Goal: Information Seeking & Learning: Learn about a topic

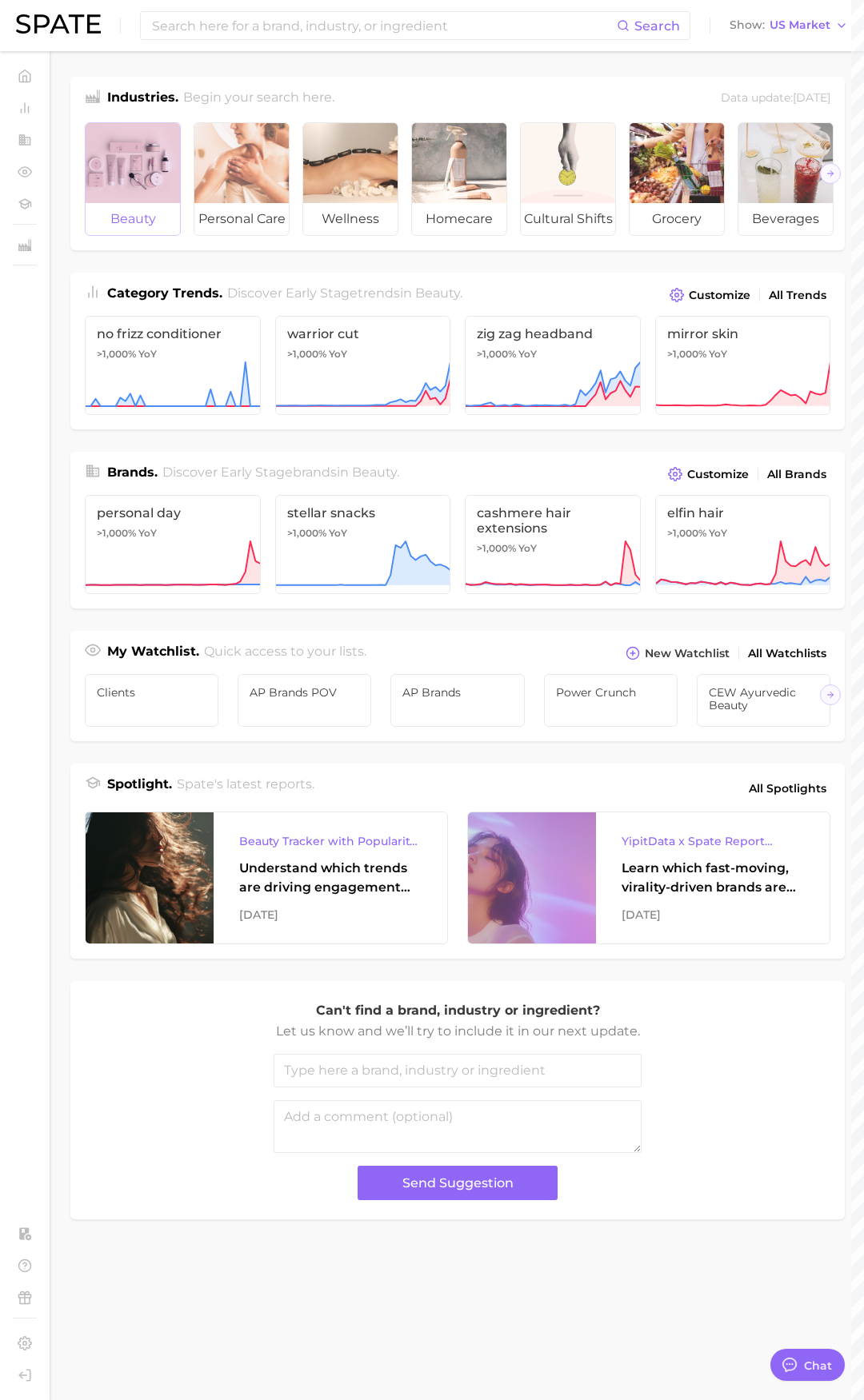
click at [139, 209] on span "beauty" at bounding box center [133, 219] width 95 height 32
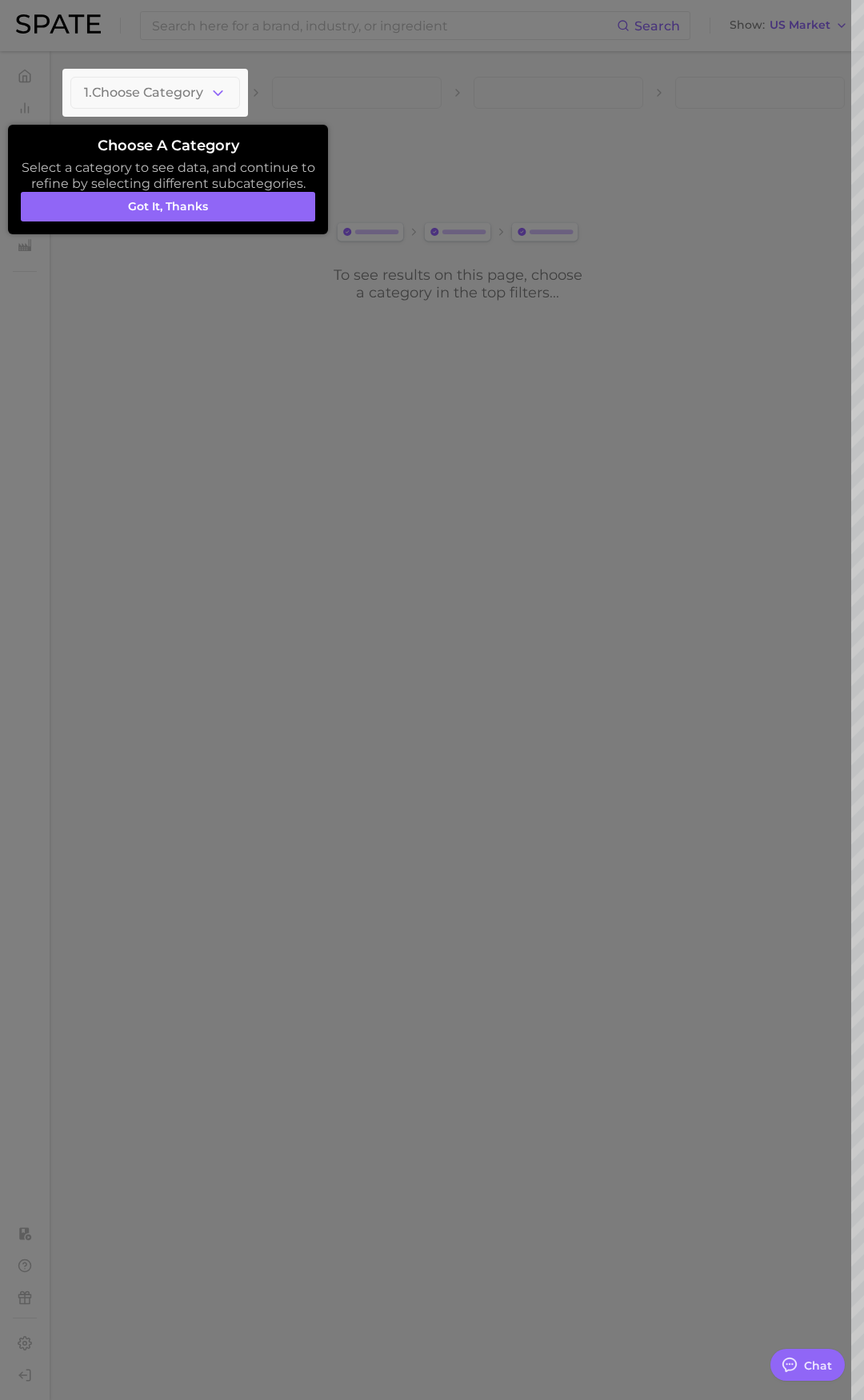
click at [241, 90] on div at bounding box center [155, 92] width 186 height 48
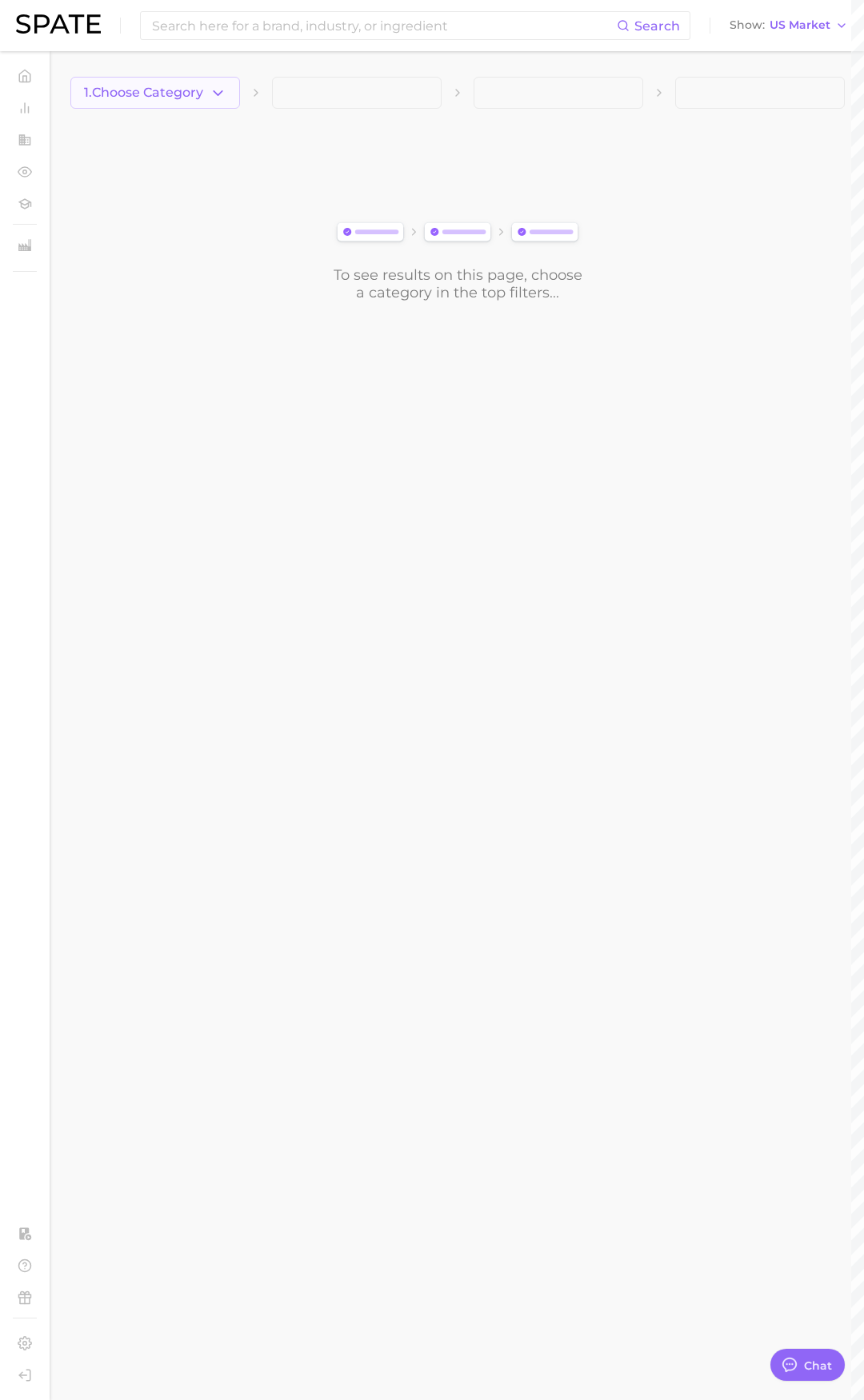
click at [188, 89] on span "1. Choose Category" at bounding box center [144, 93] width 119 height 14
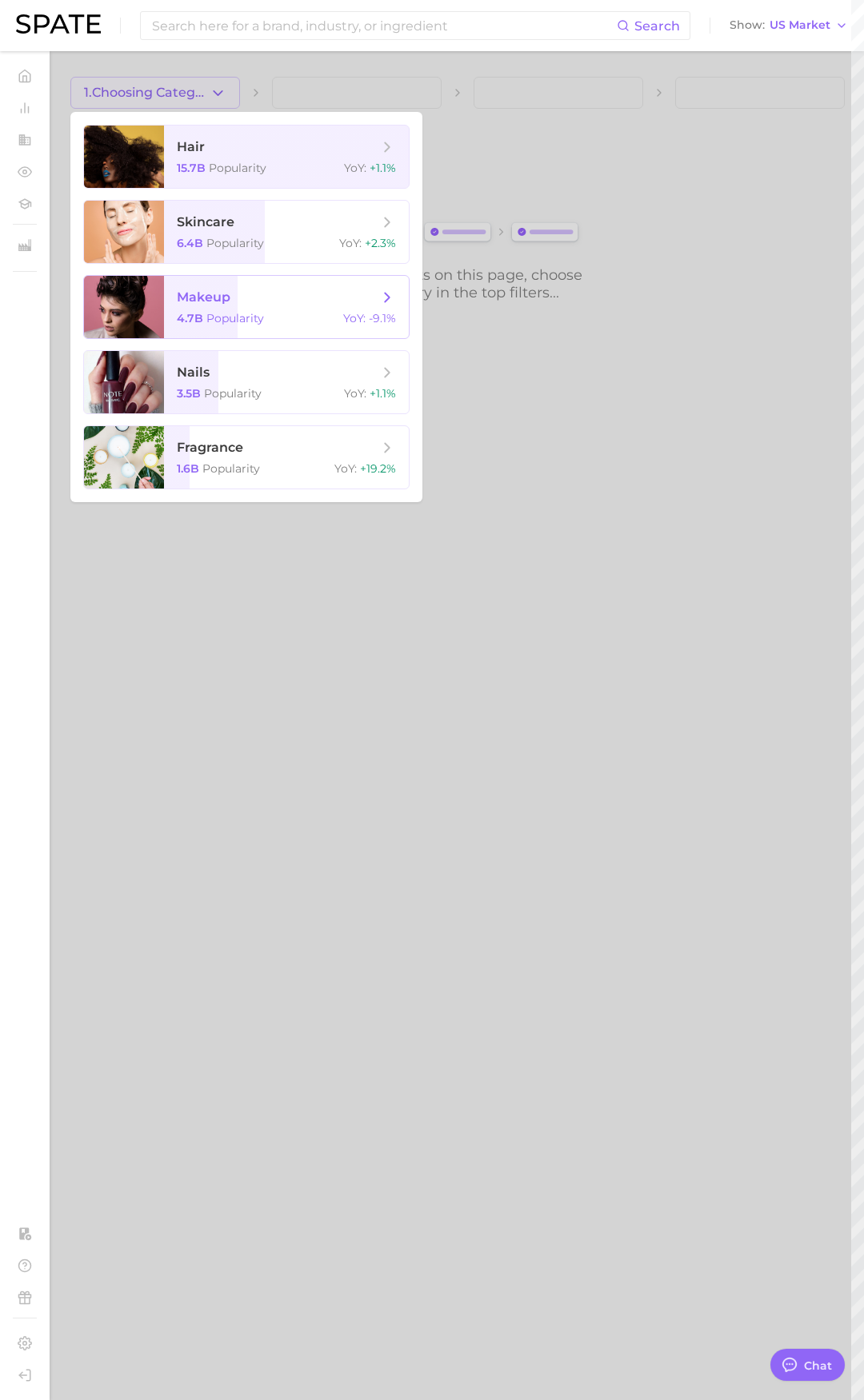
click at [220, 315] on span "Popularity" at bounding box center [235, 318] width 58 height 14
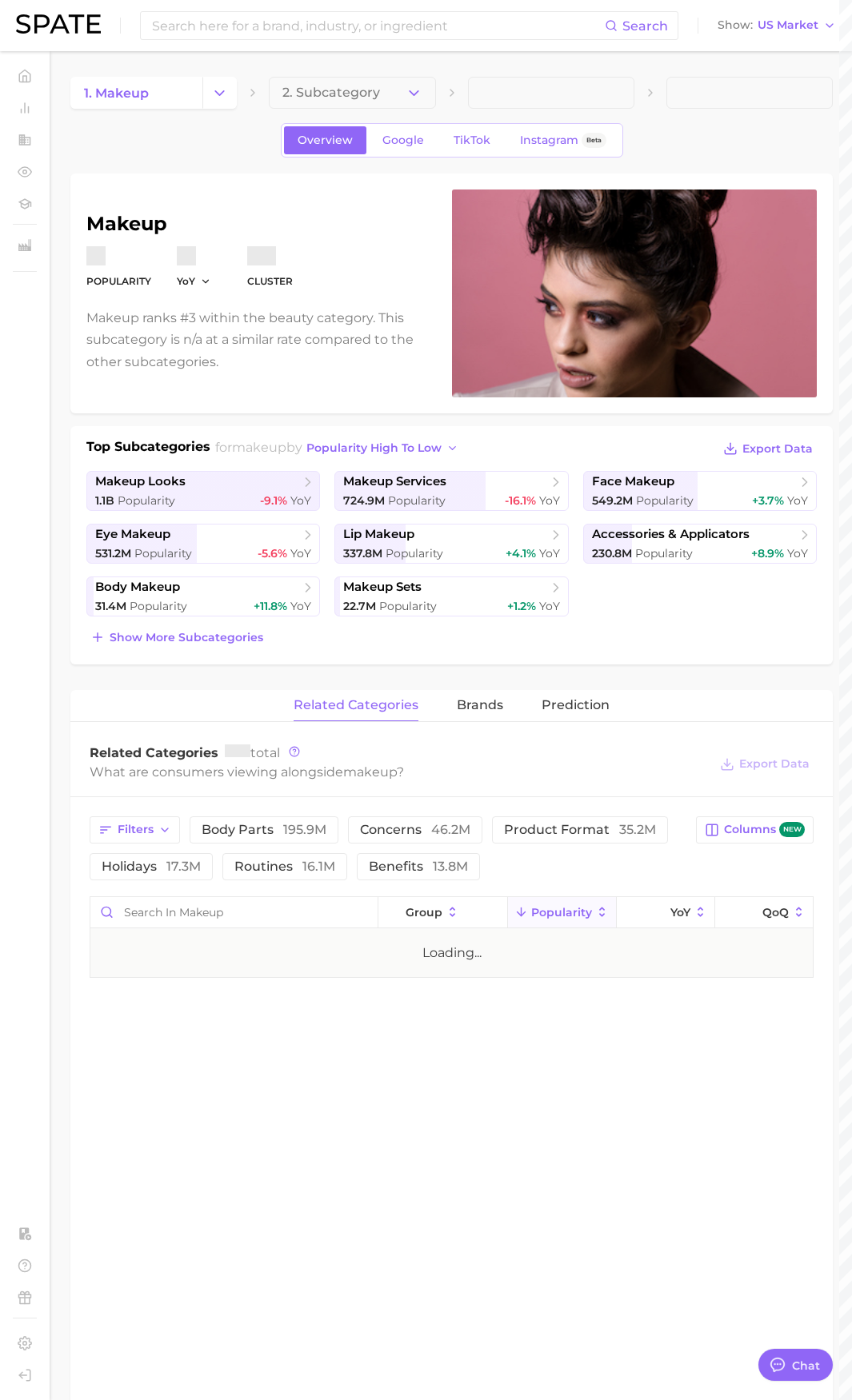
click at [361, 111] on div "1. makeup 2. Subcategory Overview Google TikTok Instagram Beta makeup Popularit…" at bounding box center [451, 1032] width 763 height 1911
click at [367, 103] on button "2. Subcategory" at bounding box center [352, 93] width 167 height 32
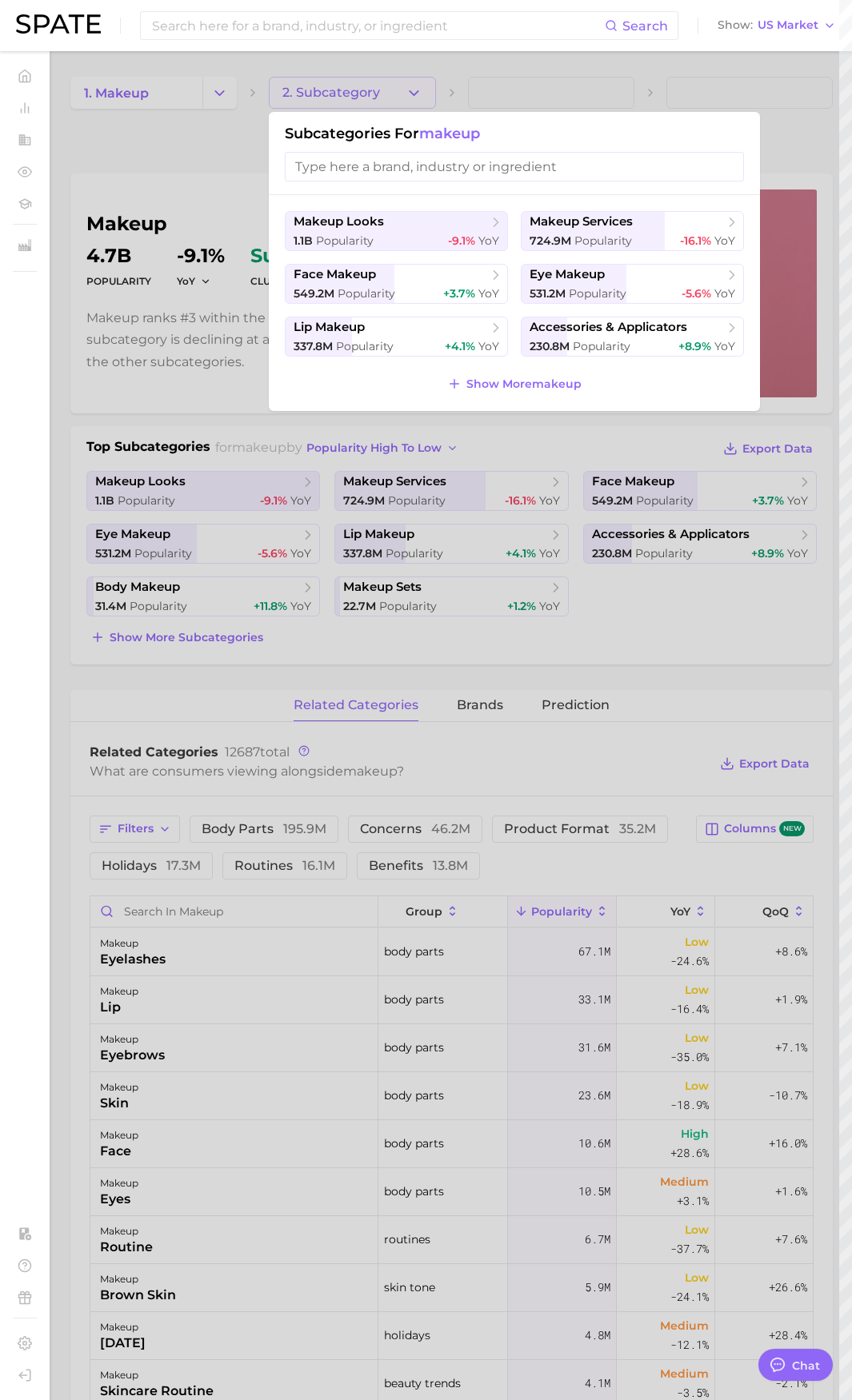
type textarea "x"
click at [397, 169] on input "search" at bounding box center [515, 166] width 459 height 30
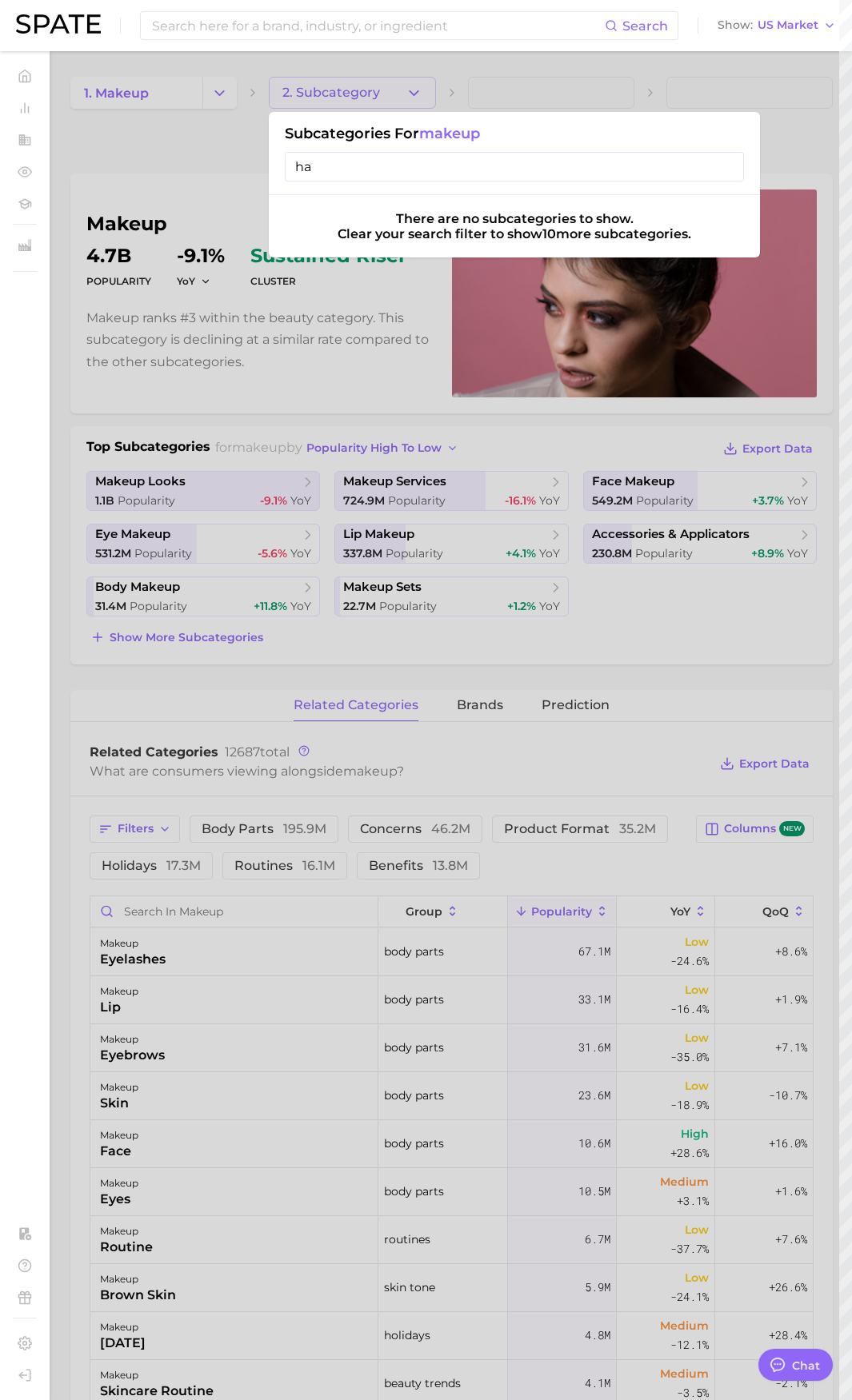
type input "h"
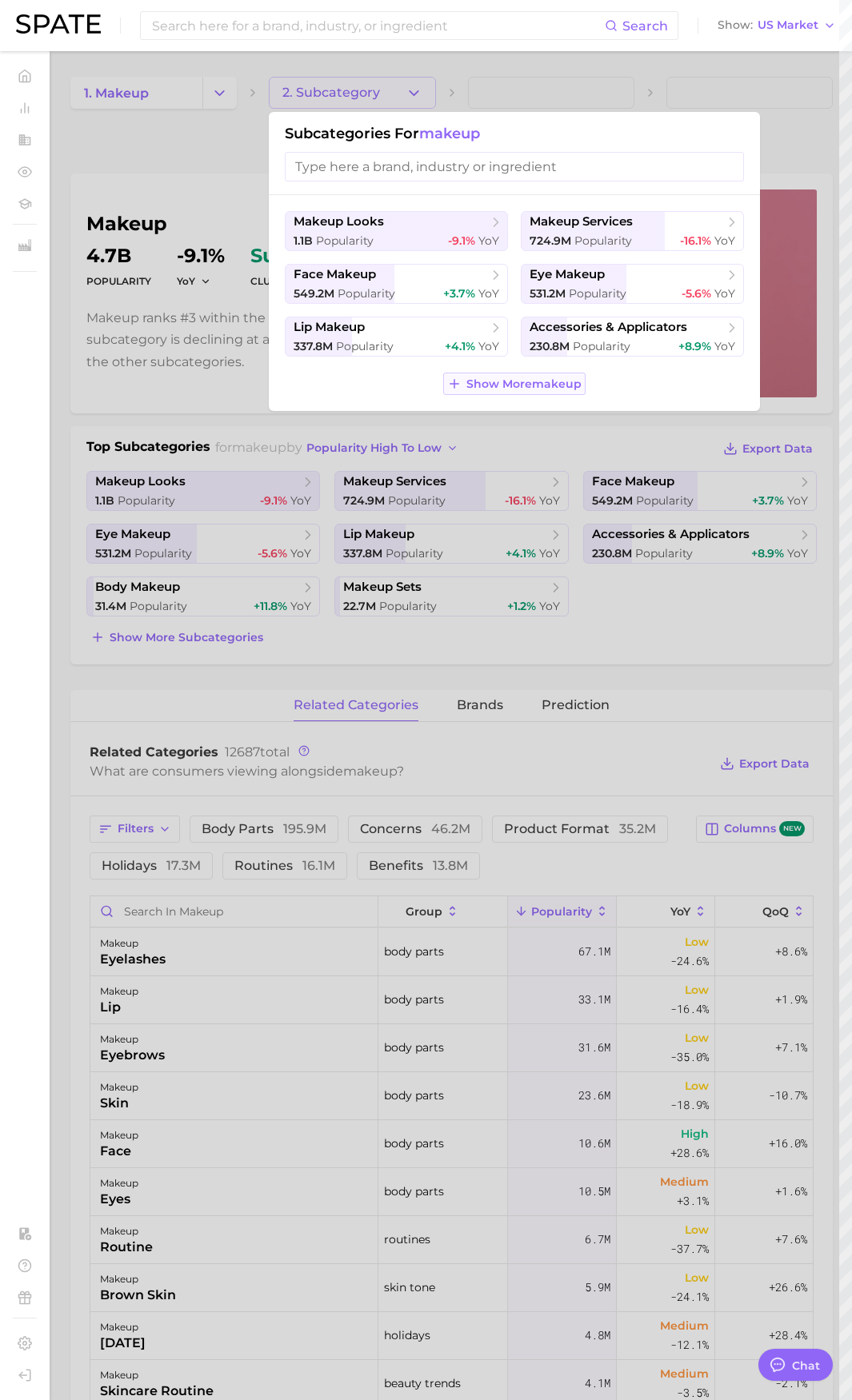
click at [500, 375] on button "Show More makeup" at bounding box center [515, 384] width 142 height 23
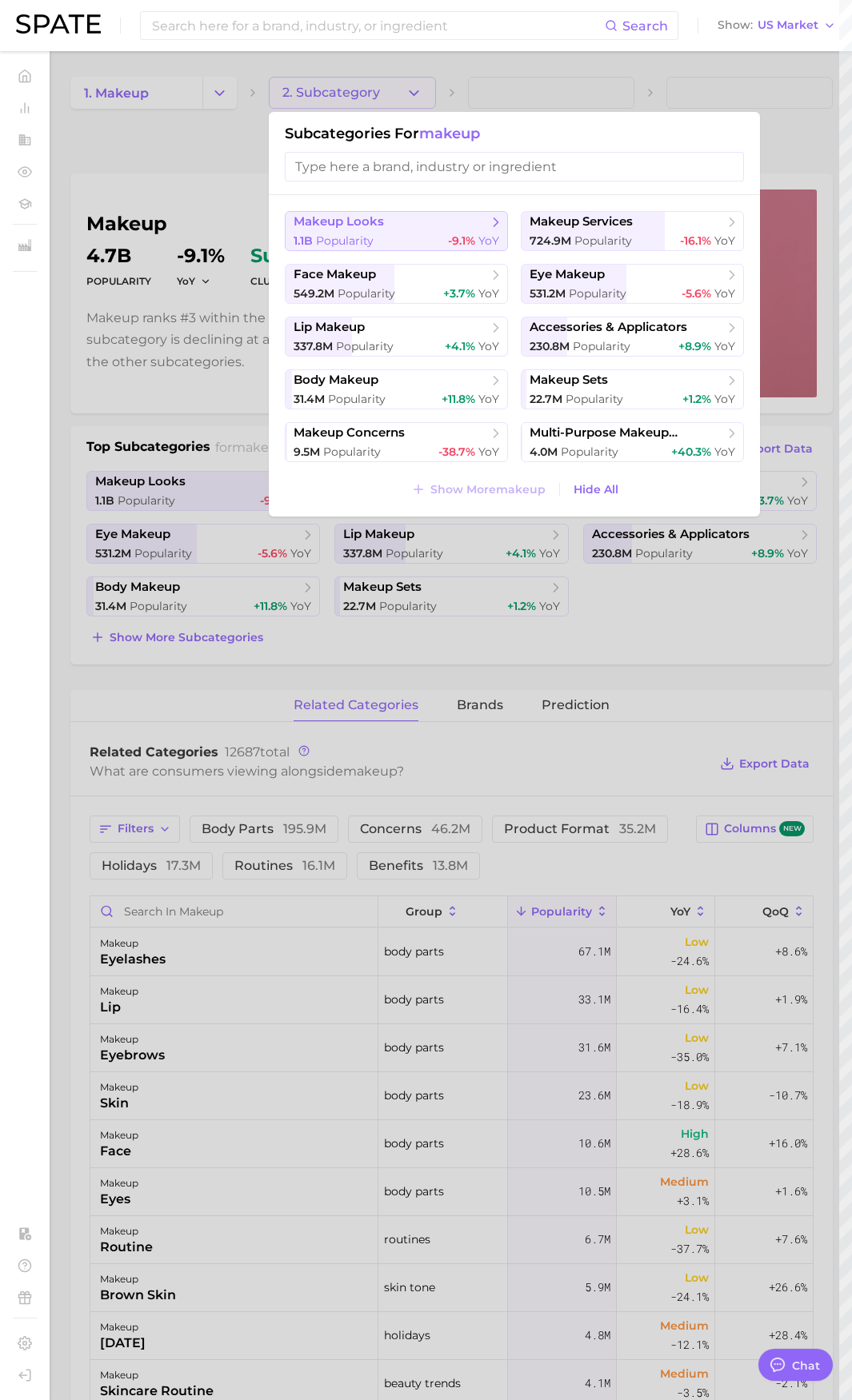
click at [418, 215] on span "makeup looks" at bounding box center [391, 223] width 195 height 16
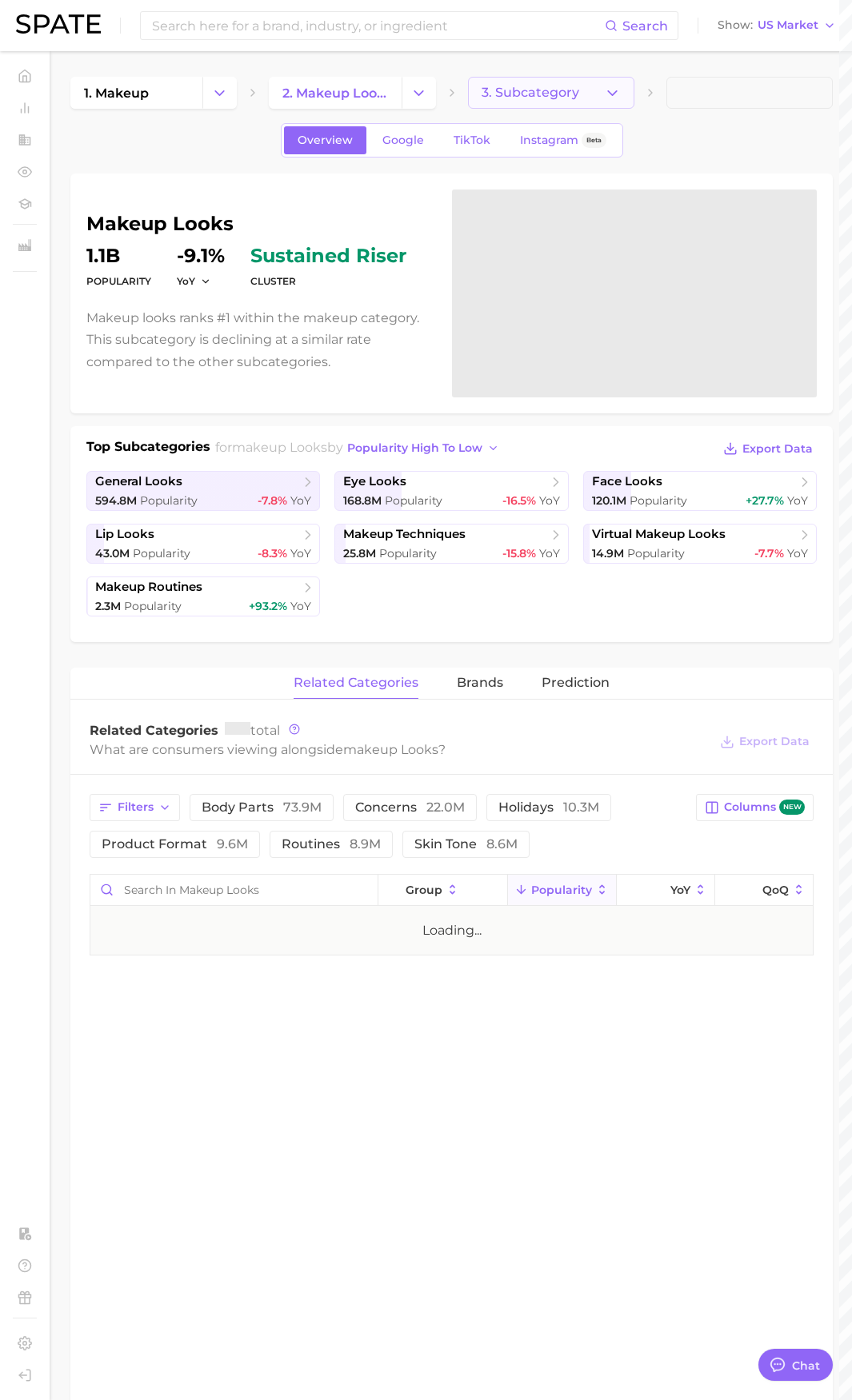
click at [593, 81] on button "3. Subcategory" at bounding box center [551, 93] width 167 height 32
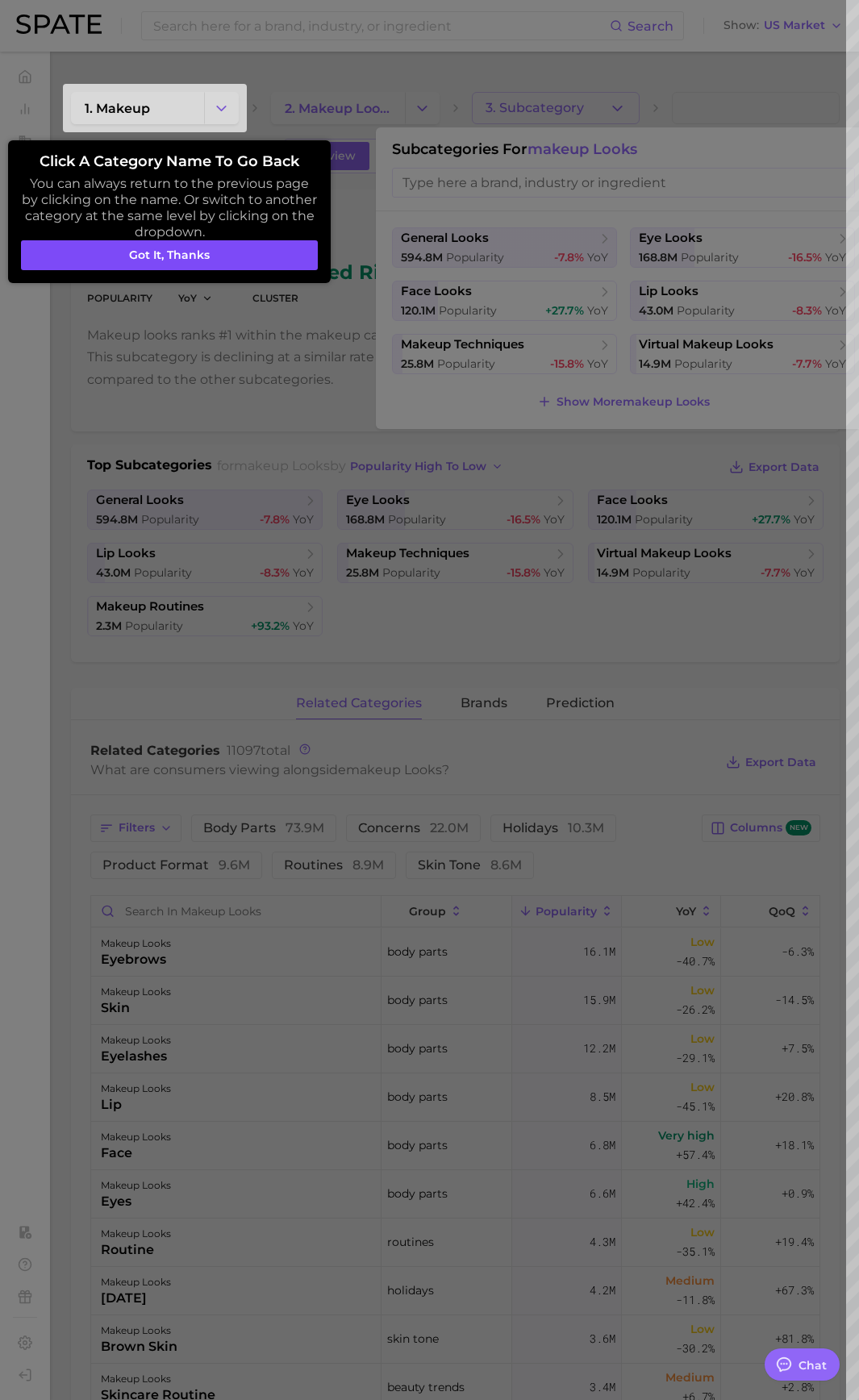
click at [247, 246] on button "Got it, thanks" at bounding box center [170, 255] width 297 height 31
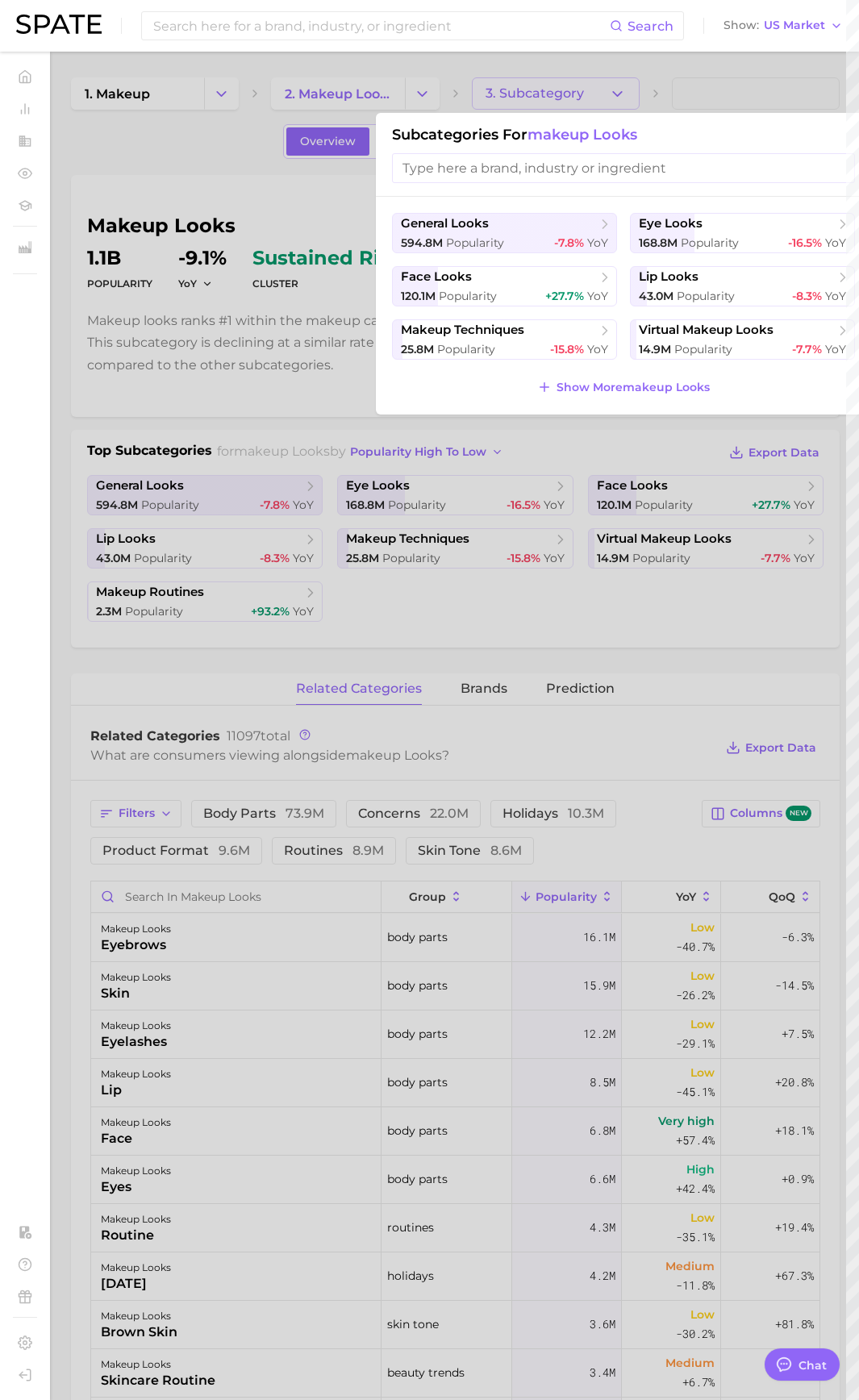
click at [658, 175] on input "search" at bounding box center [624, 168] width 463 height 30
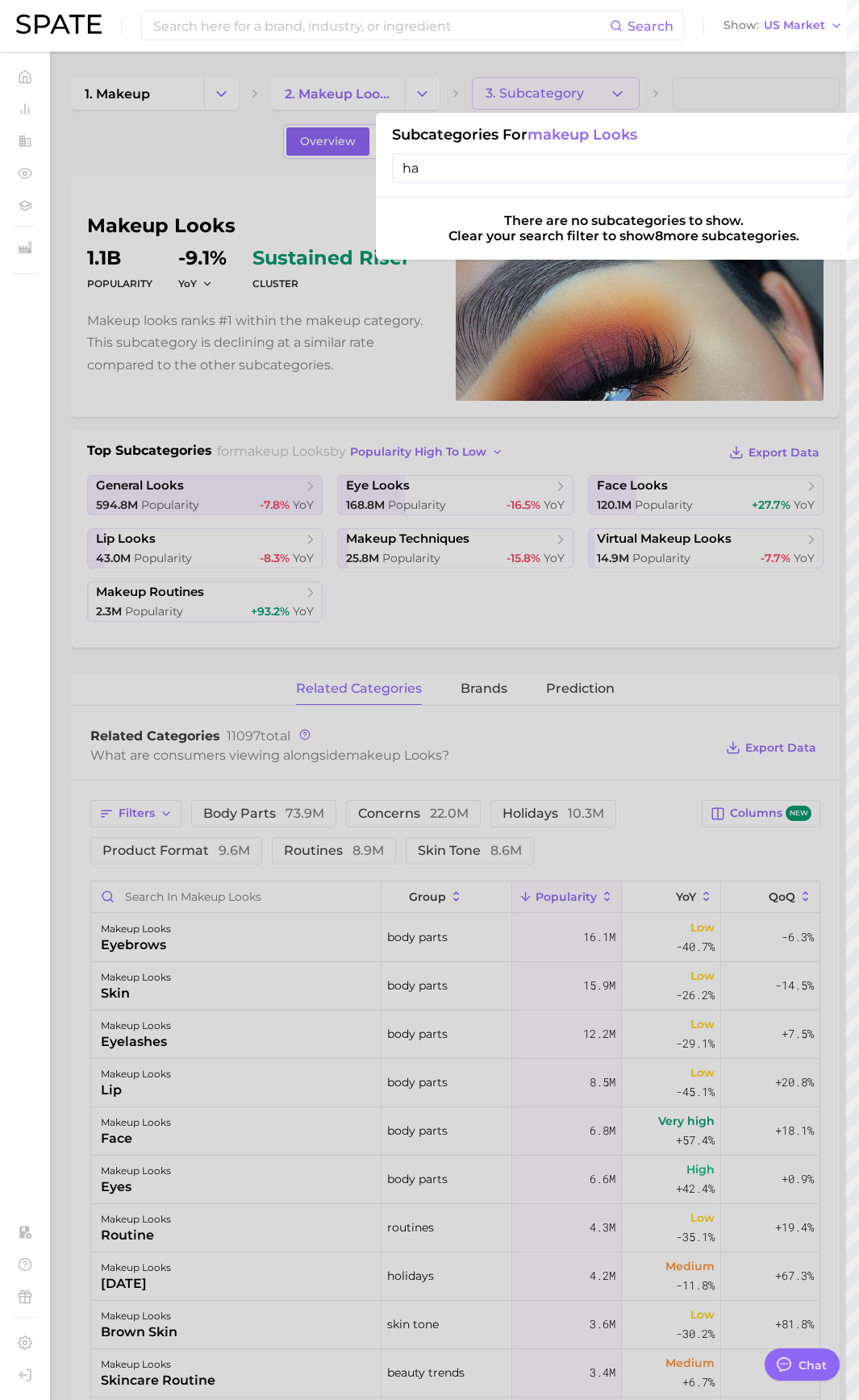
type input "h"
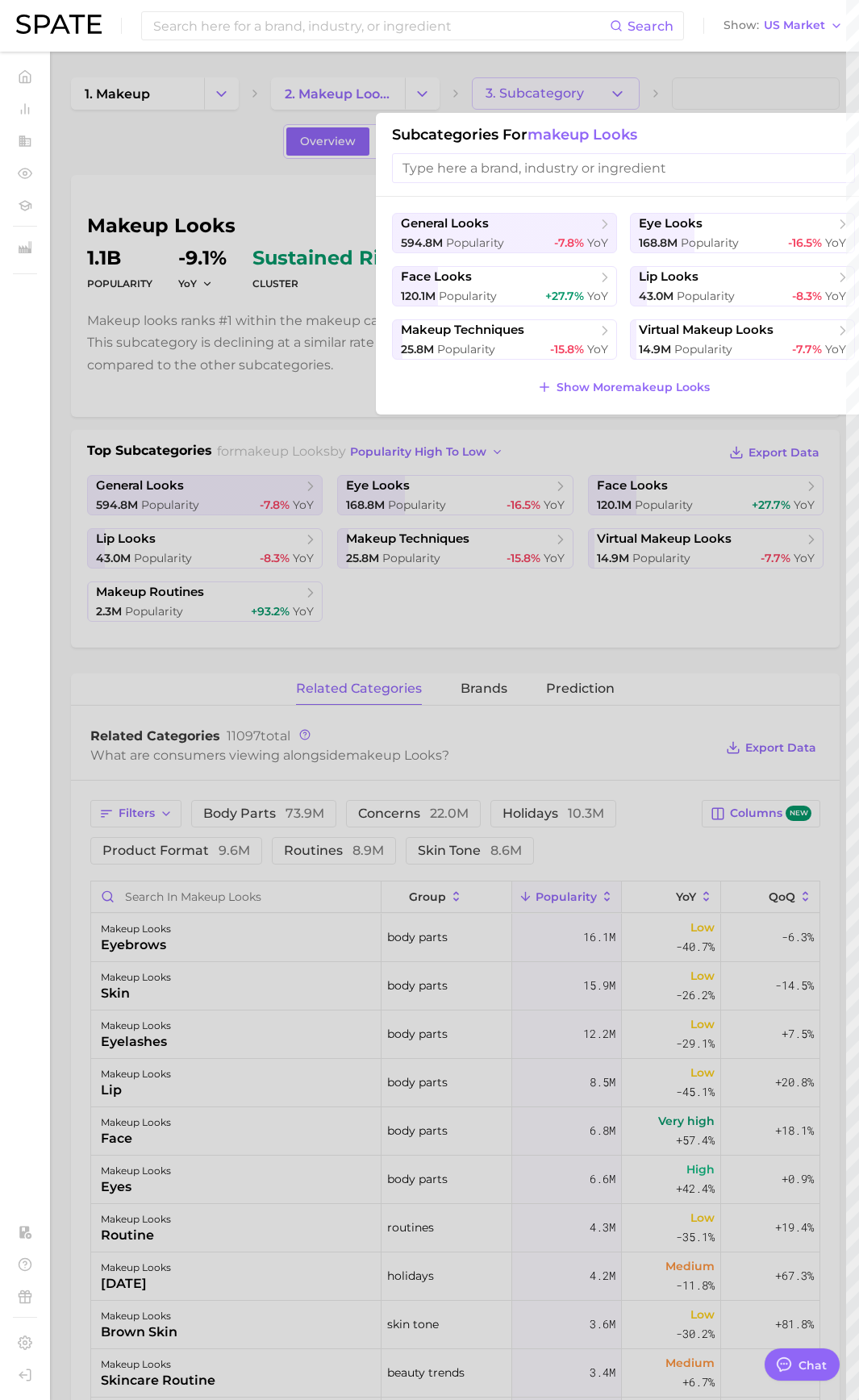
click at [215, 308] on div at bounding box center [430, 700] width 859 height 1400
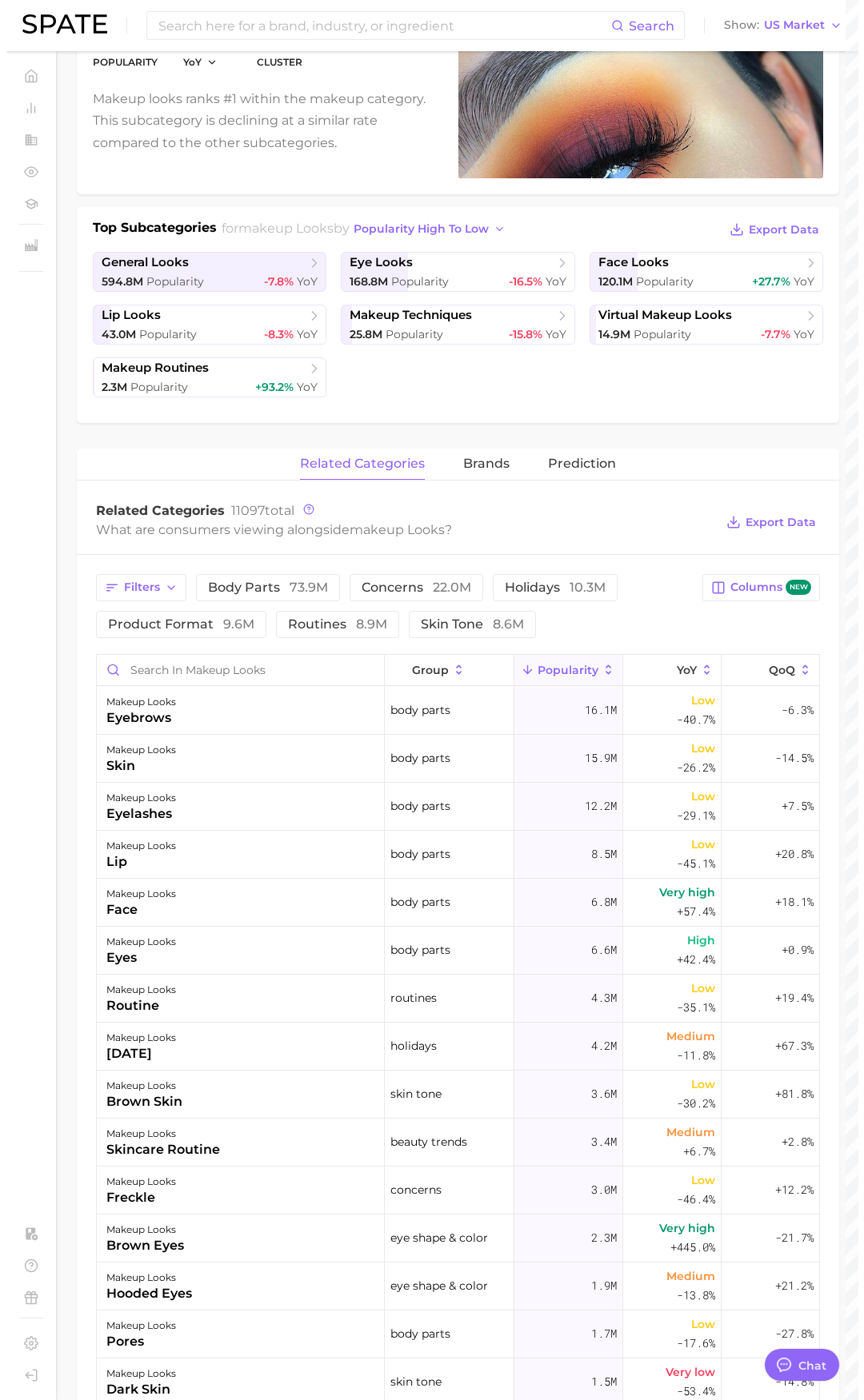
scroll to position [320, 0]
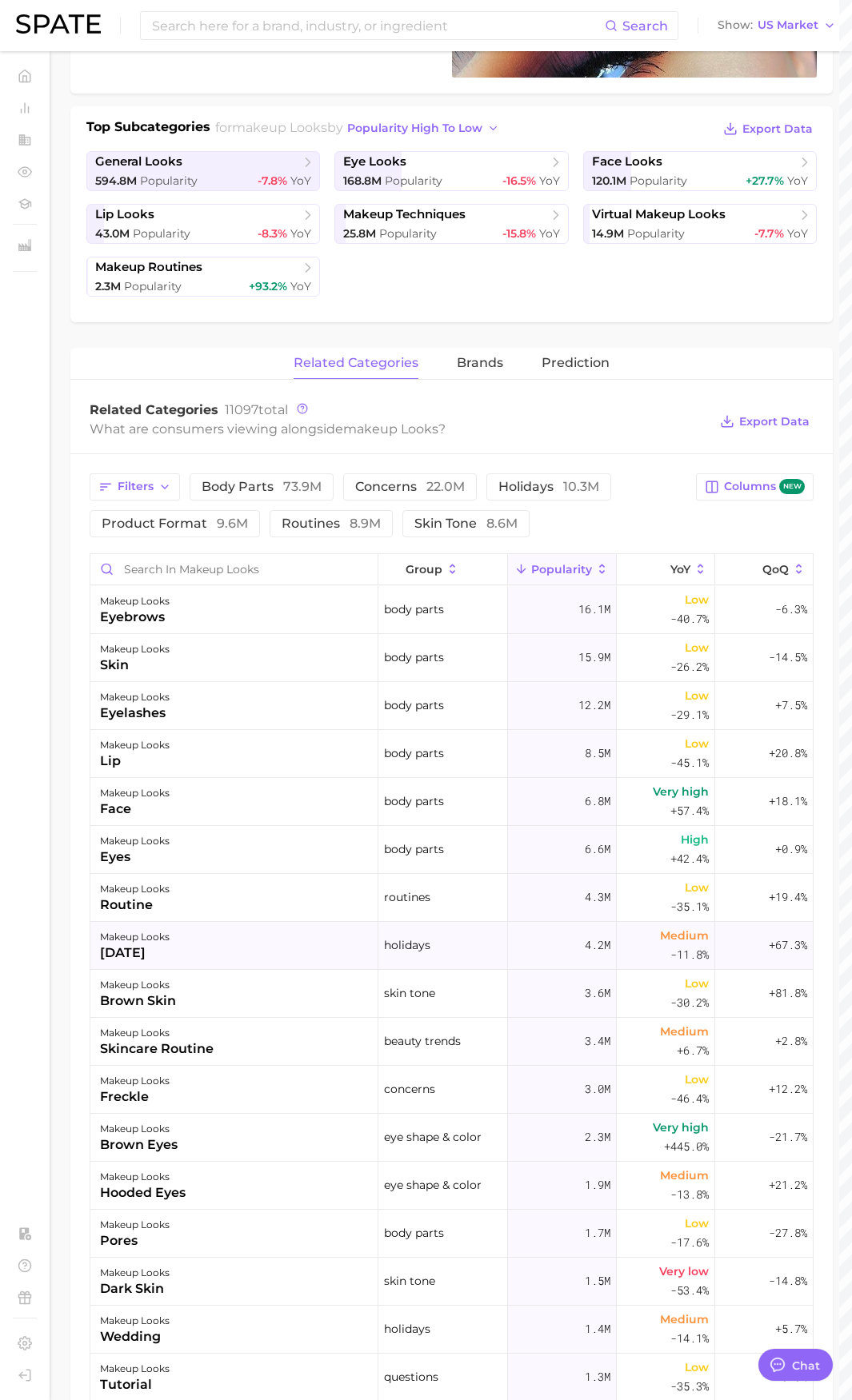
click at [332, 943] on div "makeup looks [DATE]" at bounding box center [234, 945] width 288 height 48
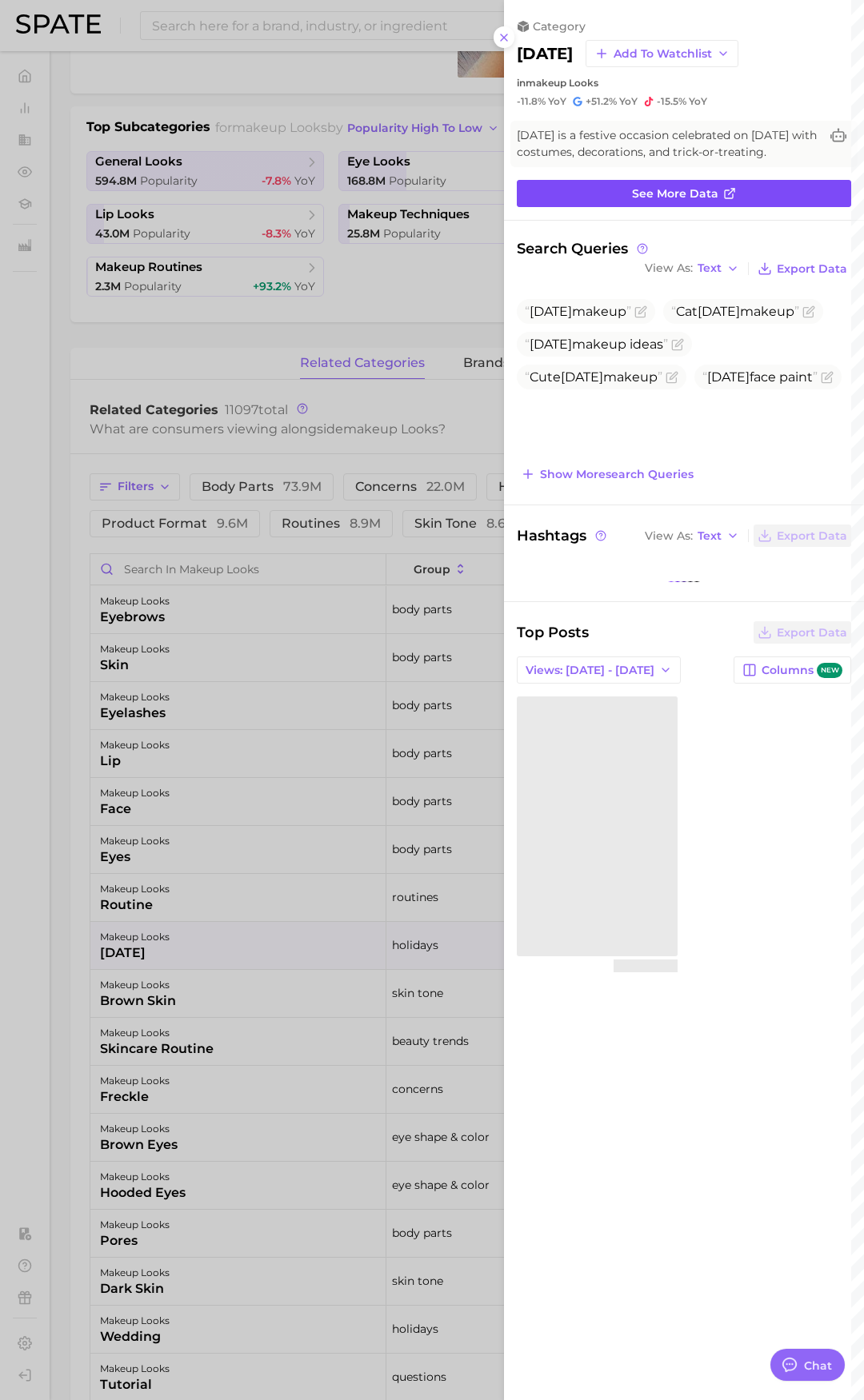
click at [691, 185] on link "See more data" at bounding box center [683, 193] width 334 height 27
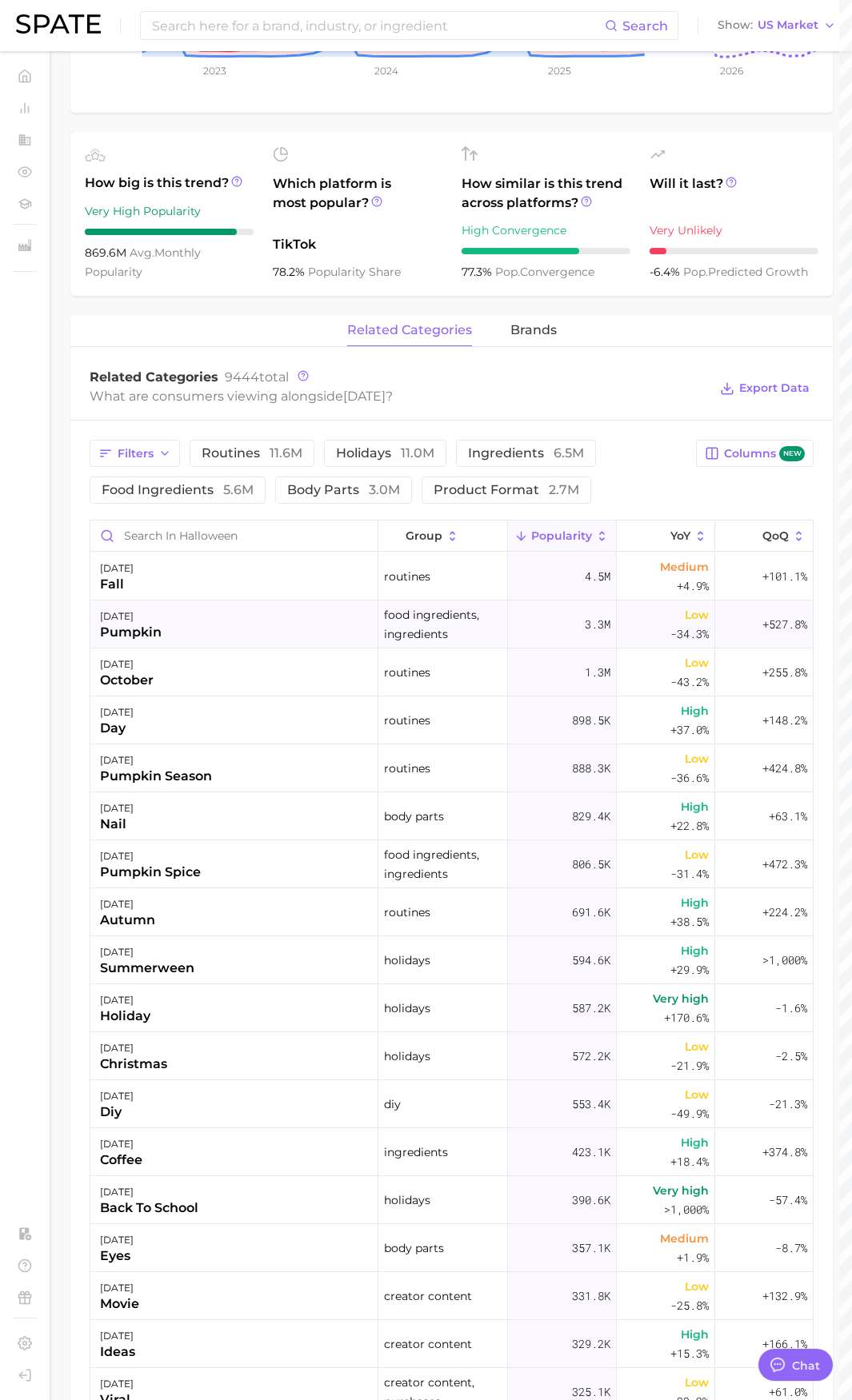
scroll to position [399, 0]
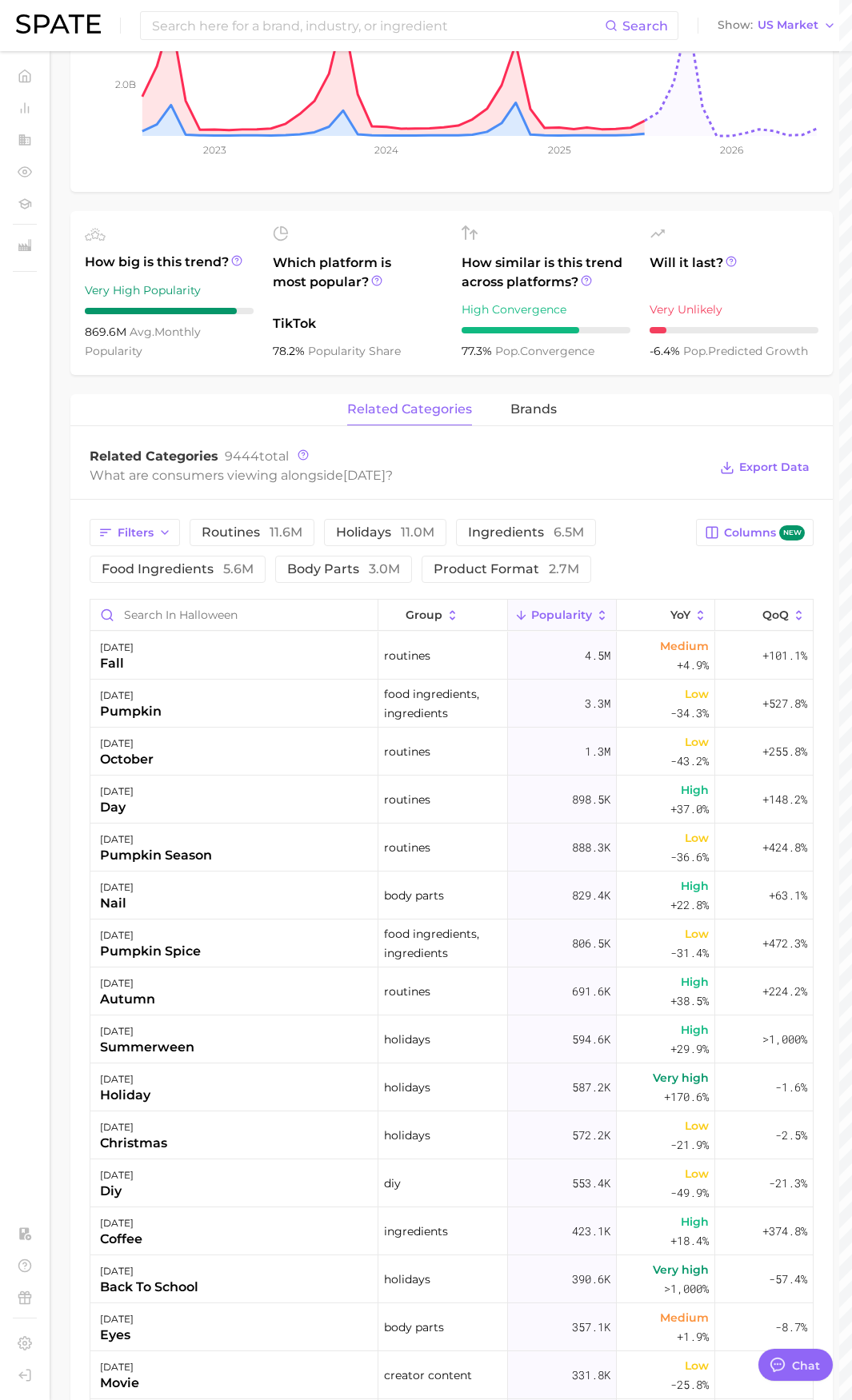
click at [645, 481] on div "What are consumers viewing alongside [DATE] ?" at bounding box center [398, 475] width 618 height 22
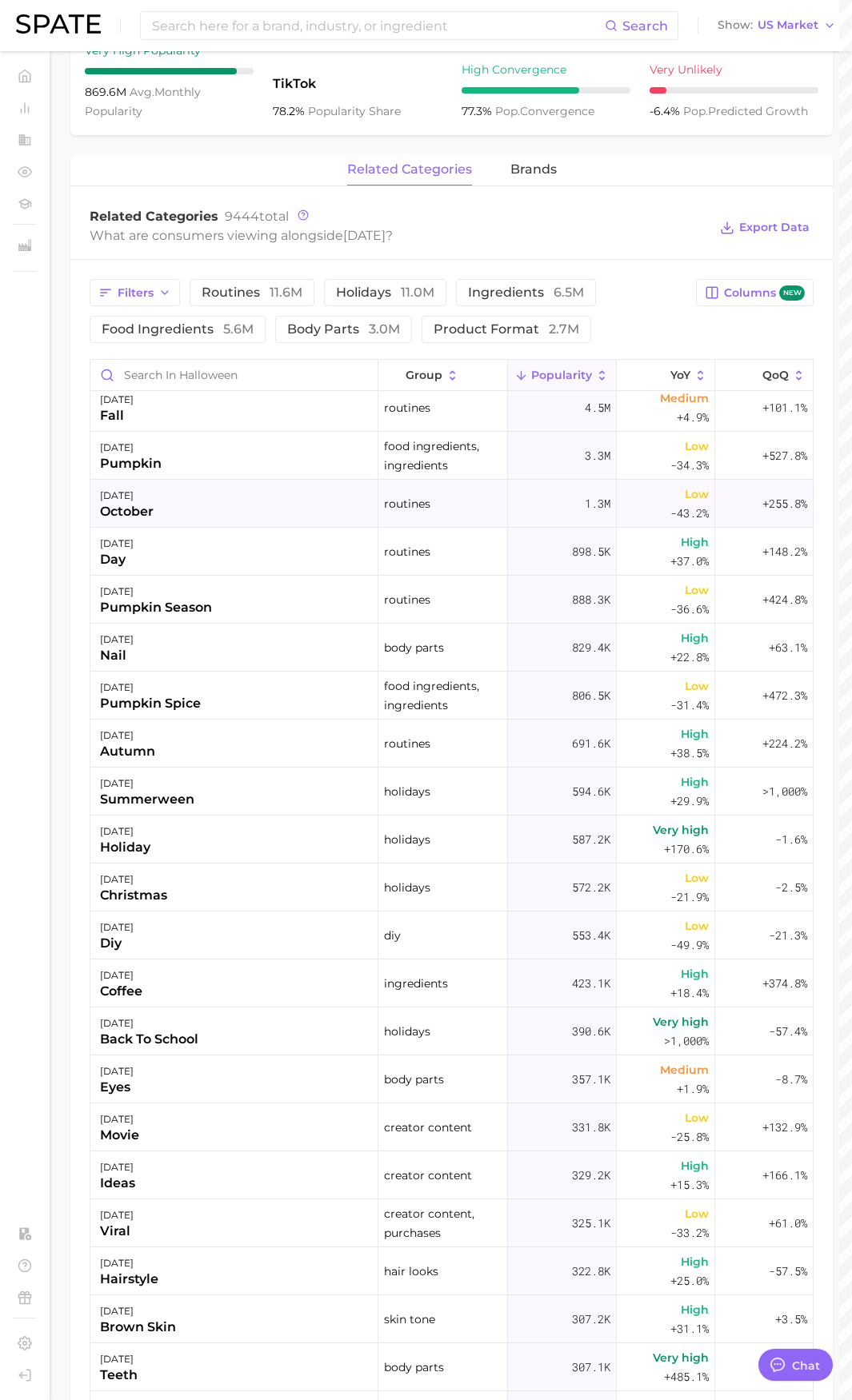
scroll to position [0, 0]
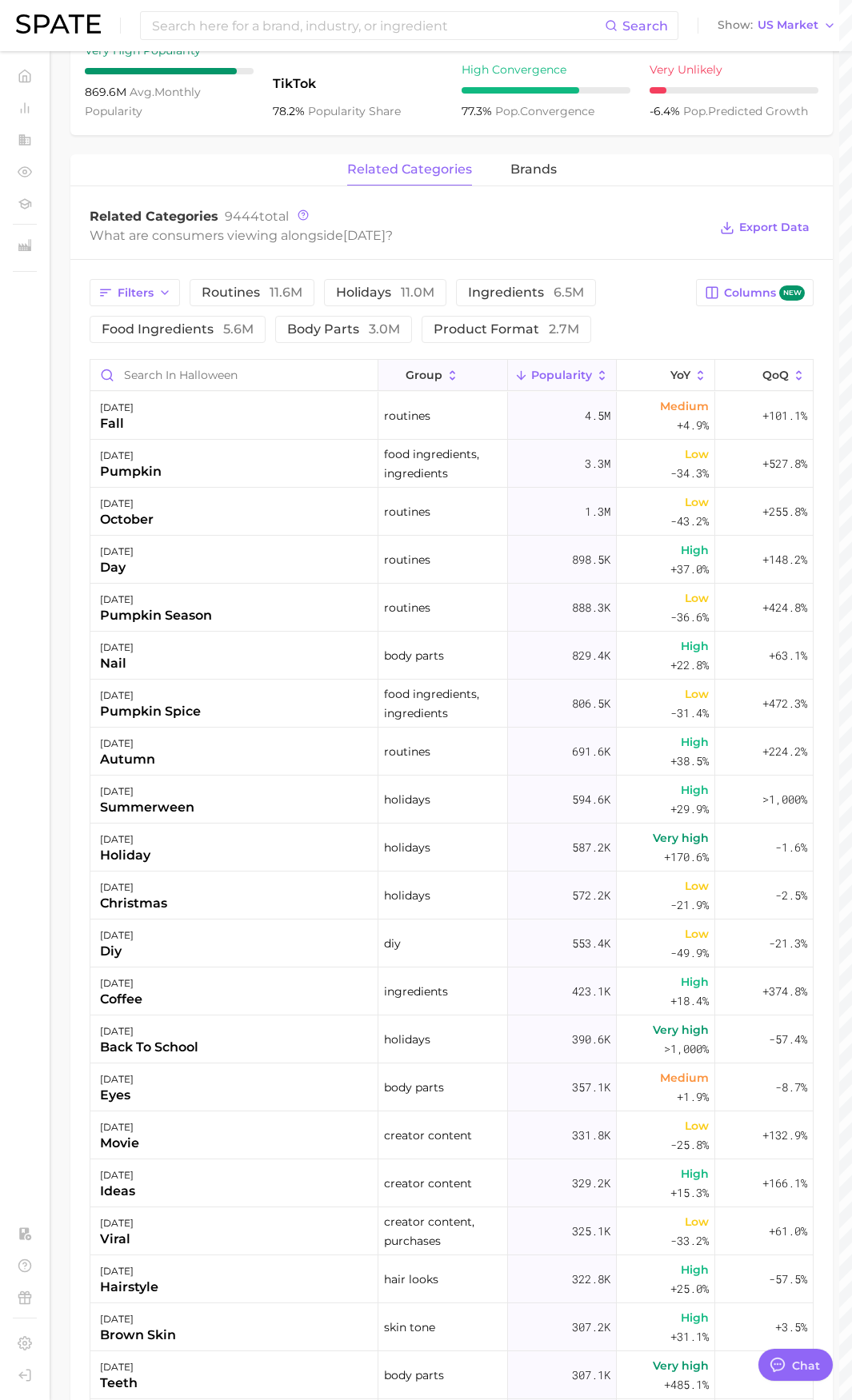
click at [447, 375] on icon at bounding box center [452, 376] width 14 height 14
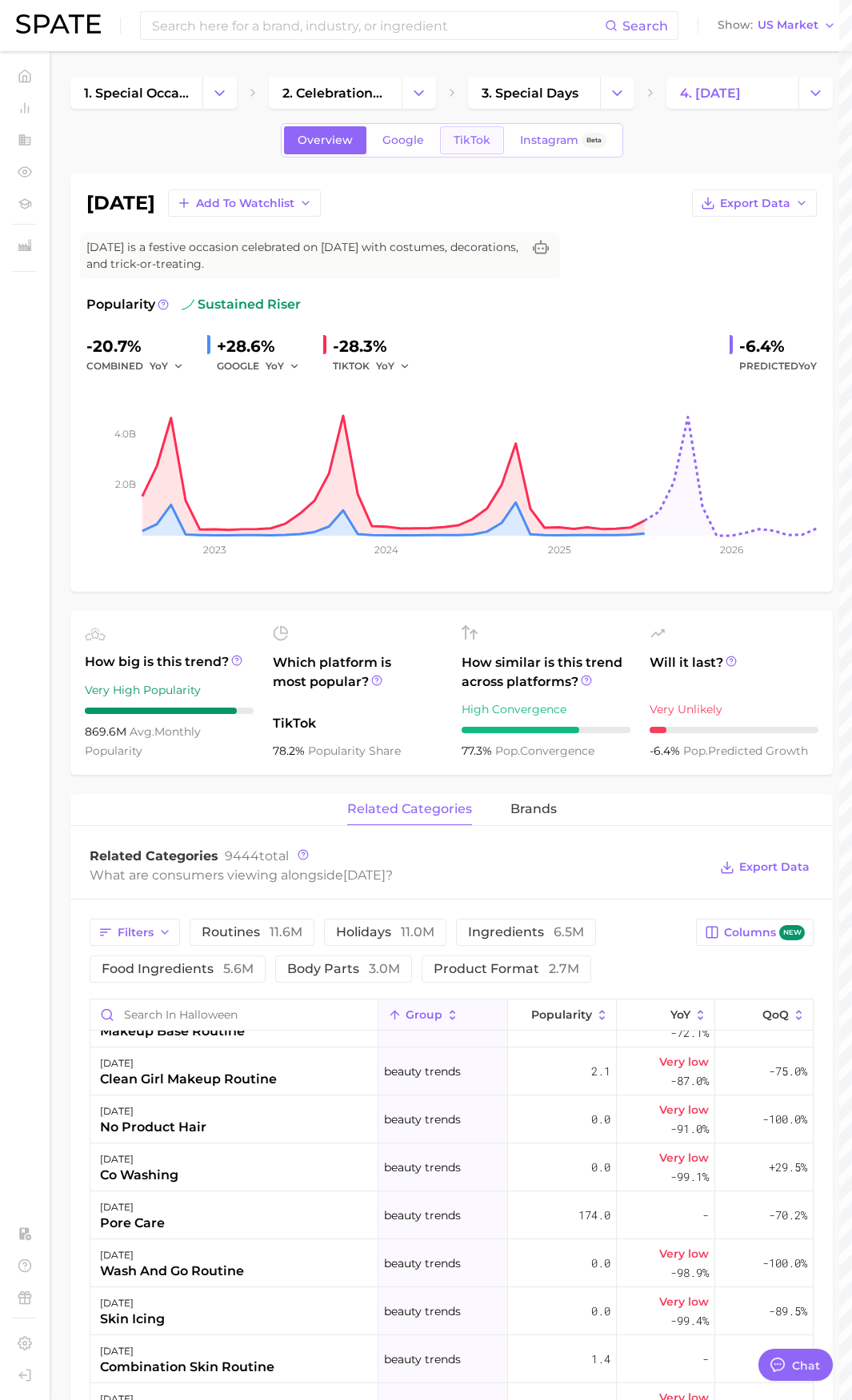
click at [489, 136] on link "TikTok" at bounding box center [472, 140] width 64 height 28
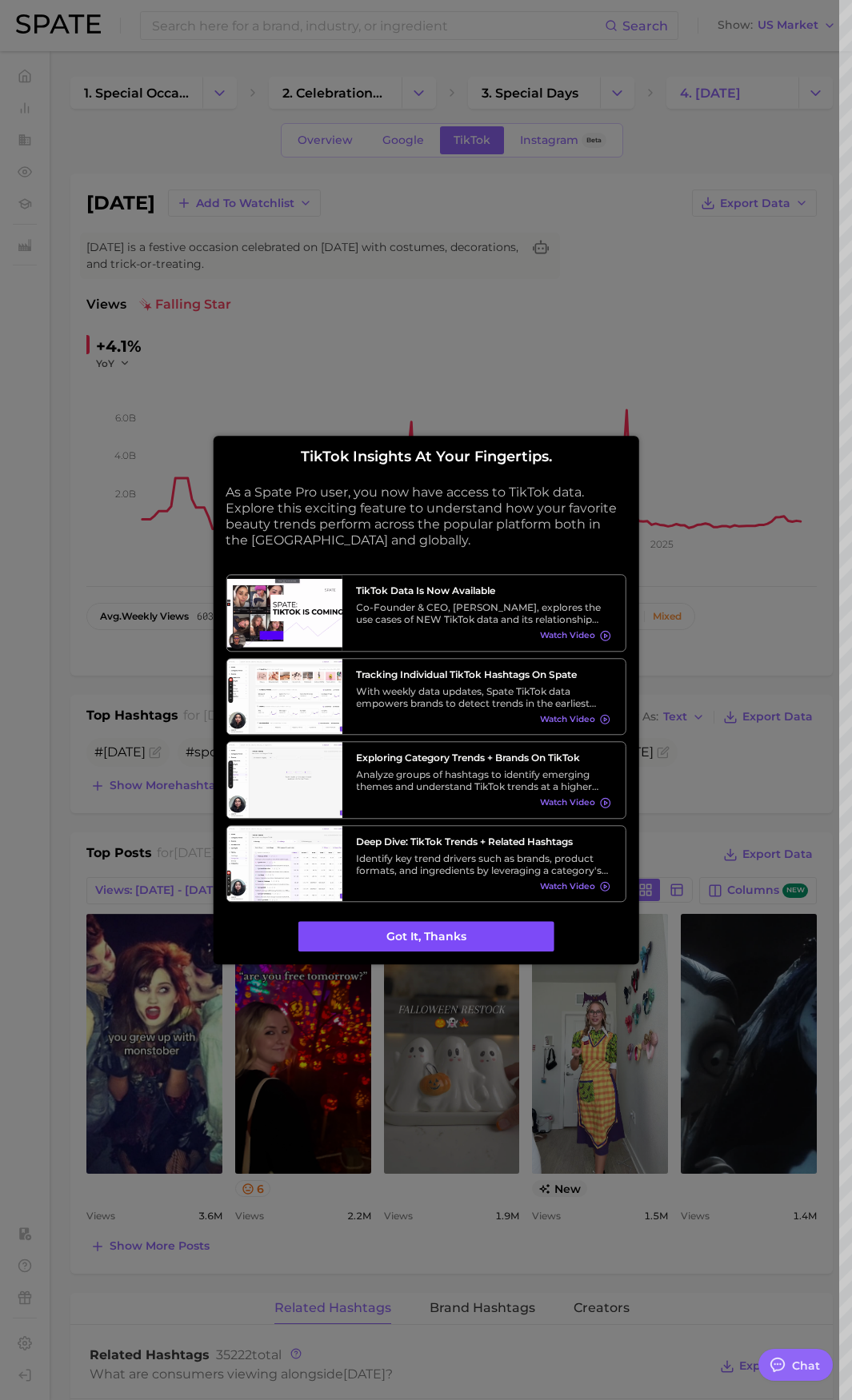
click at [447, 948] on button "Got it, thanks" at bounding box center [426, 937] width 256 height 31
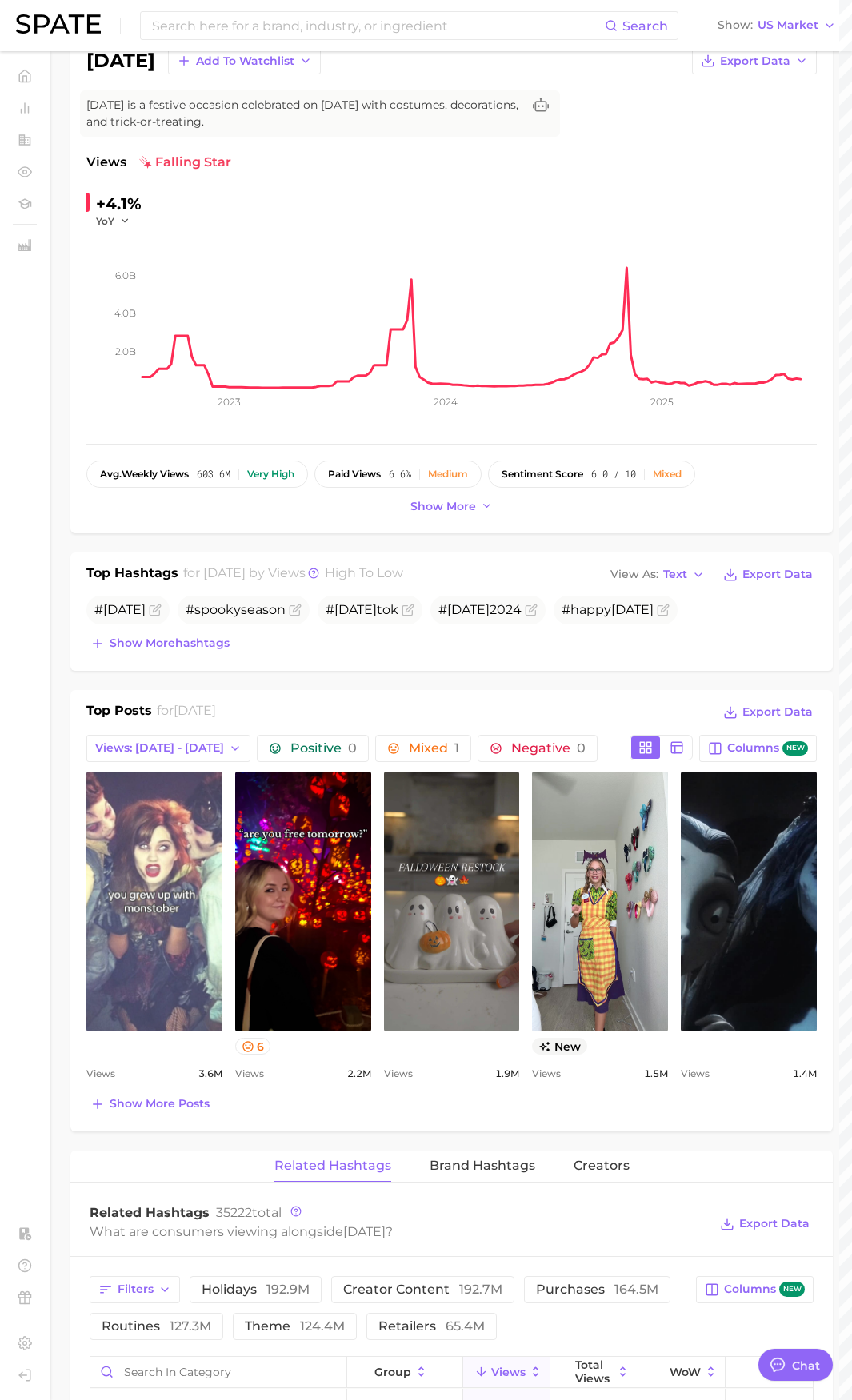
scroll to position [320, 0]
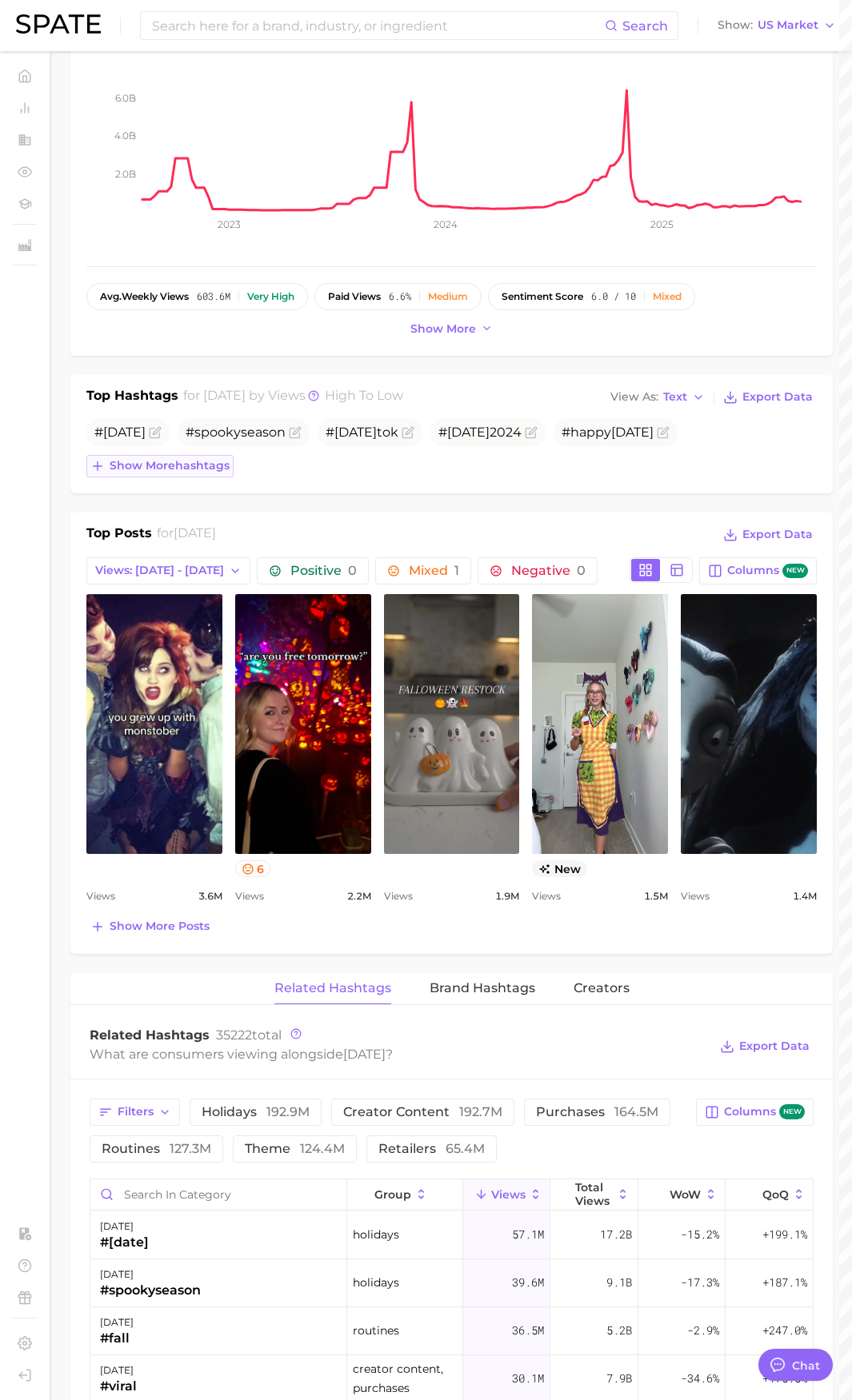
click at [204, 470] on span "Show more hashtags" at bounding box center [169, 466] width 120 height 14
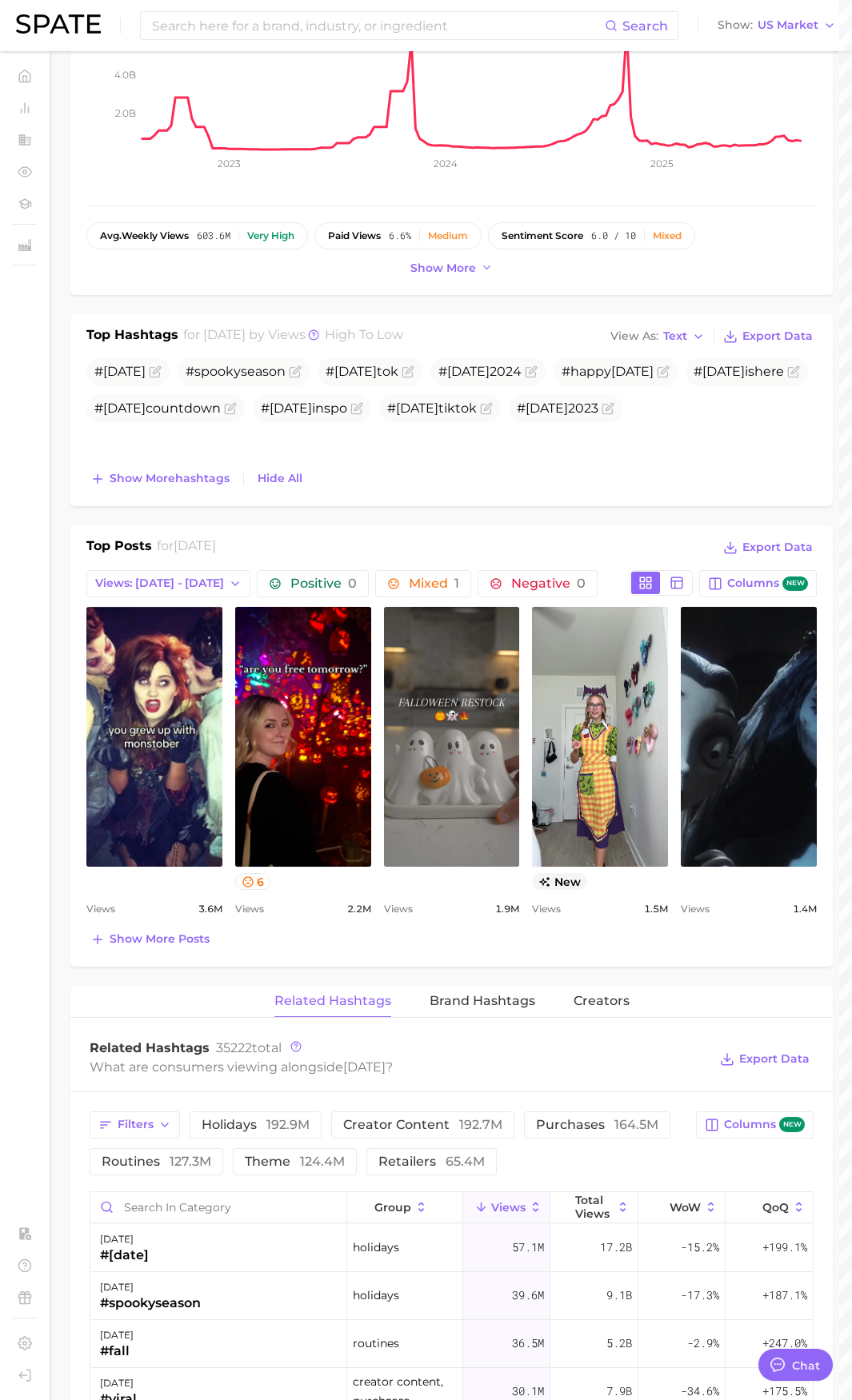
scroll to position [240, 0]
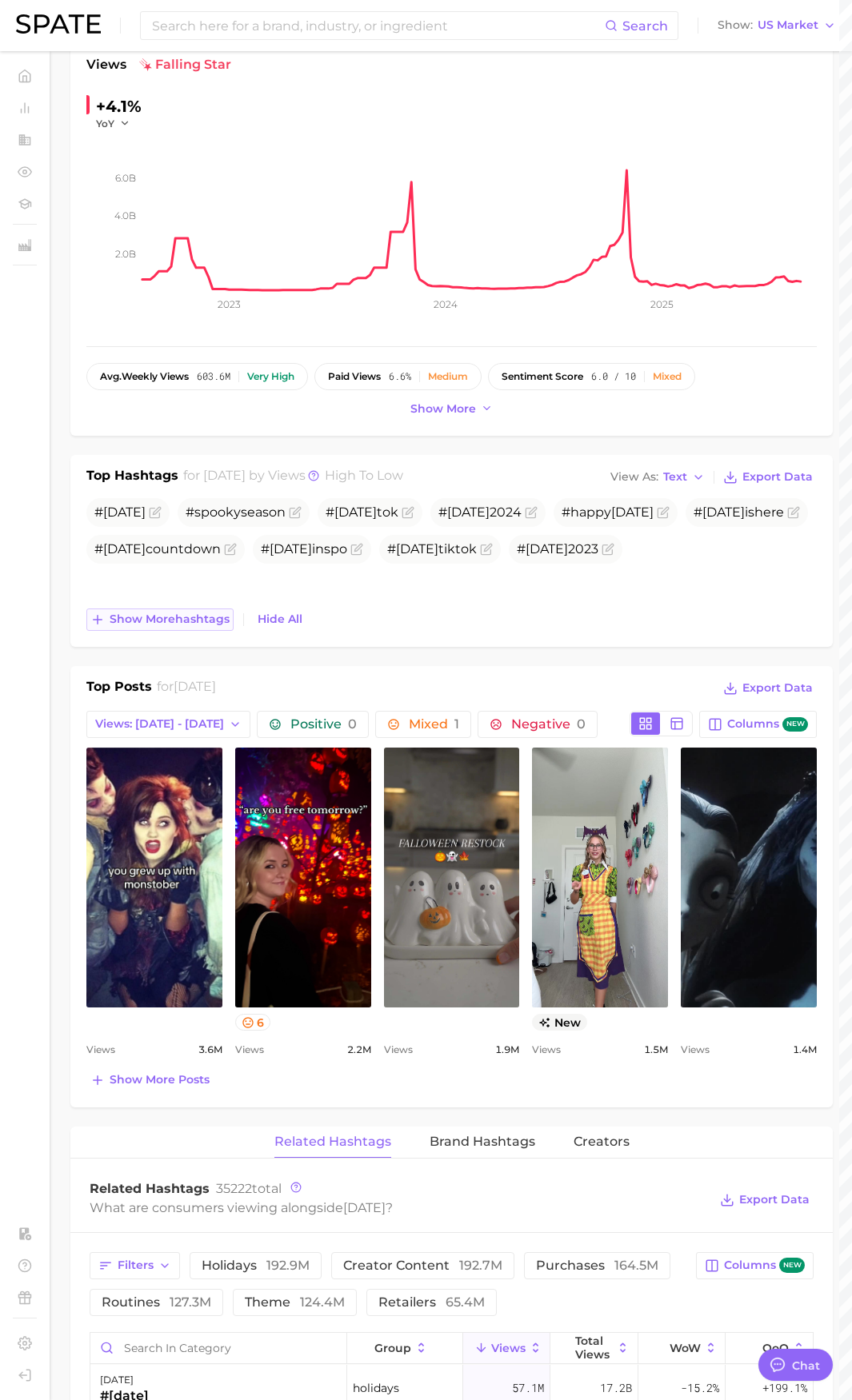
click at [176, 626] on span "Show more hashtags" at bounding box center [169, 619] width 120 height 14
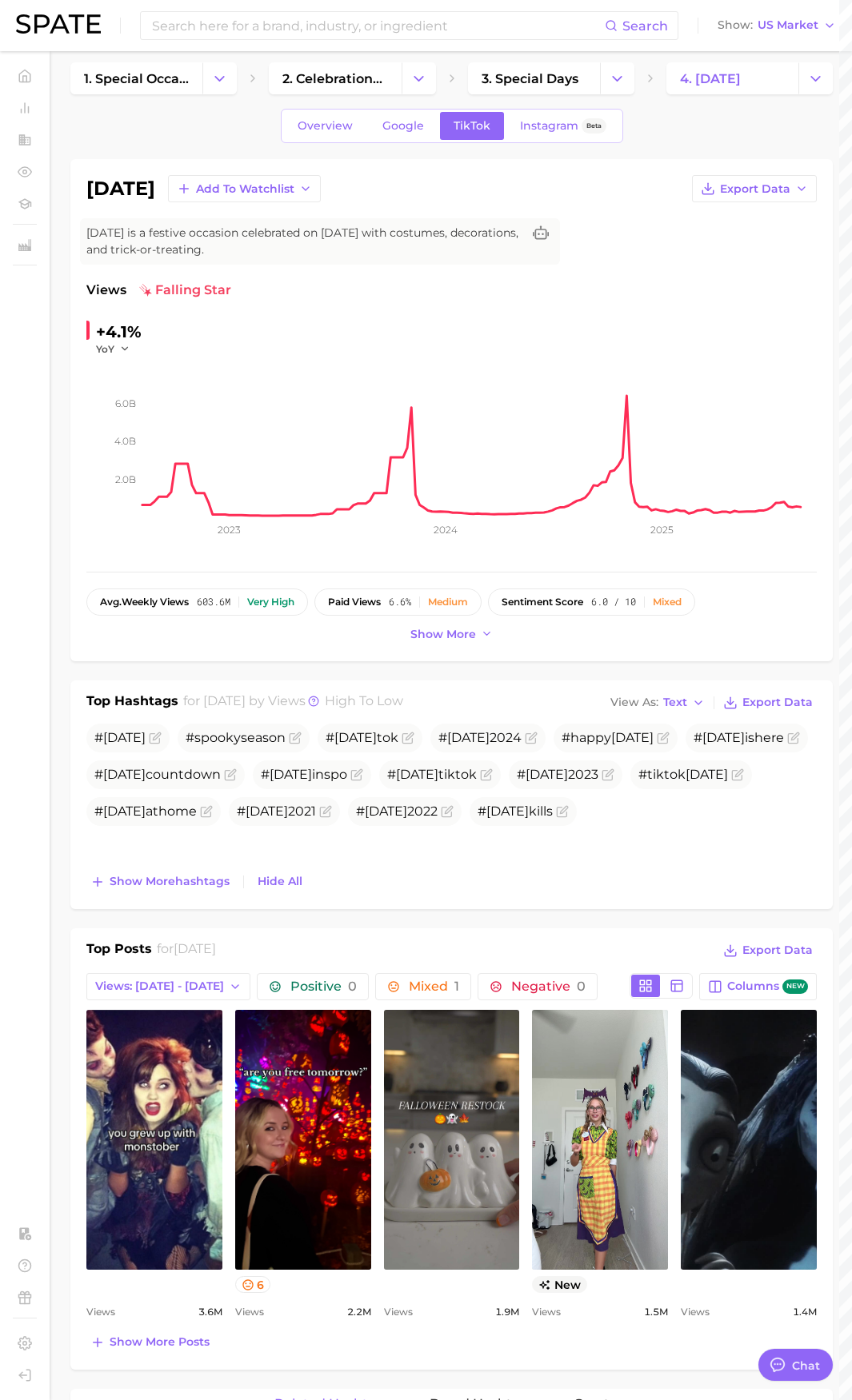
scroll to position [0, 0]
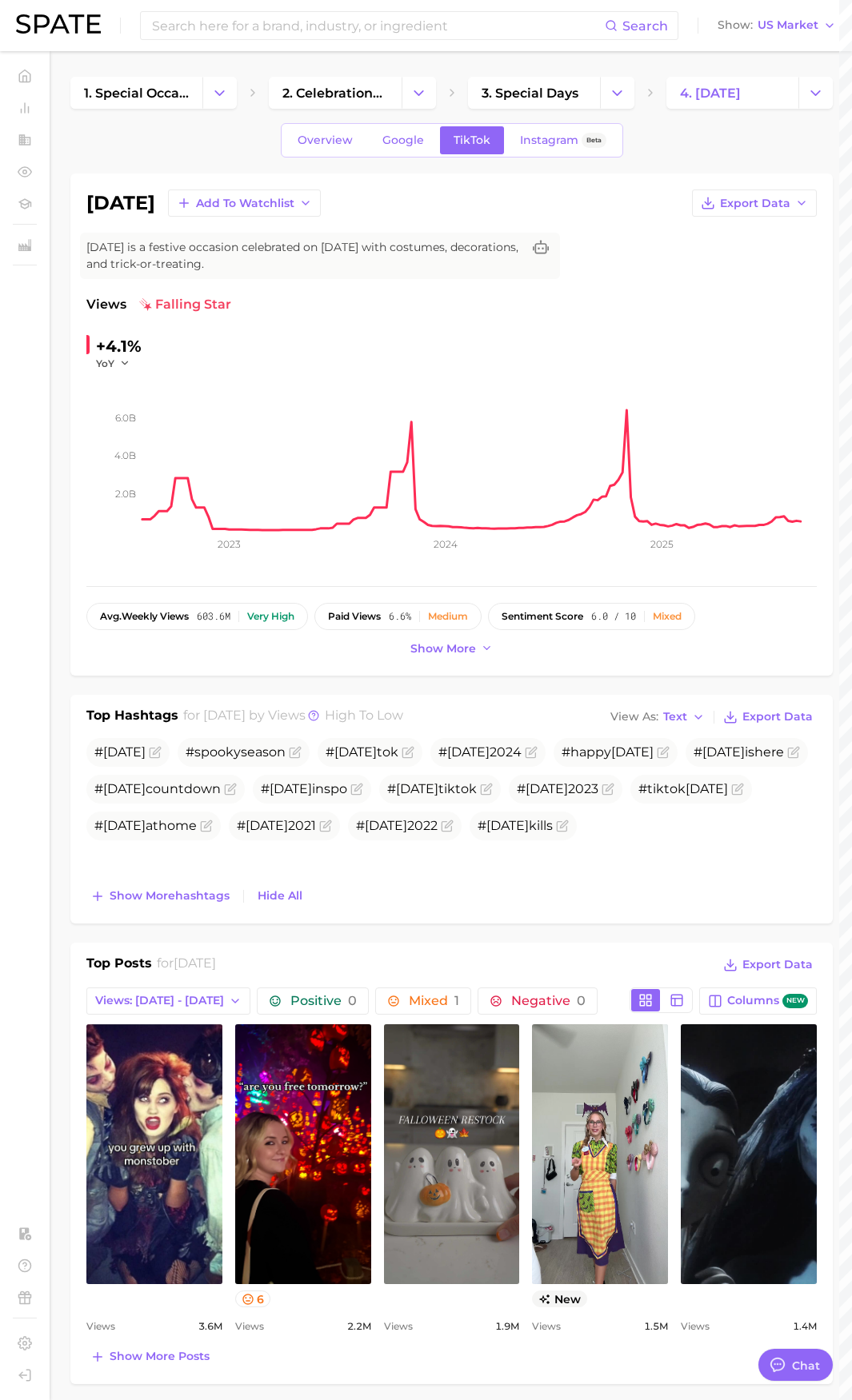
click at [485, 646] on icon at bounding box center [486, 648] width 13 height 13
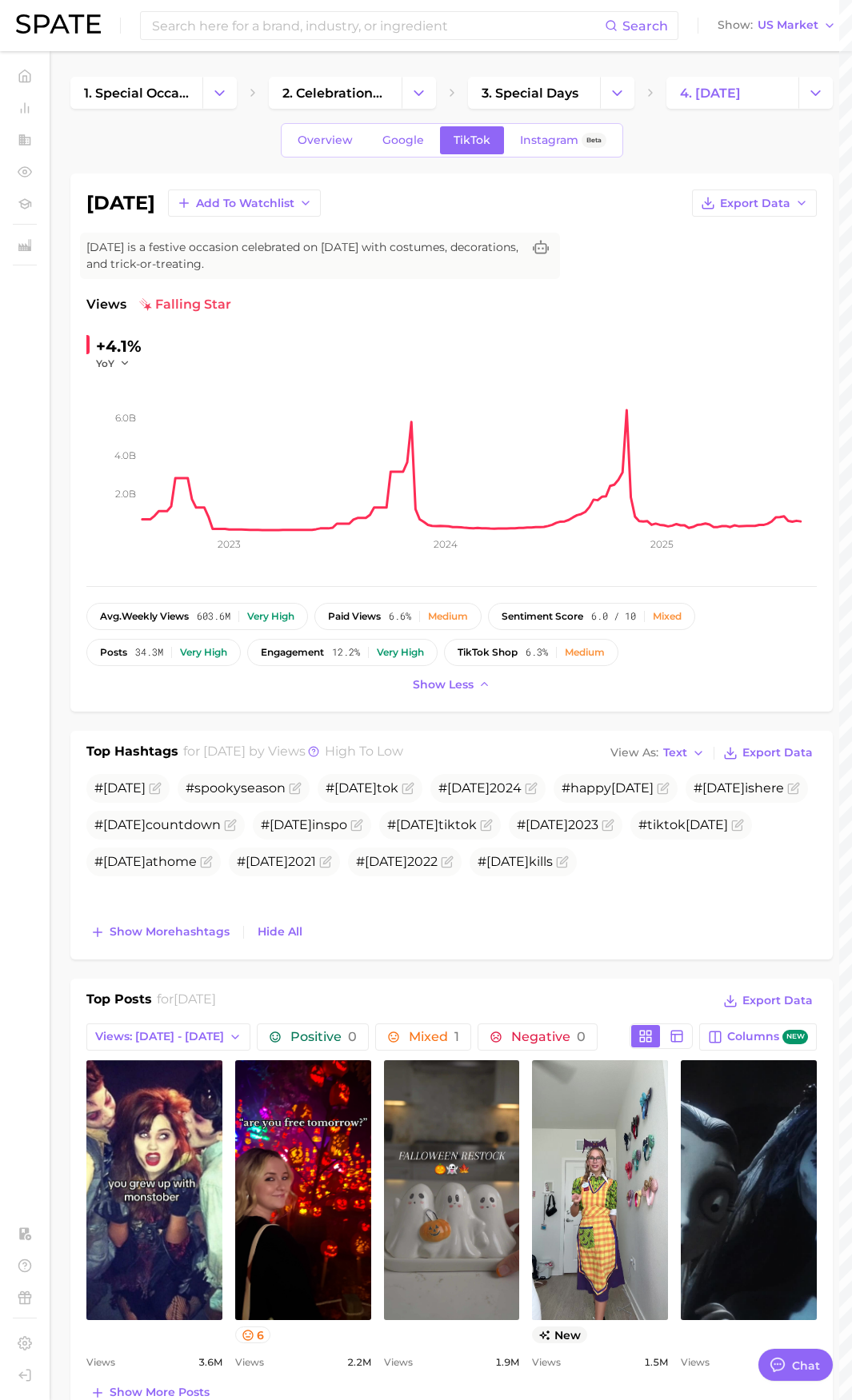
click at [576, 143] on span "Instagram" at bounding box center [549, 140] width 59 height 14
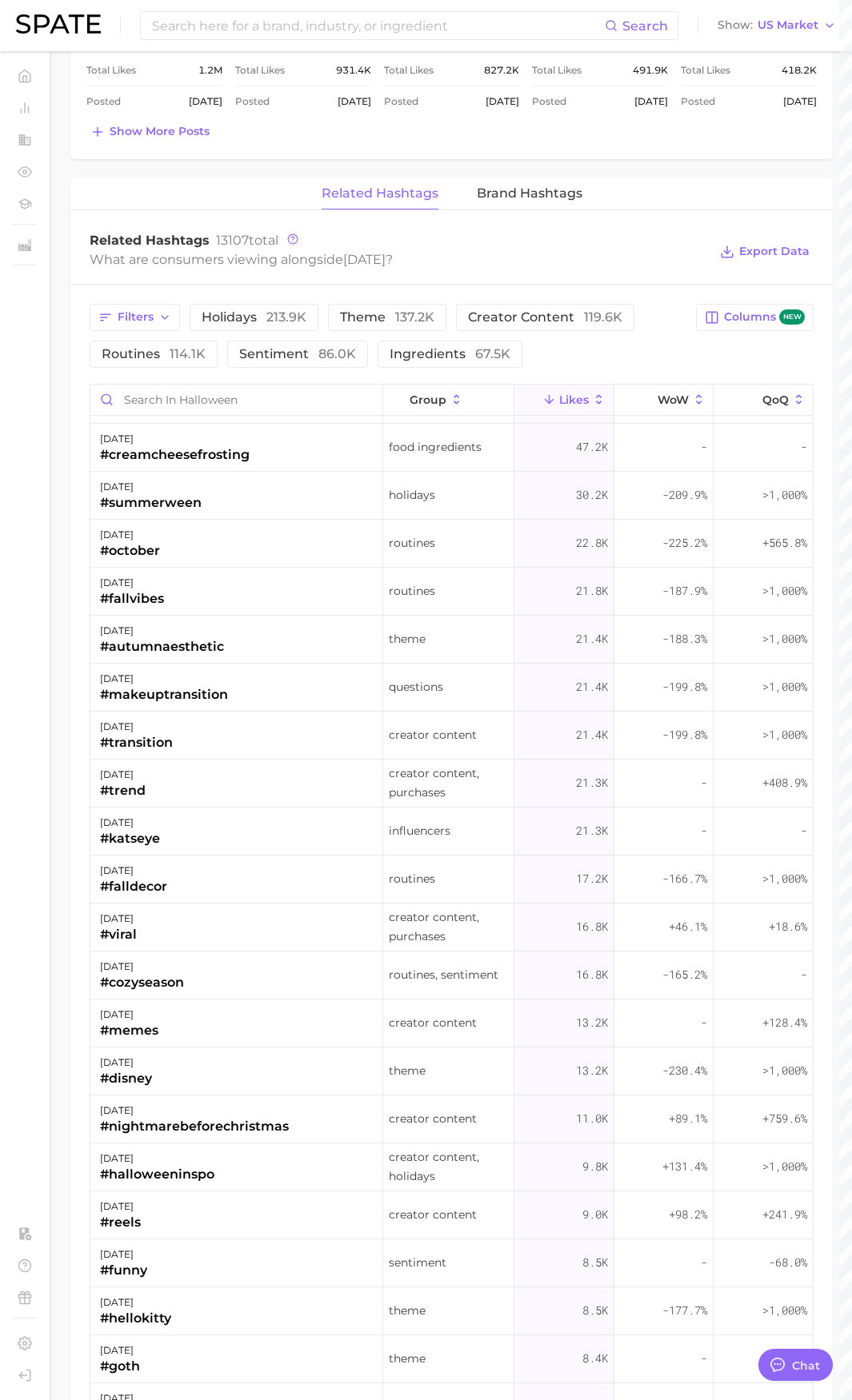
scroll to position [1199, 0]
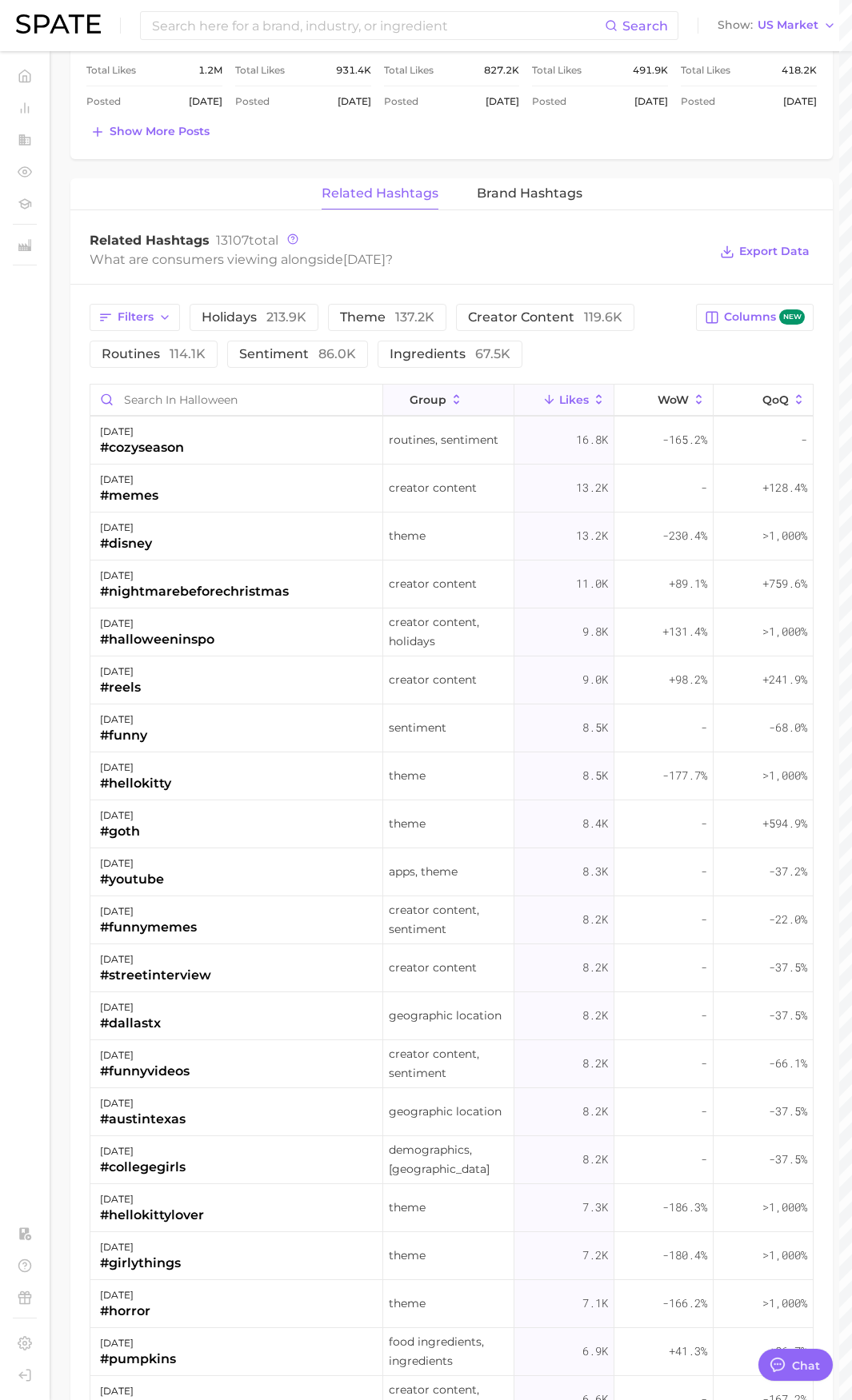
click at [414, 412] on button "group" at bounding box center [449, 400] width 132 height 32
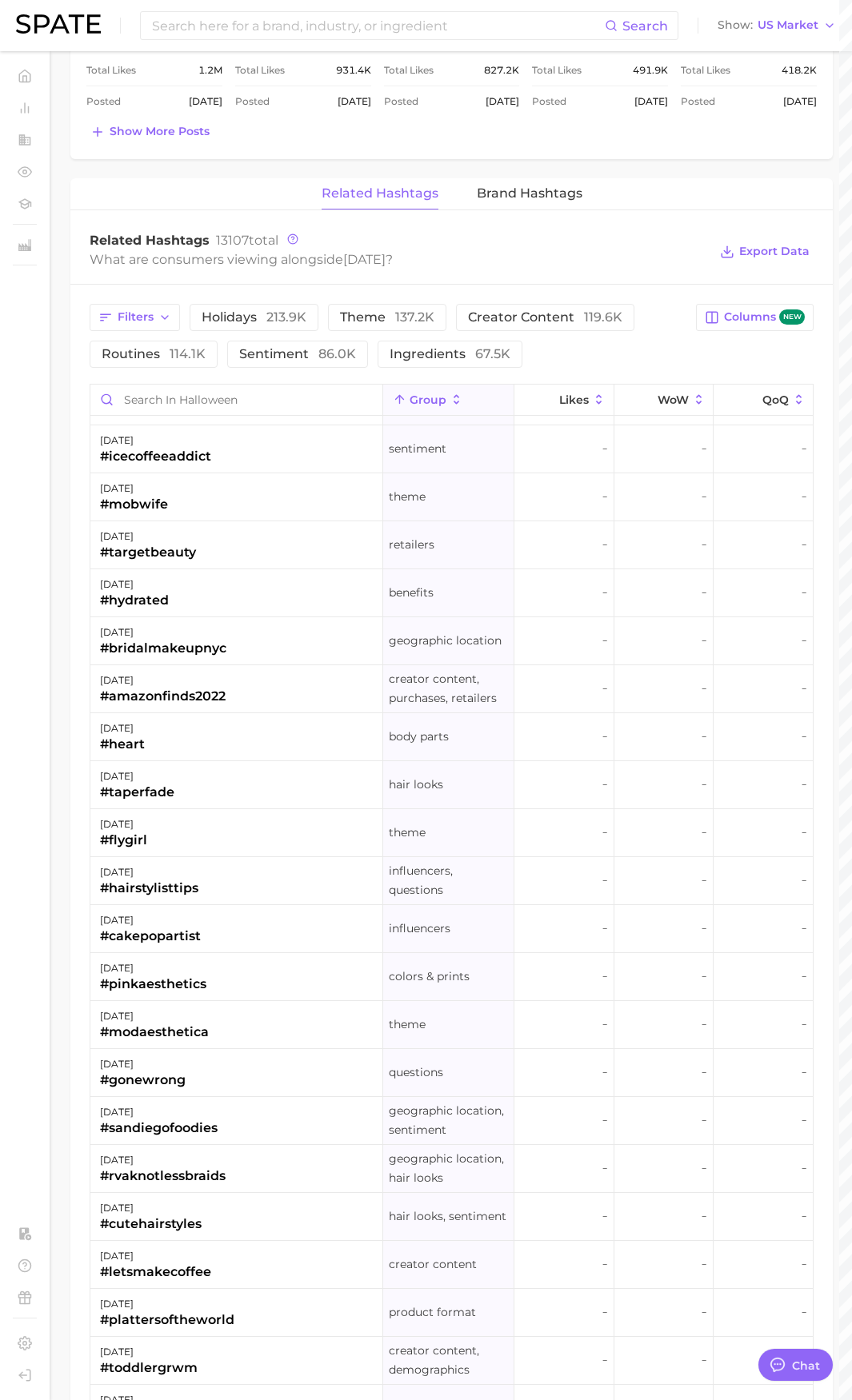
scroll to position [959, 0]
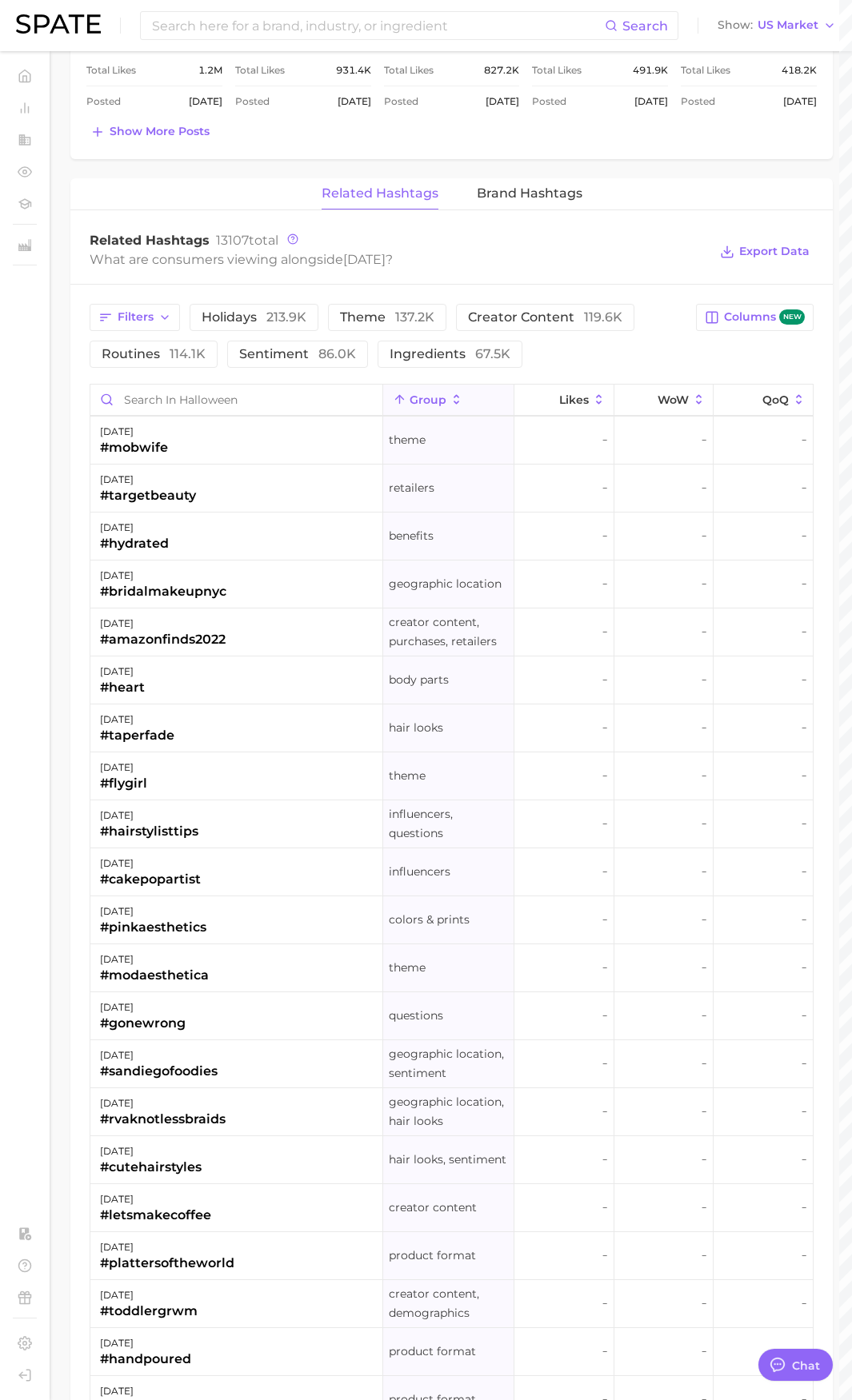
click at [419, 402] on span "group" at bounding box center [428, 399] width 37 height 13
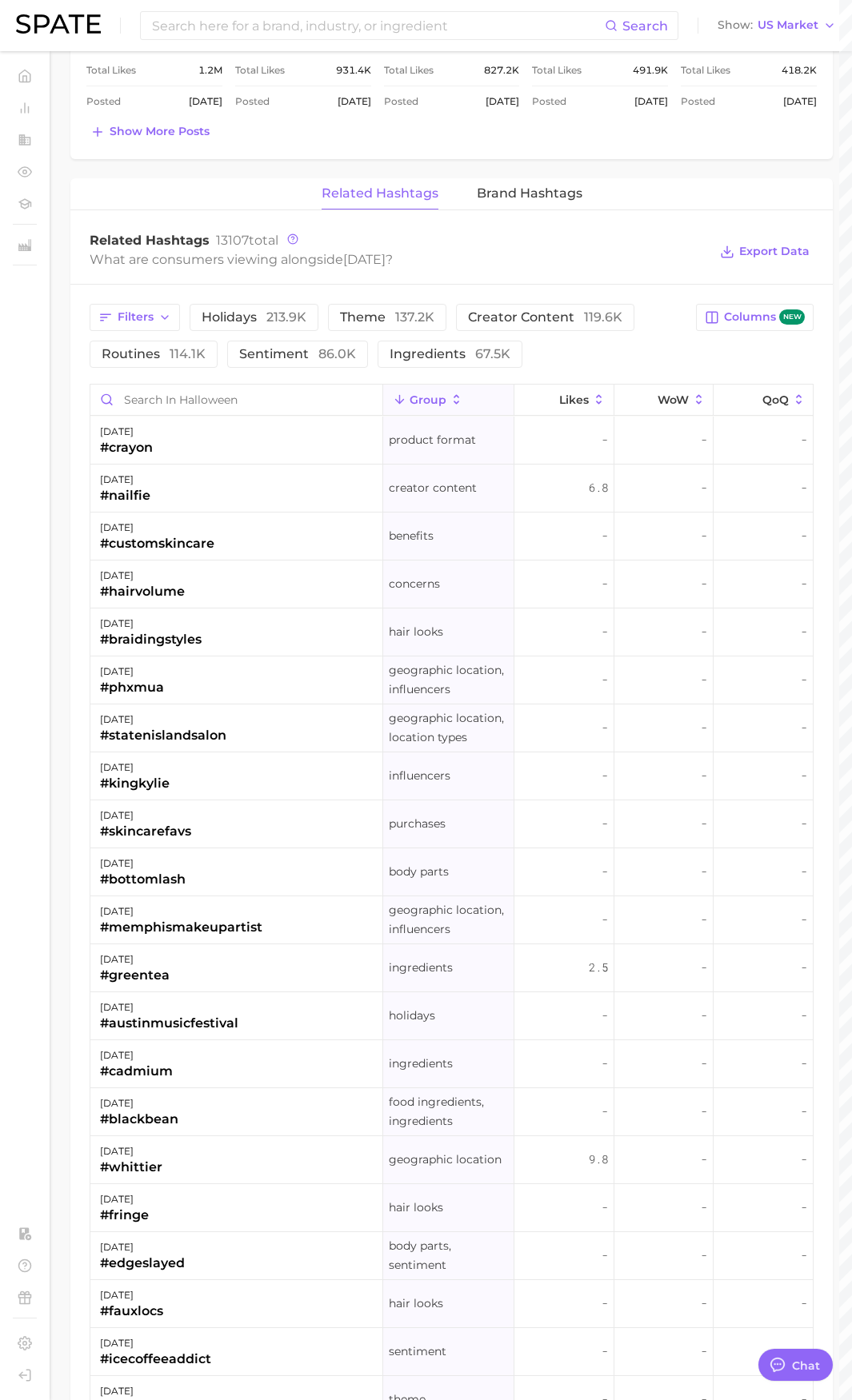
click at [419, 400] on span "group" at bounding box center [428, 399] width 37 height 13
click at [110, 325] on button "Filters" at bounding box center [134, 317] width 90 height 27
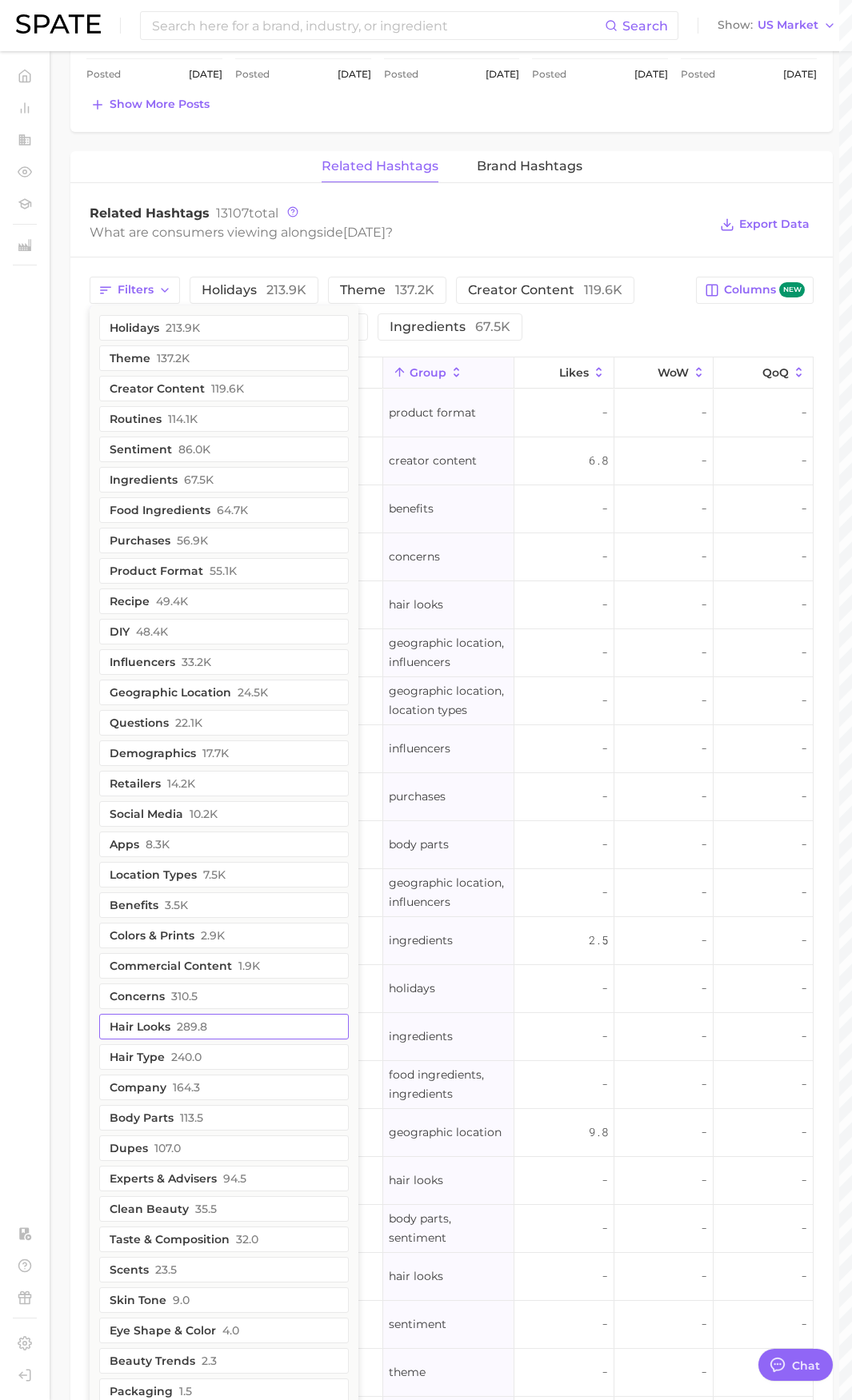
scroll to position [959, 0]
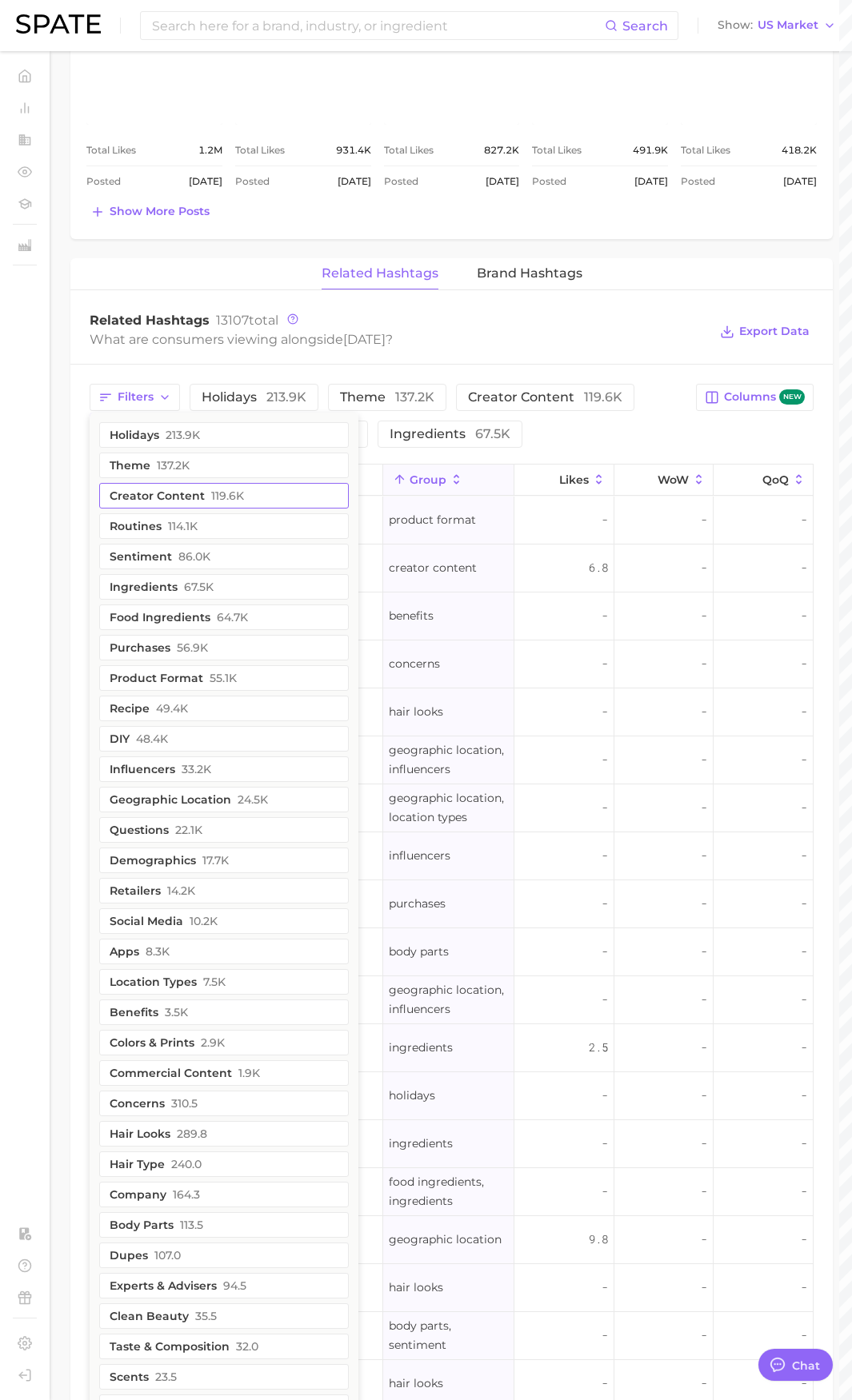
click at [258, 487] on button "Creator content 119.6k" at bounding box center [224, 495] width 250 height 25
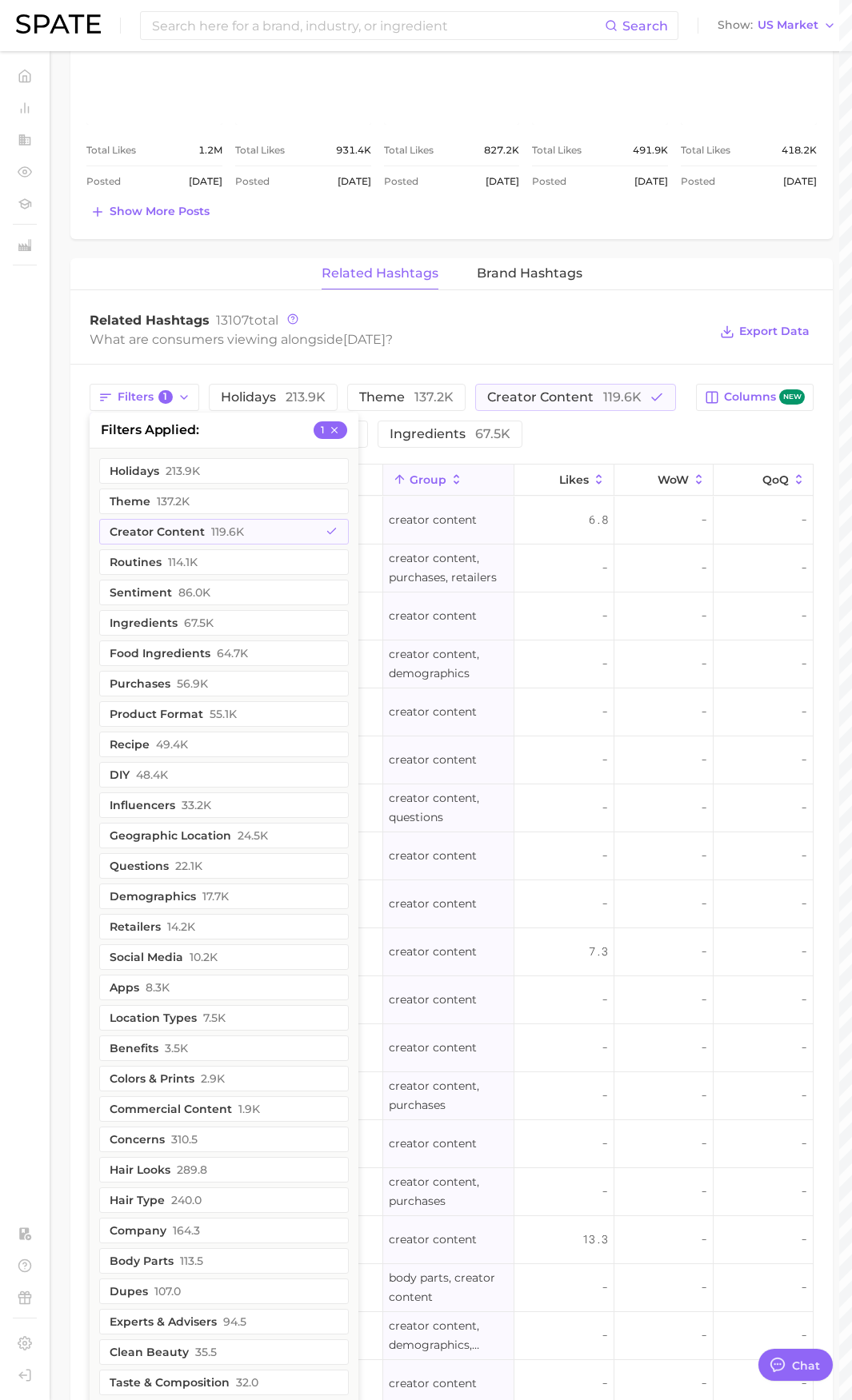
click at [612, 352] on div "Related Hashtags 13107 total What are consumers viewing alongside [DATE] ? Expo…" at bounding box center [451, 331] width 763 height 64
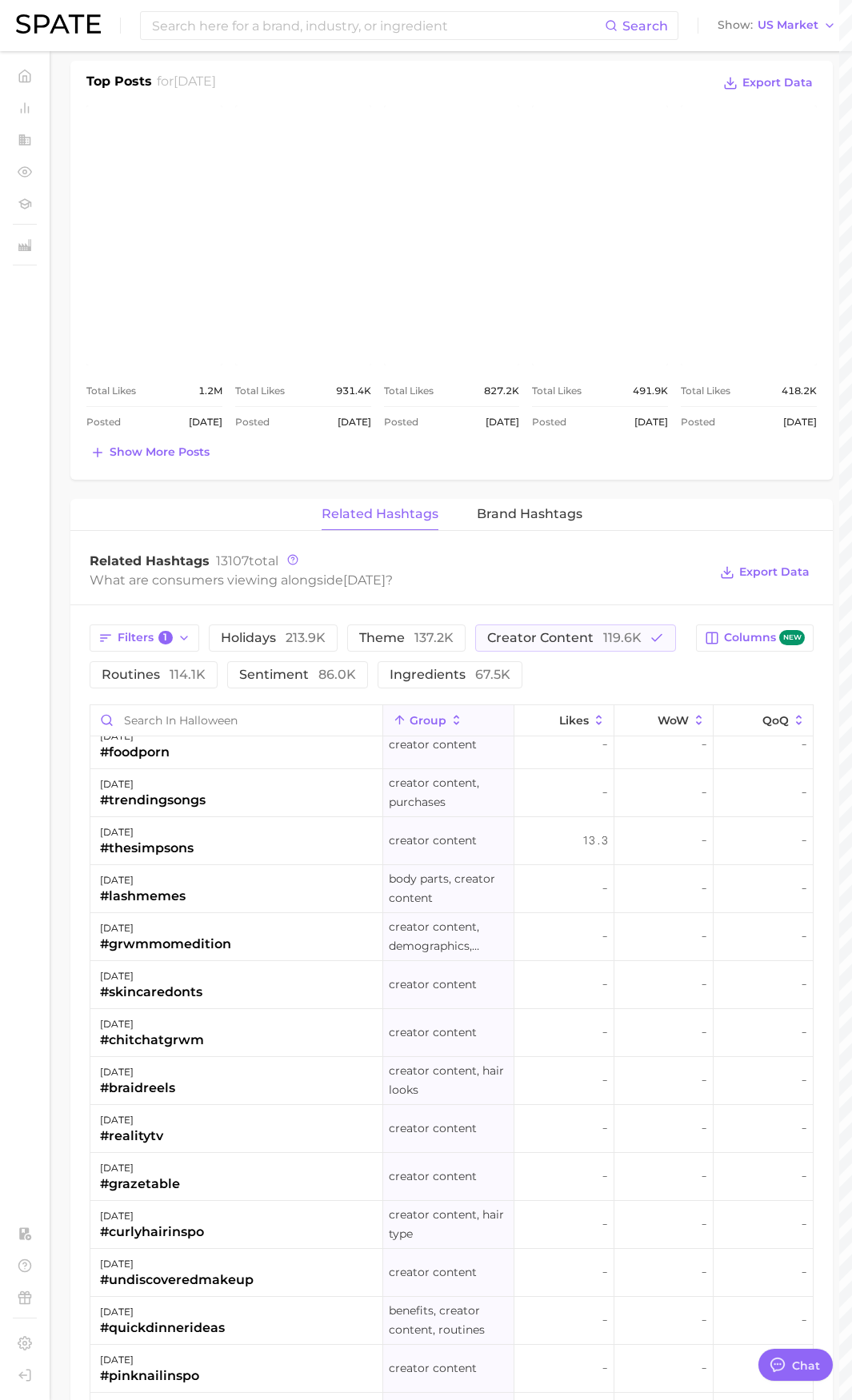
scroll to position [480, 0]
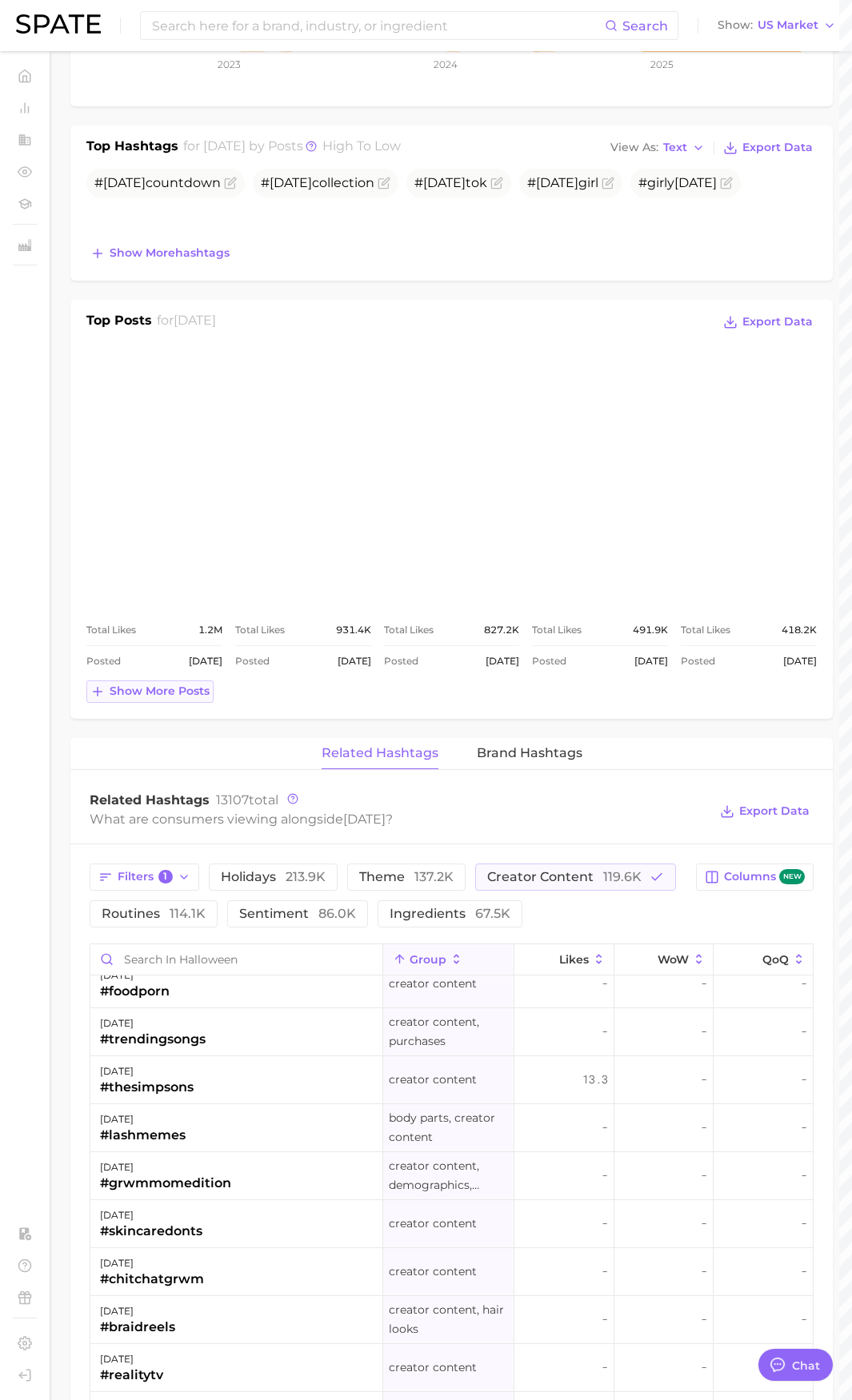
click at [183, 693] on span "Show more posts" at bounding box center [160, 691] width 100 height 14
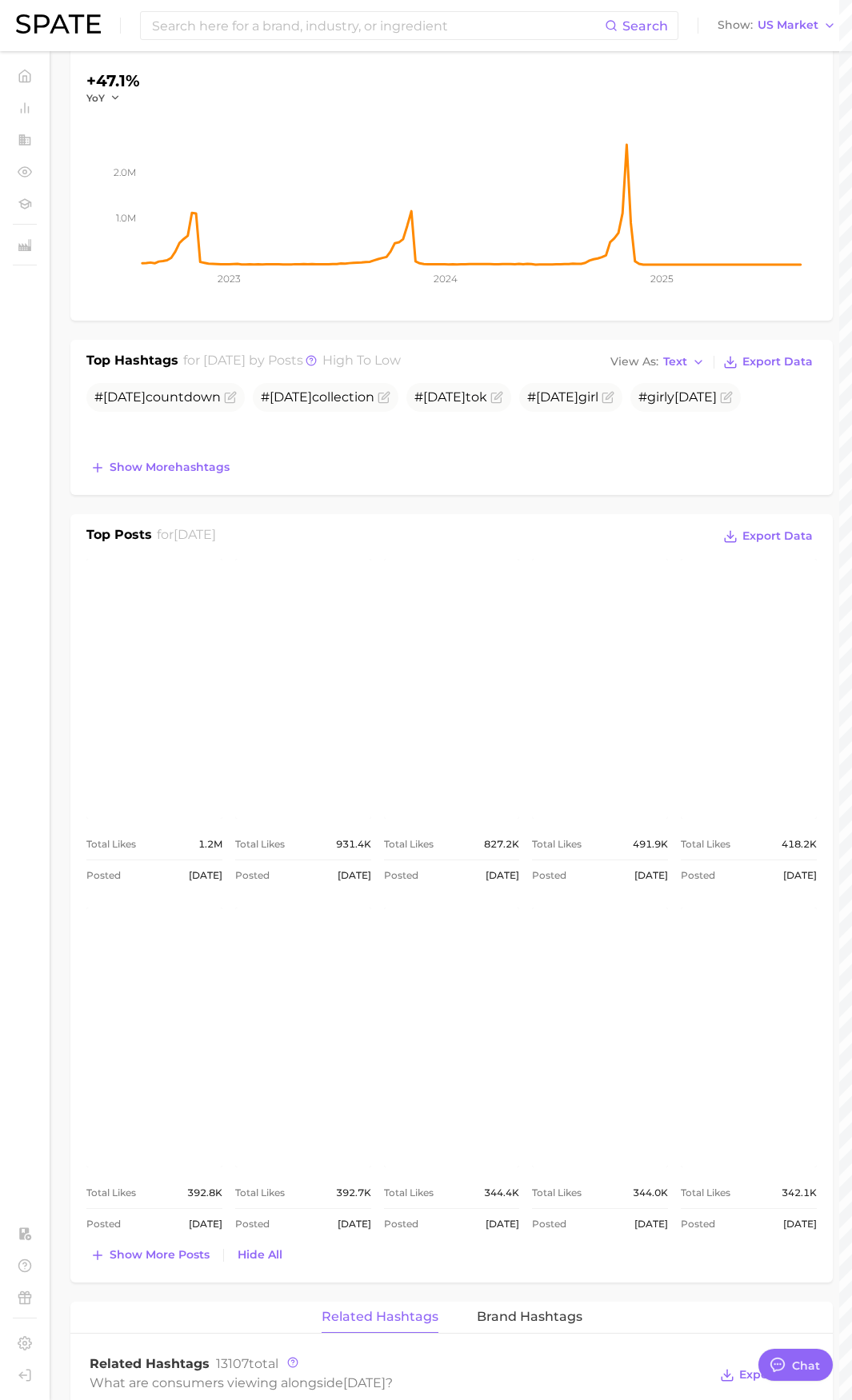
scroll to position [0, 0]
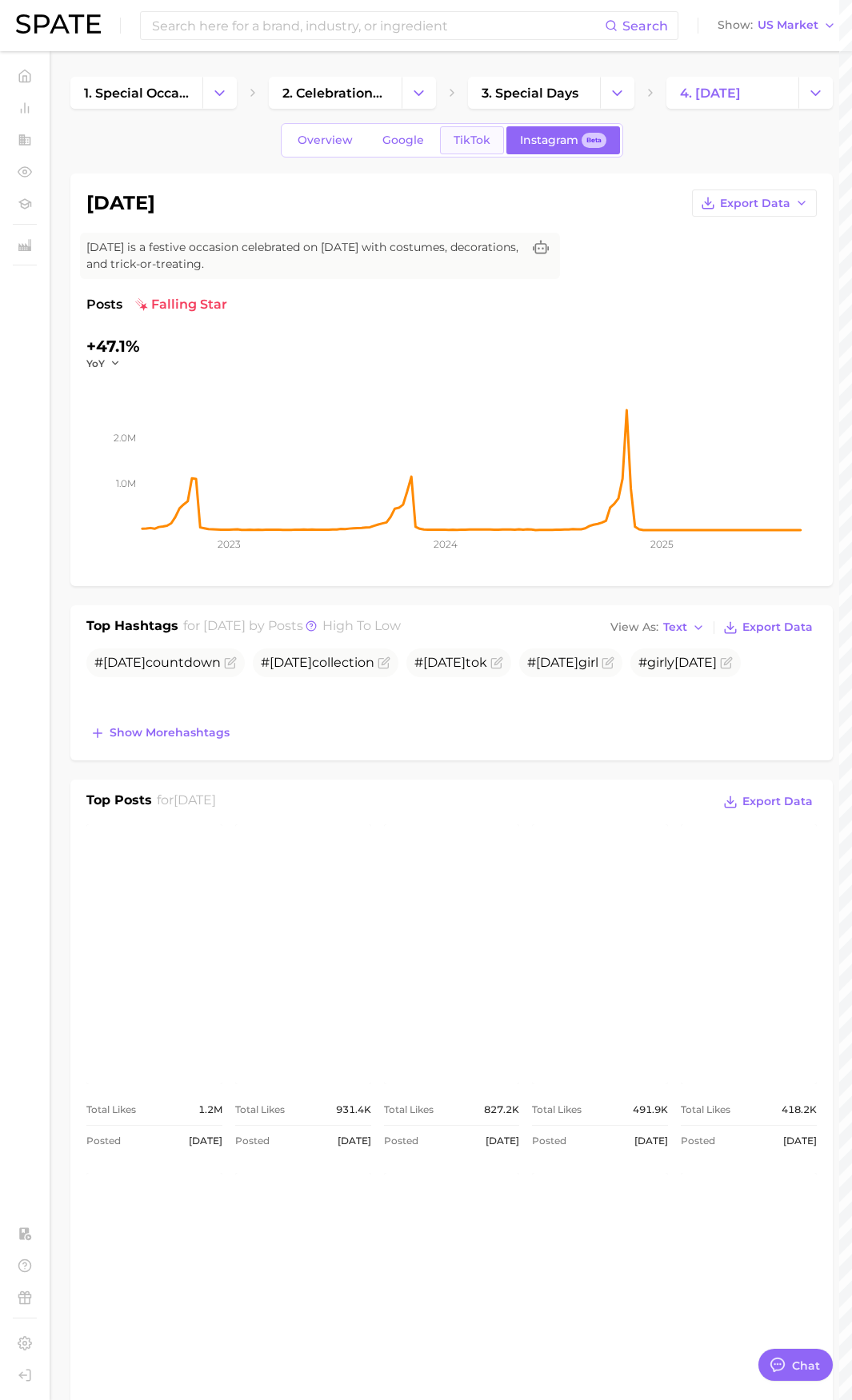
click at [478, 136] on span "TikTok" at bounding box center [472, 140] width 37 height 14
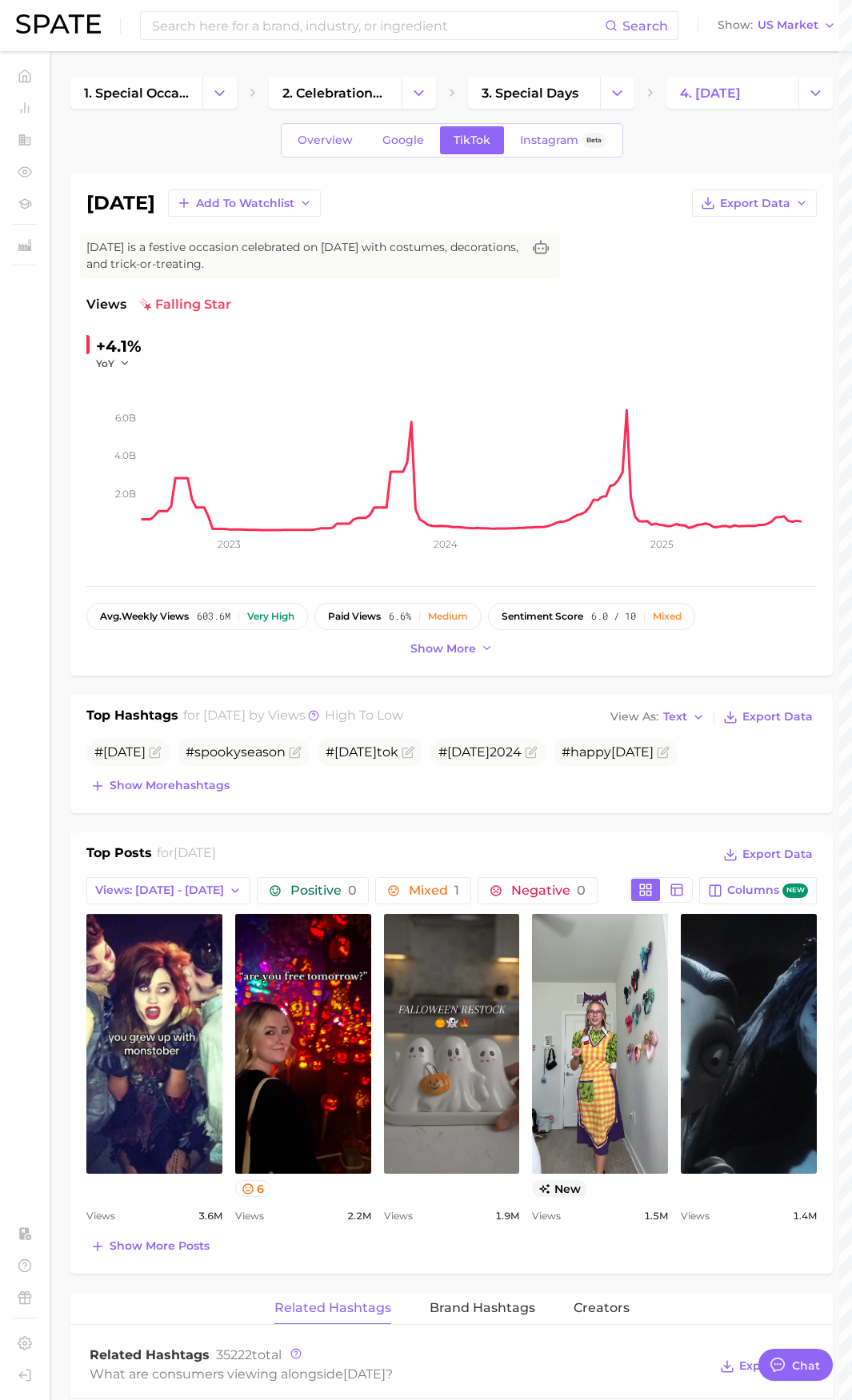
click at [415, 669] on div "[DATE] Add to Watchlist Export Data [DATE] is a festive occasion celebrated on …" at bounding box center [451, 424] width 763 height 502
click at [453, 638] on button "Show more" at bounding box center [452, 648] width 91 height 22
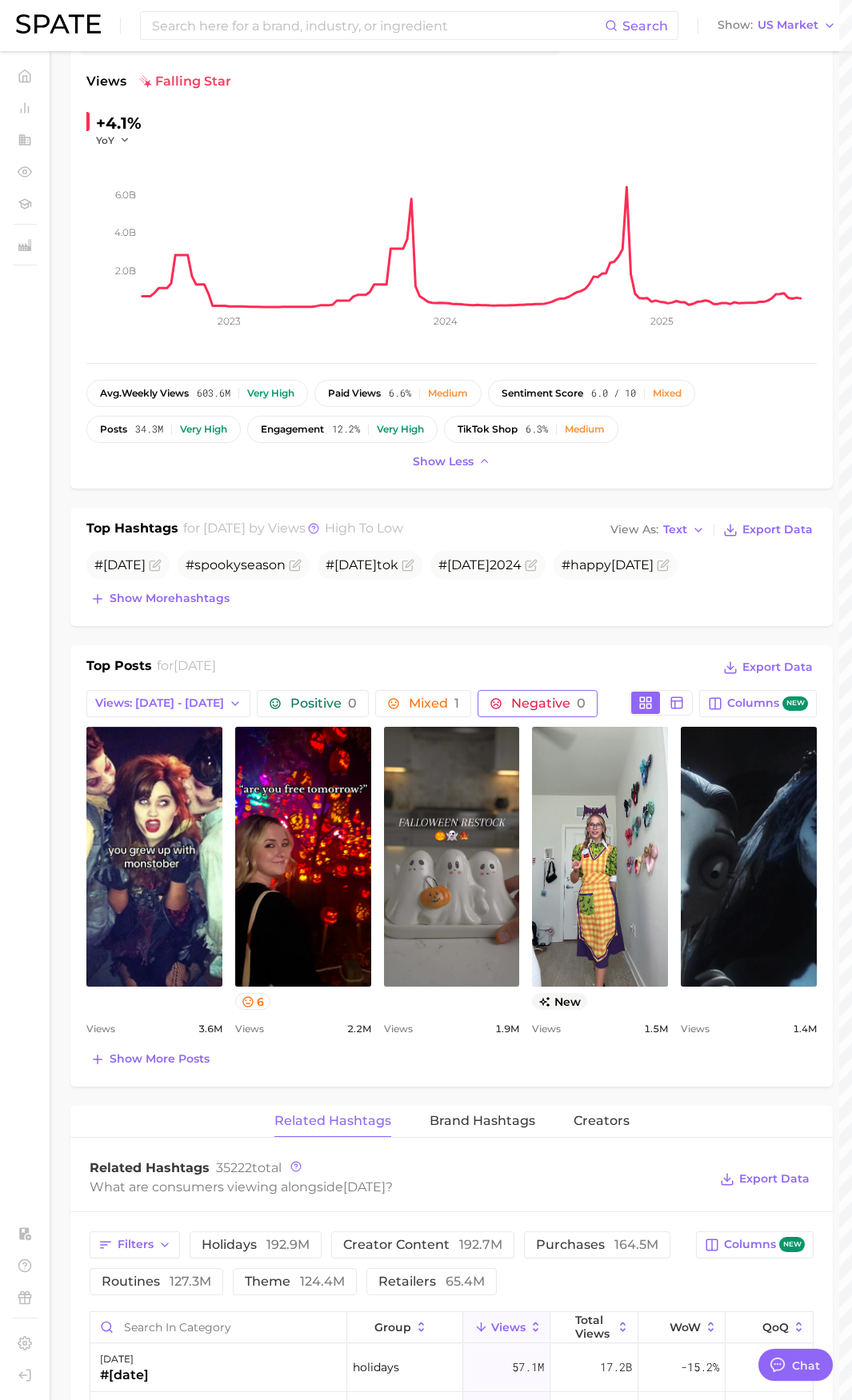
scroll to position [240, 0]
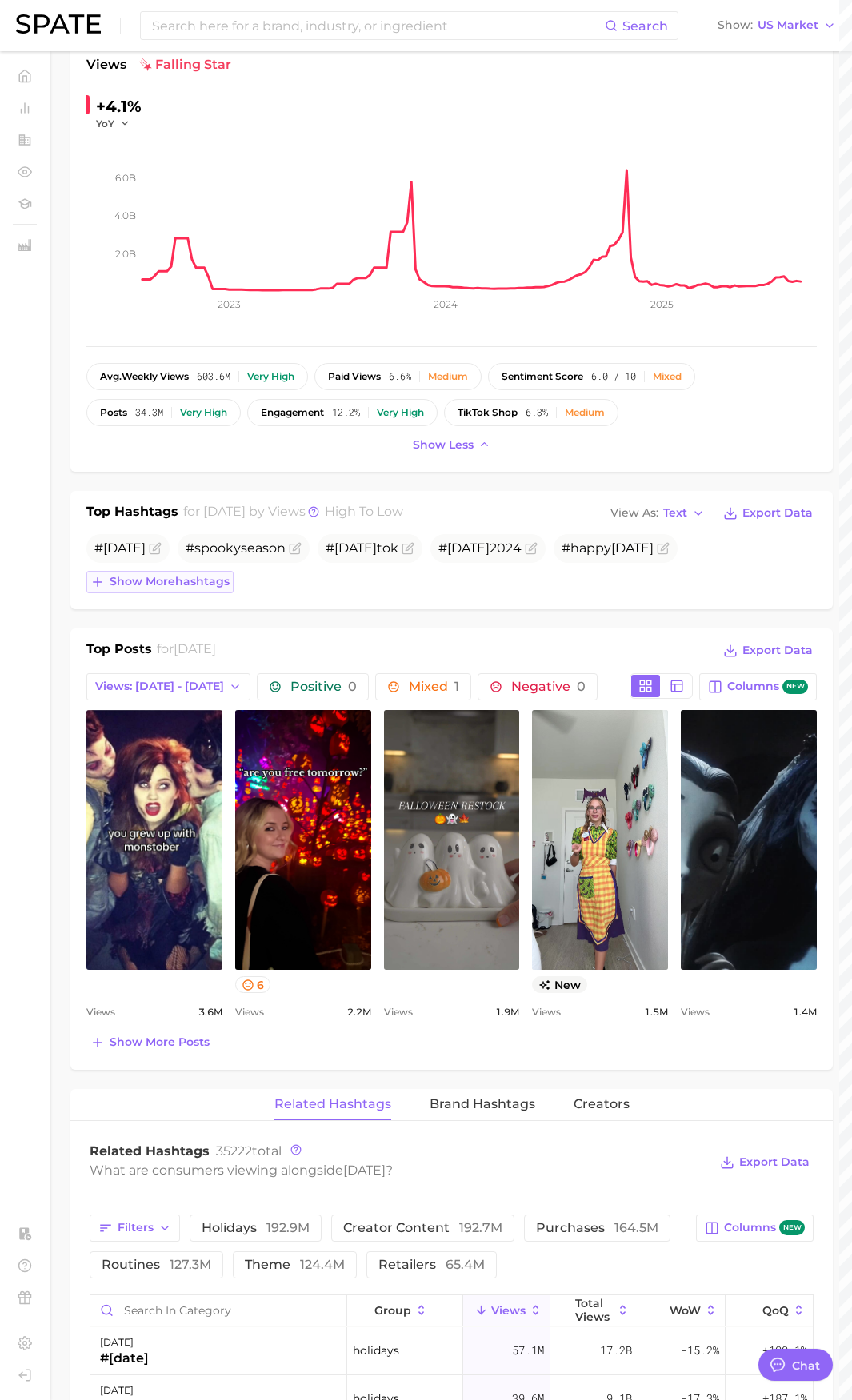
click at [217, 578] on span "Show more hashtags" at bounding box center [169, 582] width 120 height 14
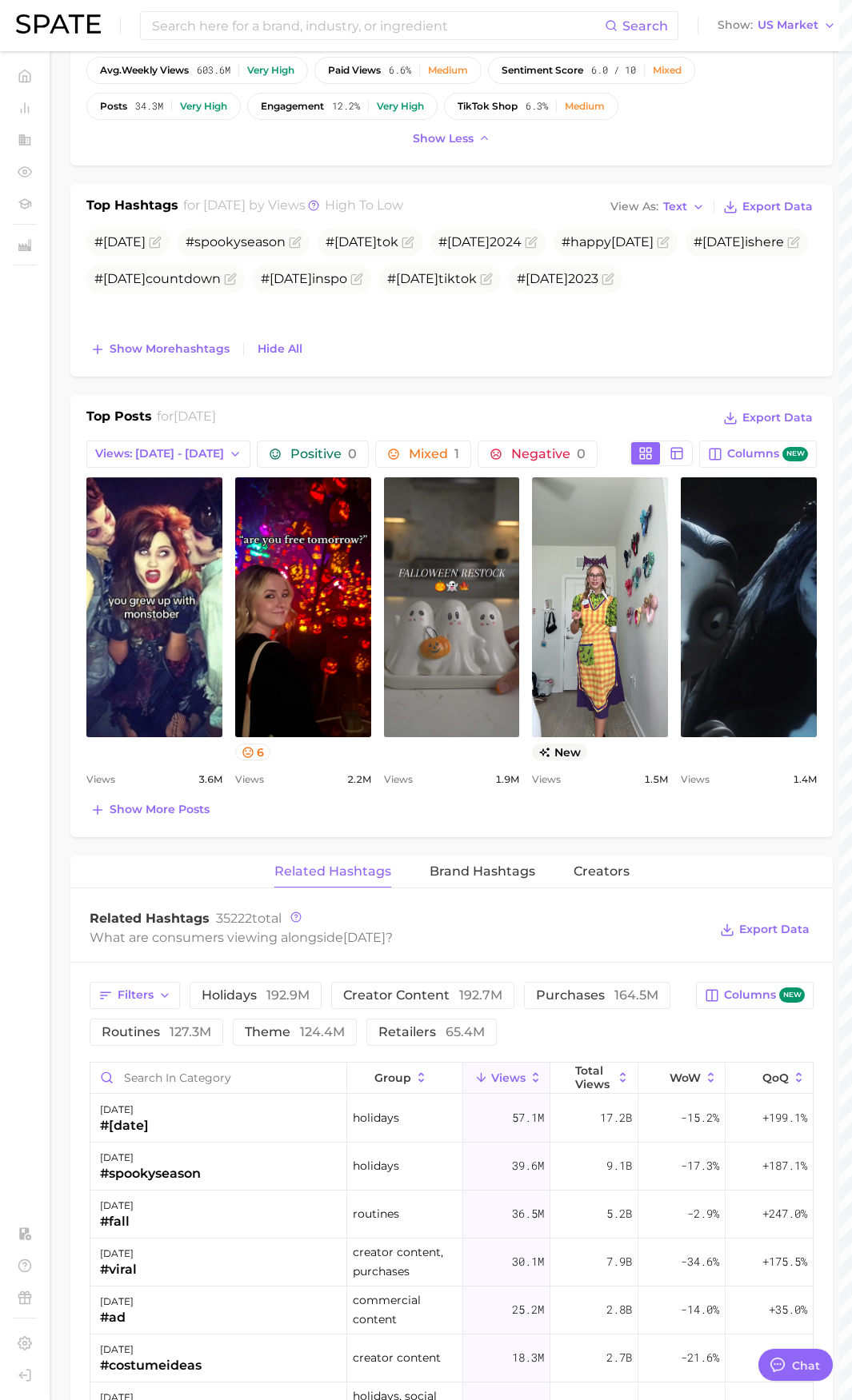
scroll to position [560, 0]
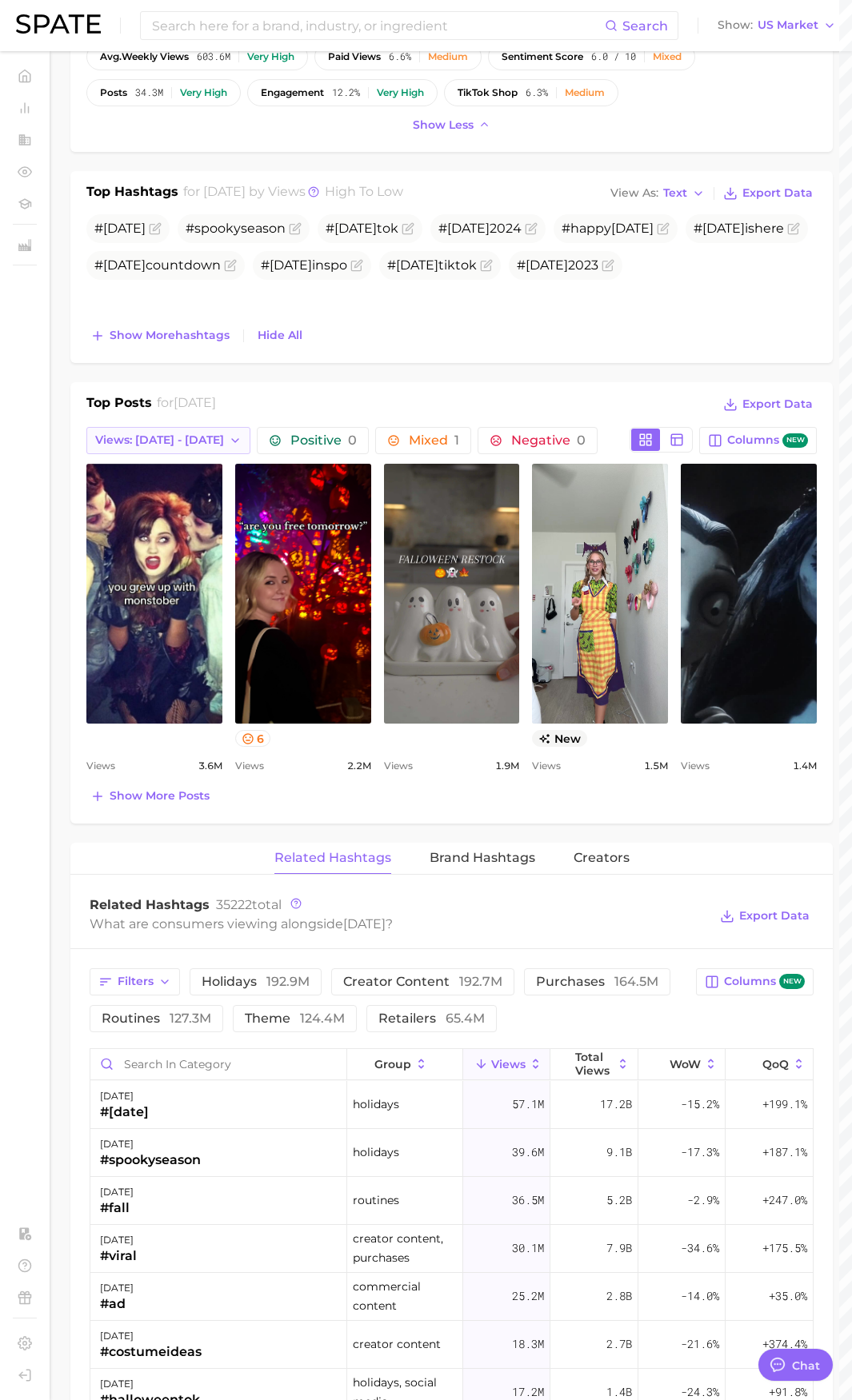
click at [171, 445] on span "Views: [DATE] - [DATE]" at bounding box center [160, 441] width 129 height 14
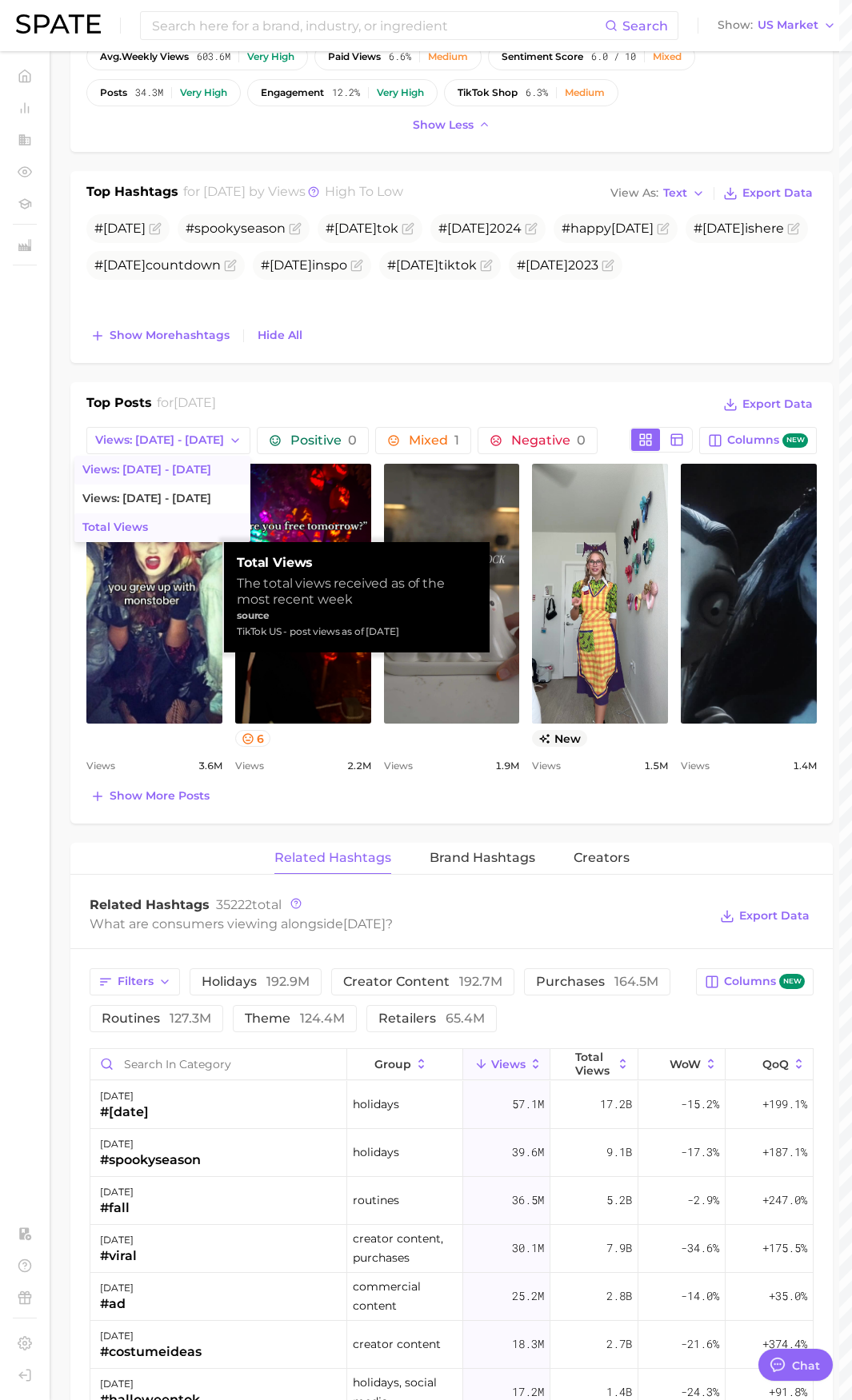
click at [138, 528] on button "Total Views" at bounding box center [162, 527] width 176 height 29
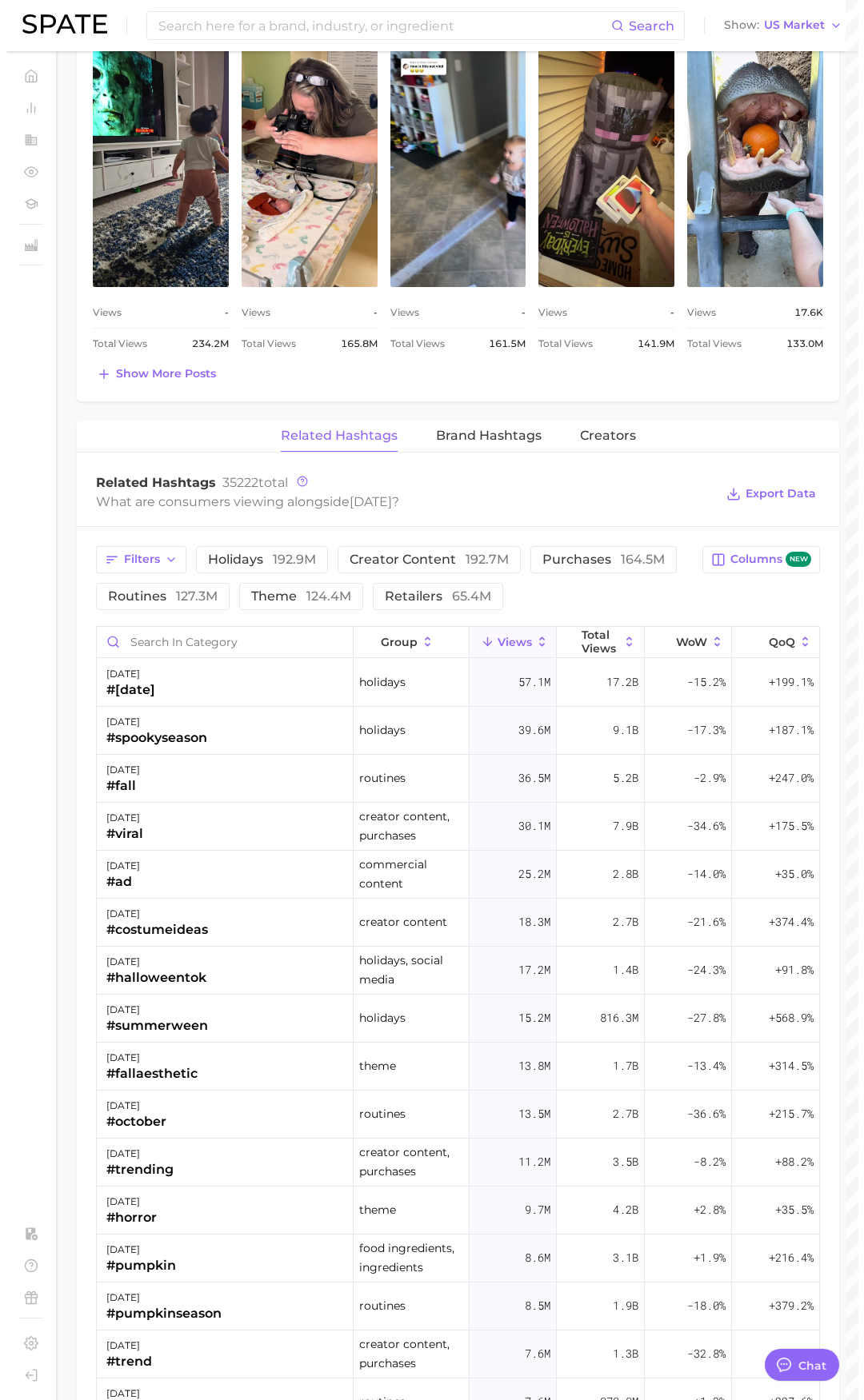
scroll to position [1039, 0]
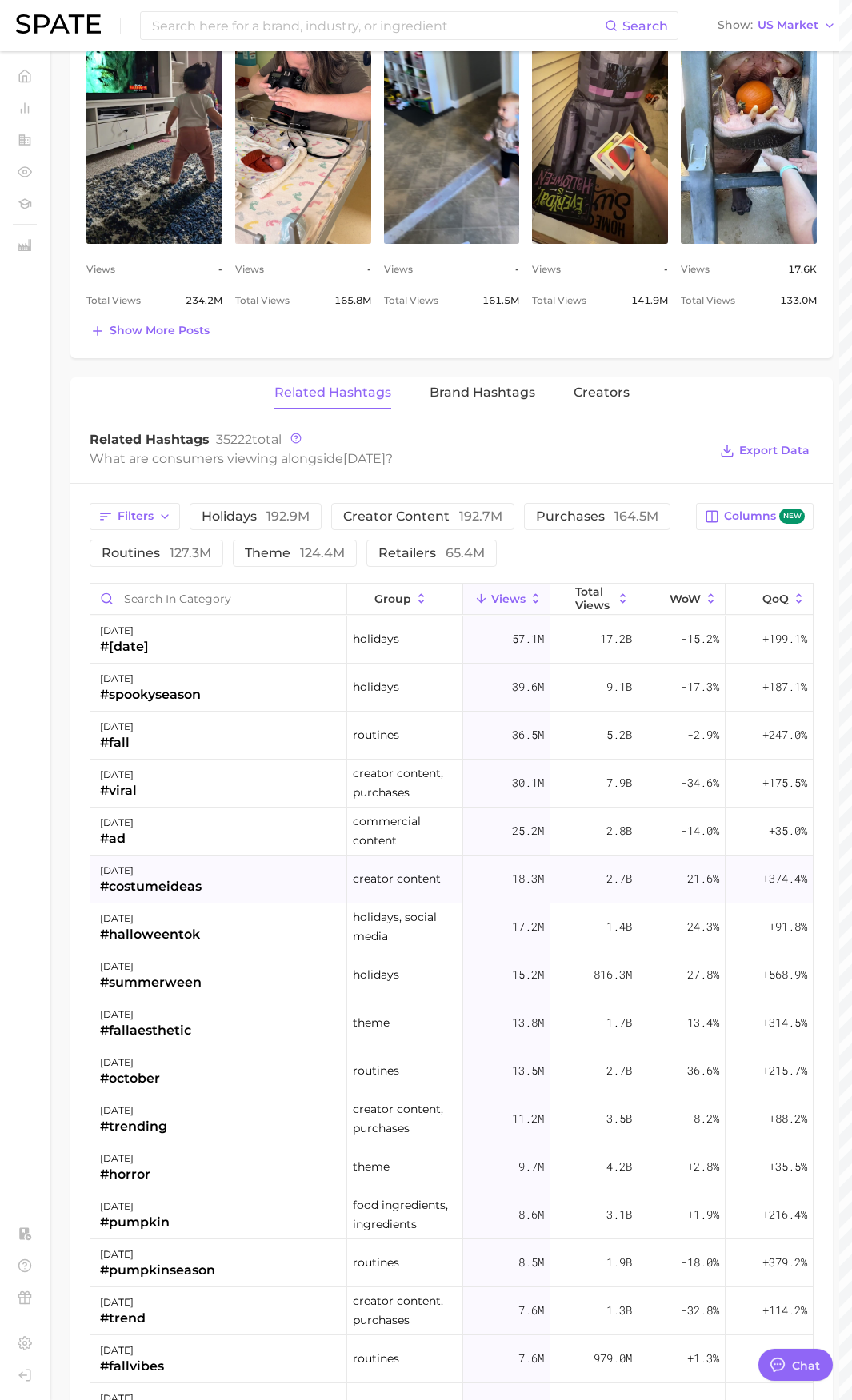
click at [164, 882] on div "#costumeideas" at bounding box center [151, 887] width 102 height 19
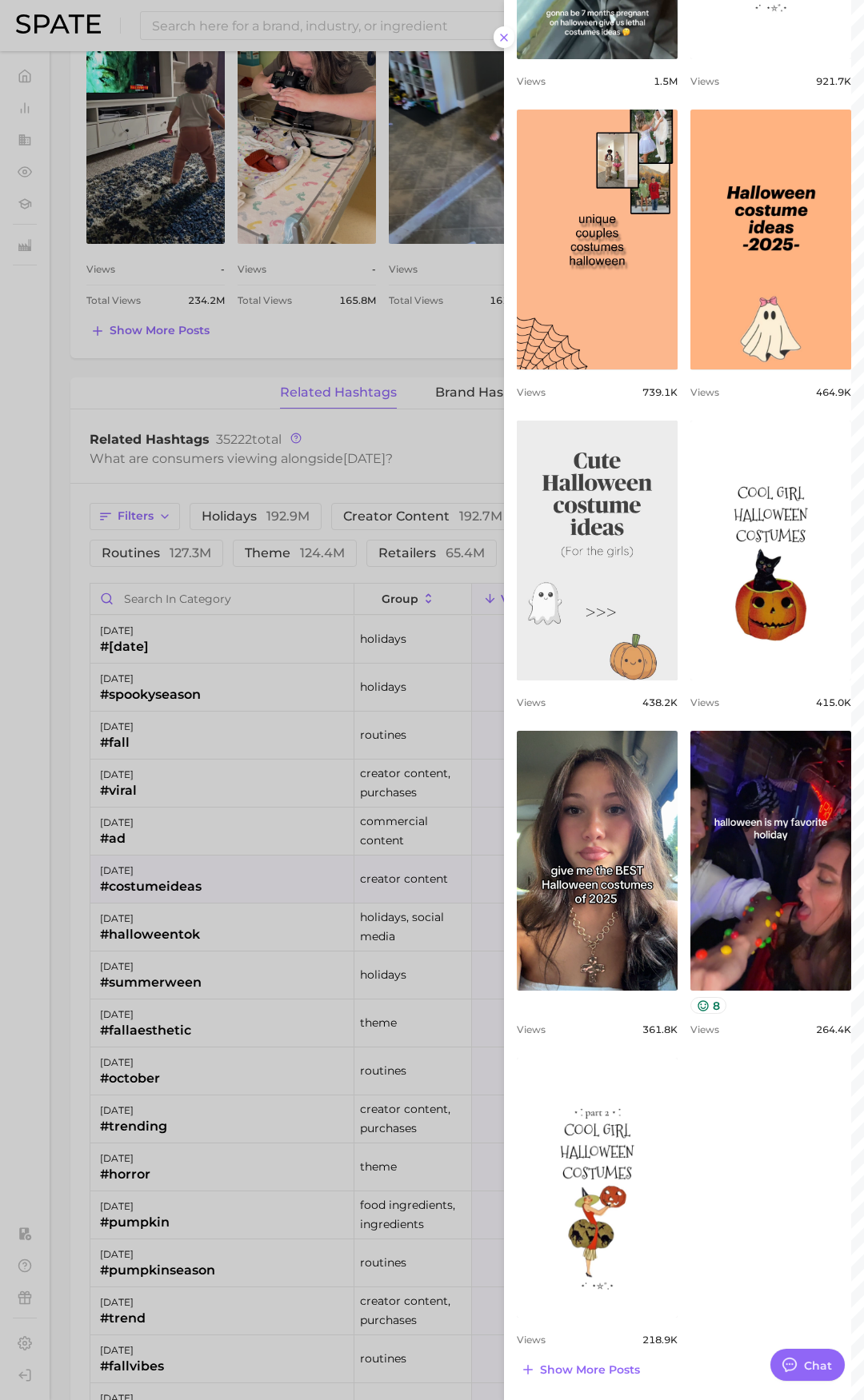
scroll to position [0, 0]
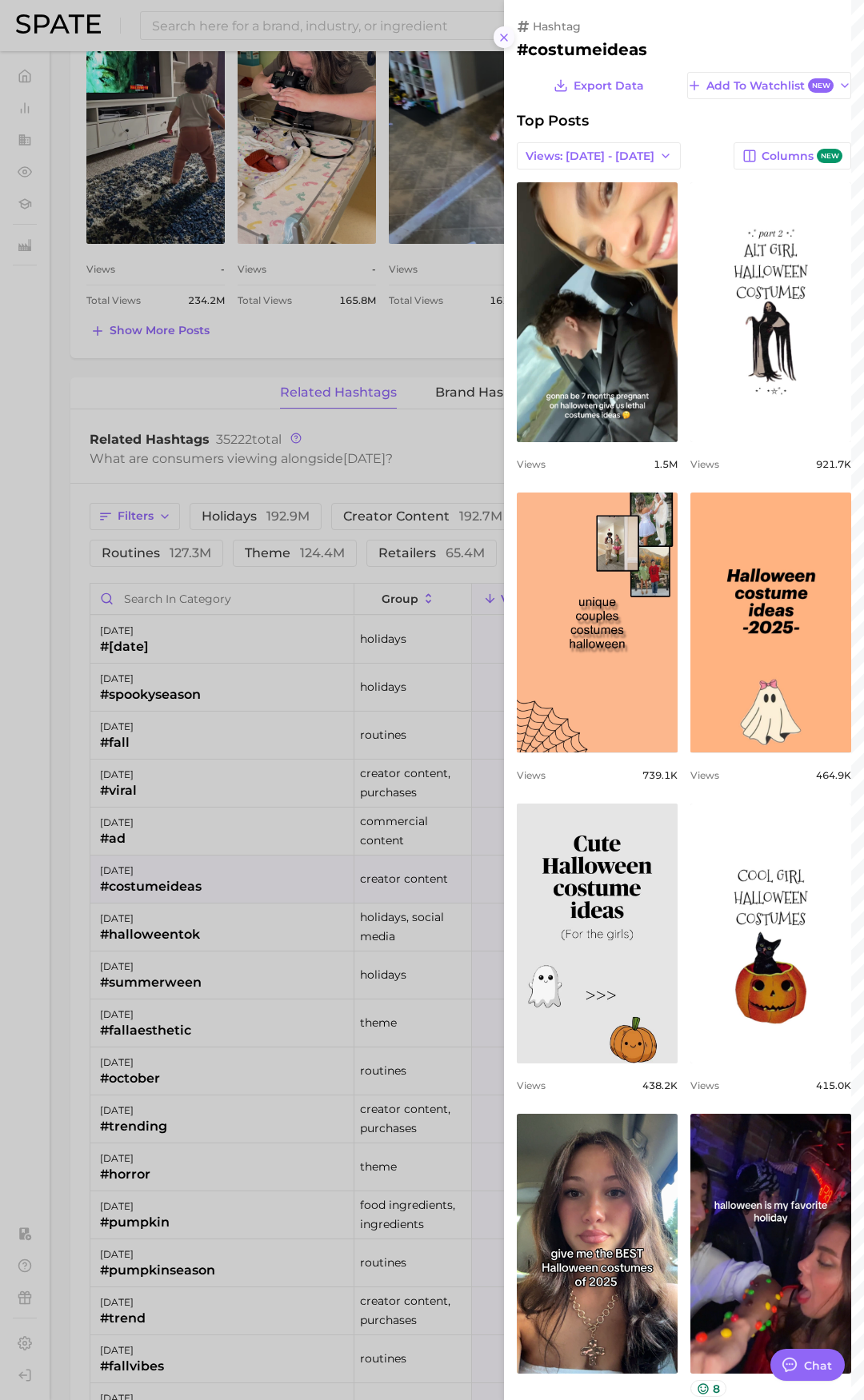
click at [511, 46] on div "hashtag #costumeideas Export Data Add to Watchlist New Top Posts Views: [DATE] …" at bounding box center [683, 891] width 360 height 1783
click at [511, 41] on button at bounding box center [504, 37] width 22 height 22
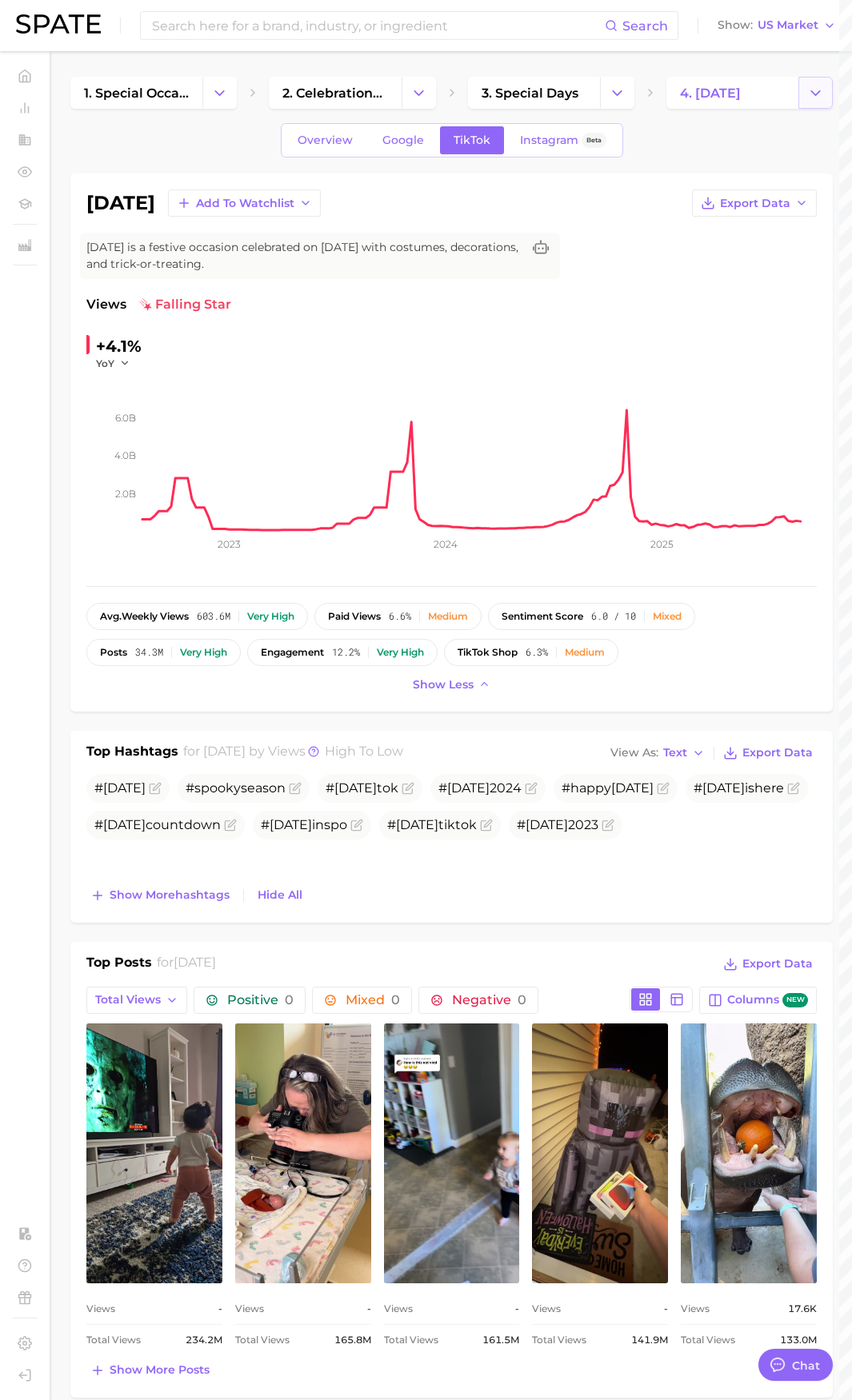
click at [827, 102] on button "Change Category" at bounding box center [815, 93] width 34 height 32
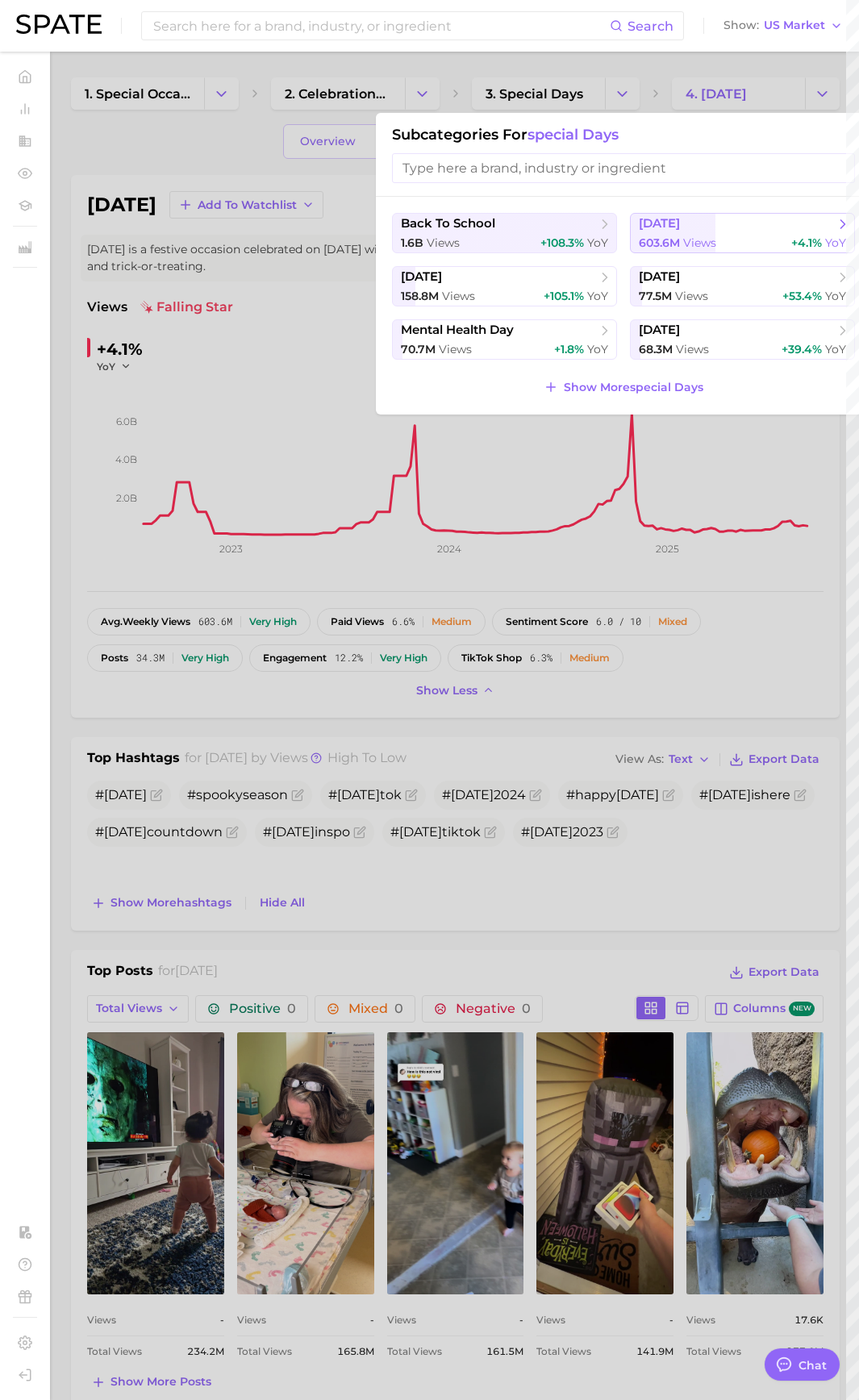
click at [700, 245] on span "views" at bounding box center [699, 242] width 33 height 14
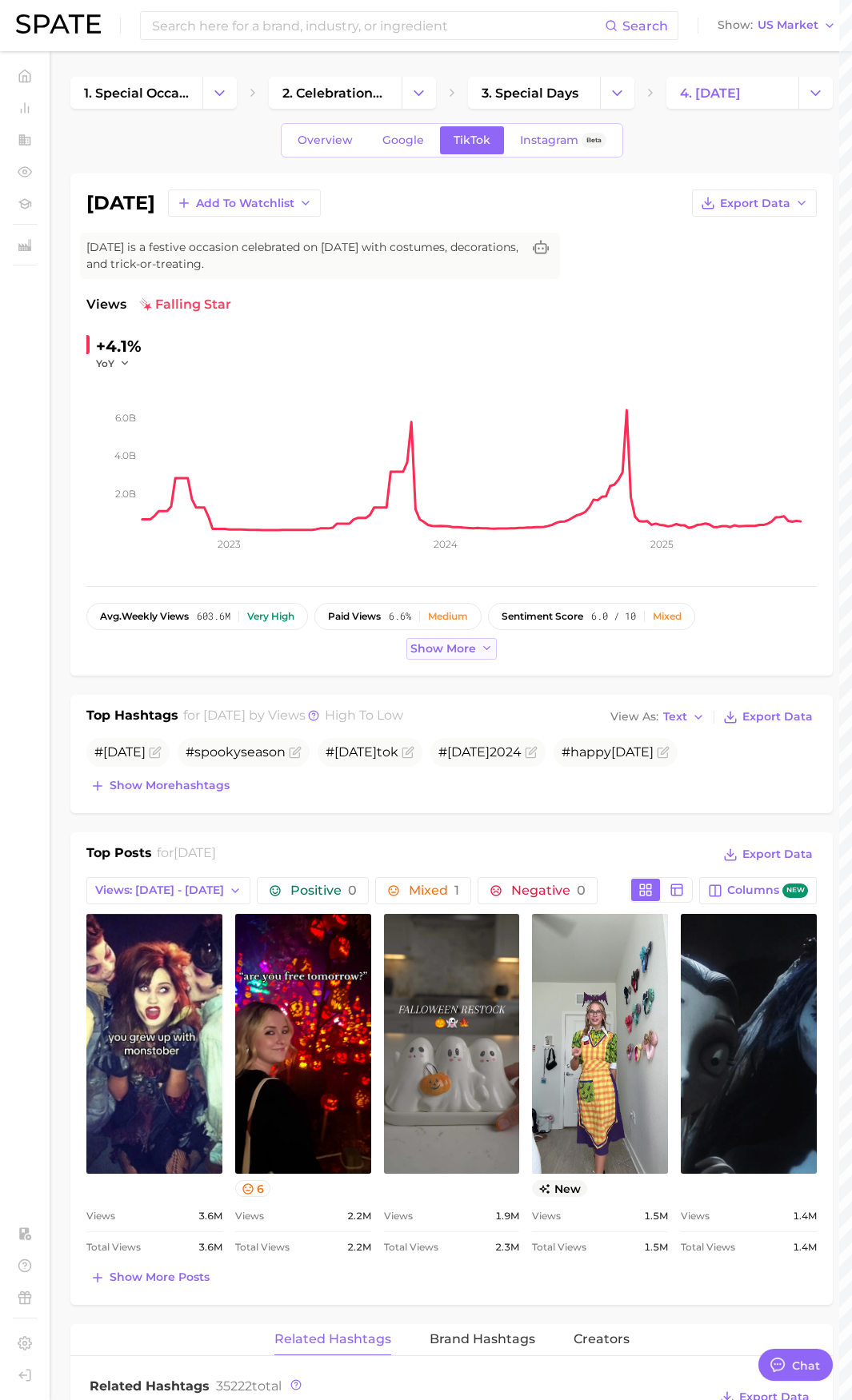
click at [437, 656] on button "Show more" at bounding box center [452, 648] width 91 height 22
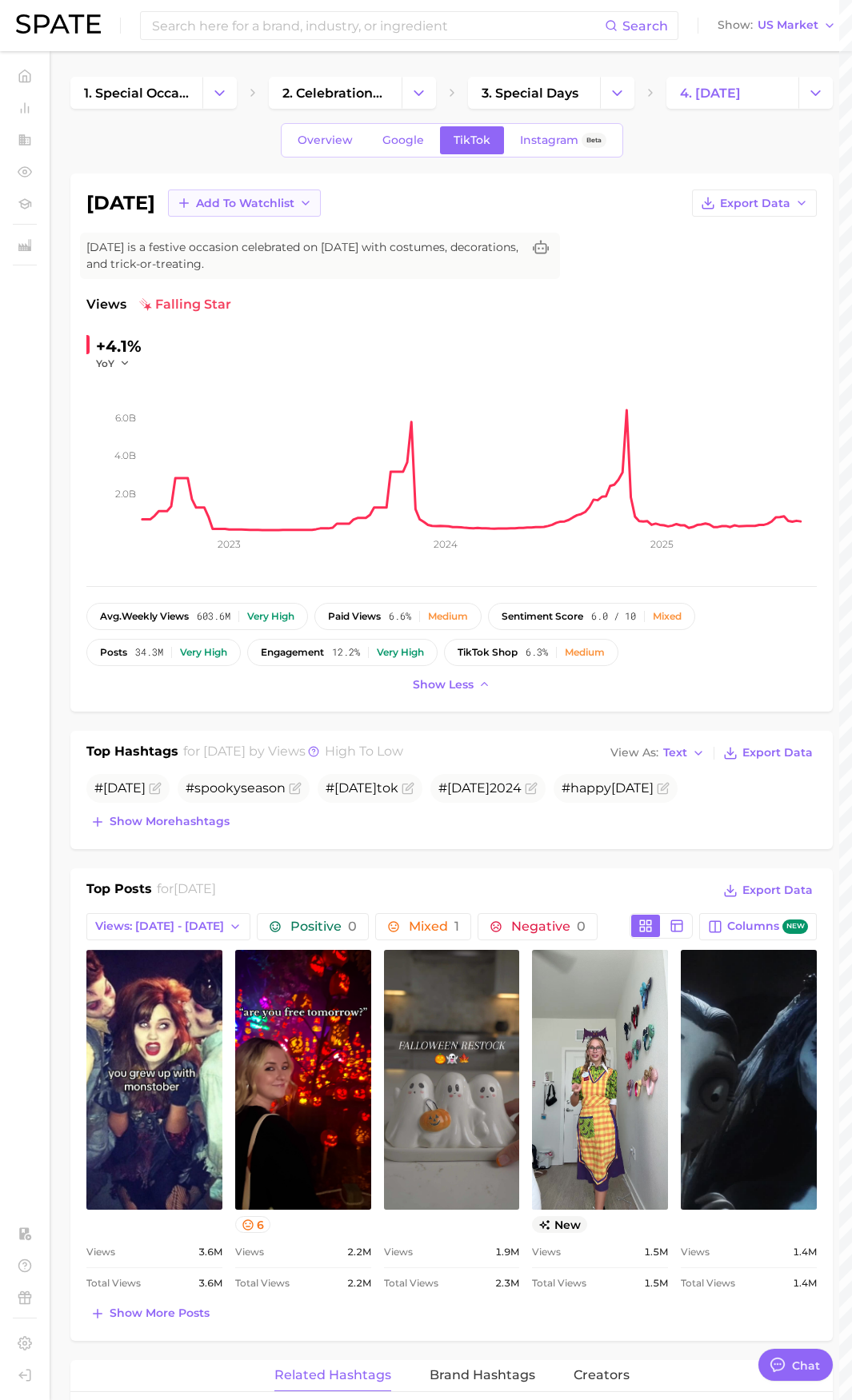
click at [299, 215] on button "Add to Watchlist" at bounding box center [245, 202] width 153 height 27
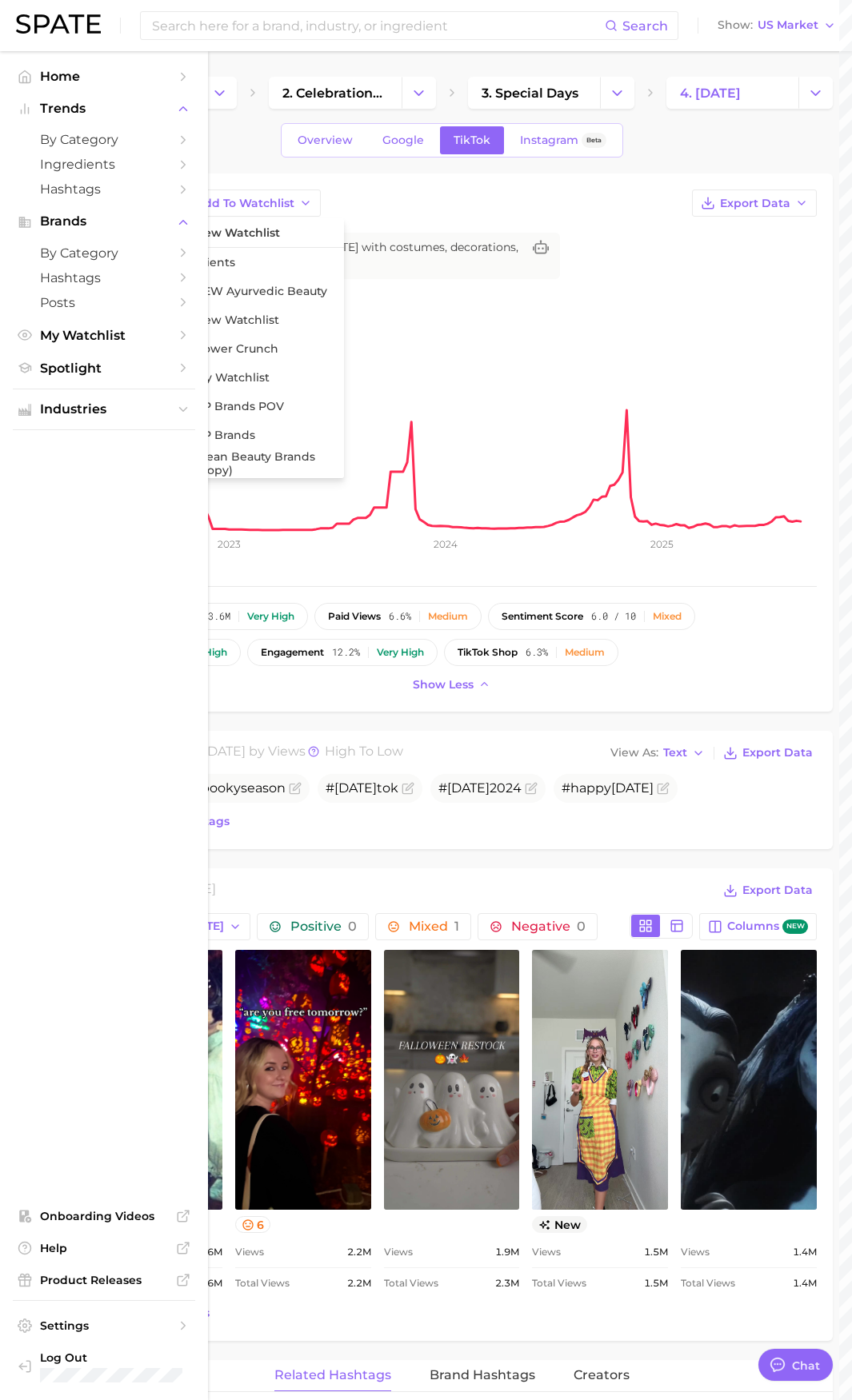
drag, startPoint x: 21, startPoint y: 608, endPoint x: 31, endPoint y: 608, distance: 10.0
click at [21, 609] on ul "Home Trends by Category Ingredients Hashtags Brands by Category Hashtags Posts …" at bounding box center [104, 725] width 182 height 1323
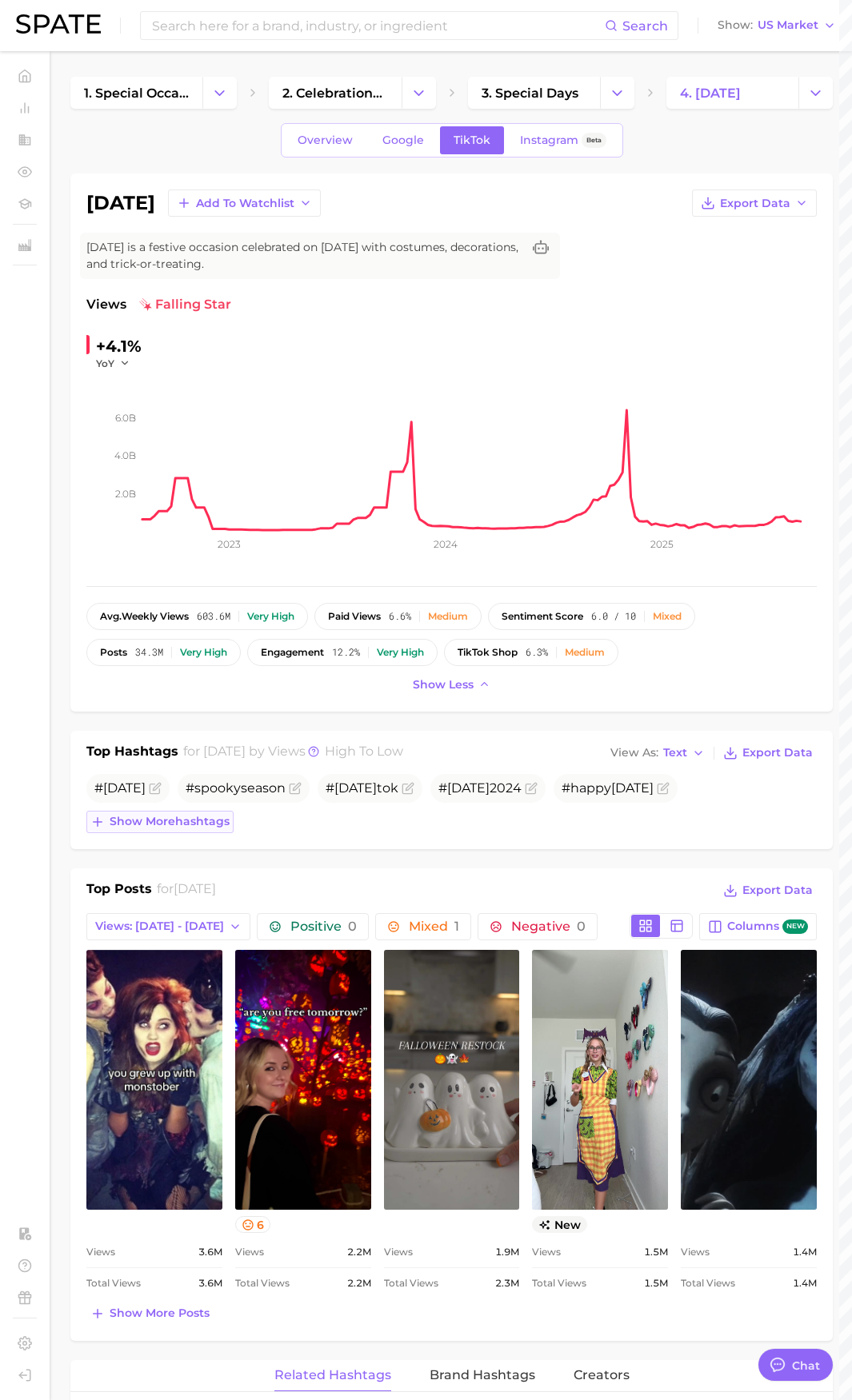
click at [197, 824] on span "Show more hashtags" at bounding box center [169, 822] width 120 height 14
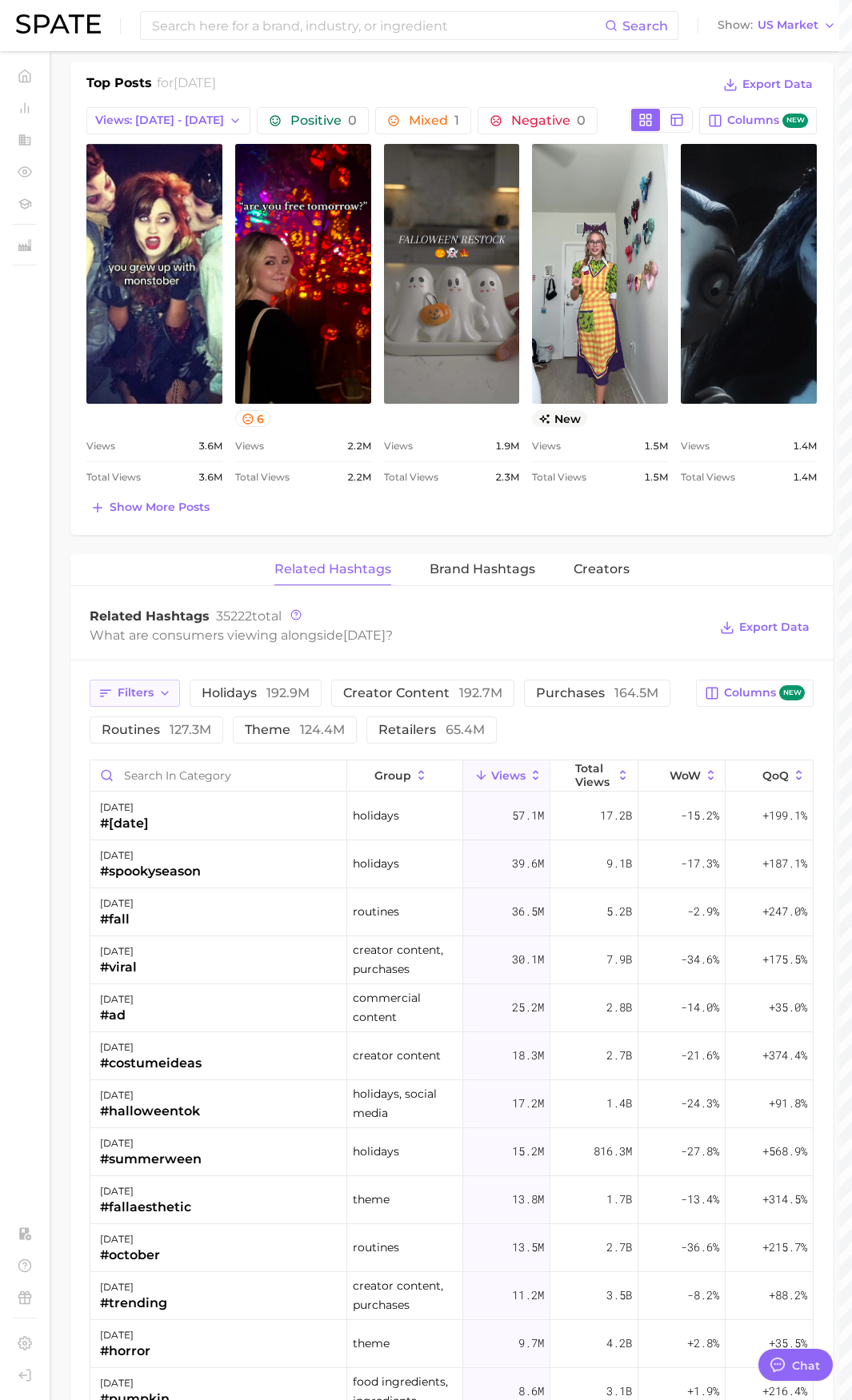
click at [140, 703] on button "Filters" at bounding box center [134, 693] width 90 height 27
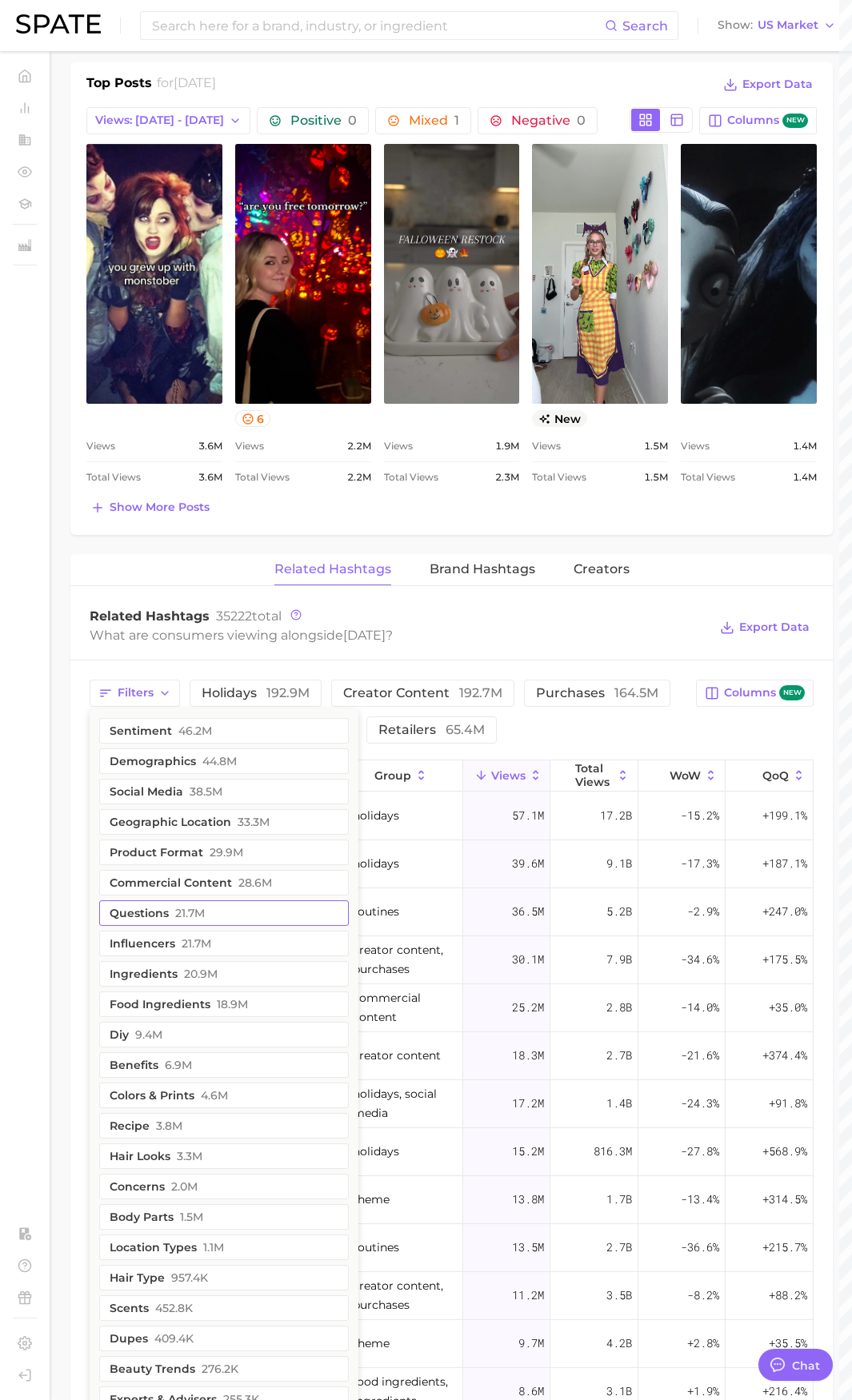
click at [146, 922] on button "questions 21.7m" at bounding box center [224, 913] width 250 height 25
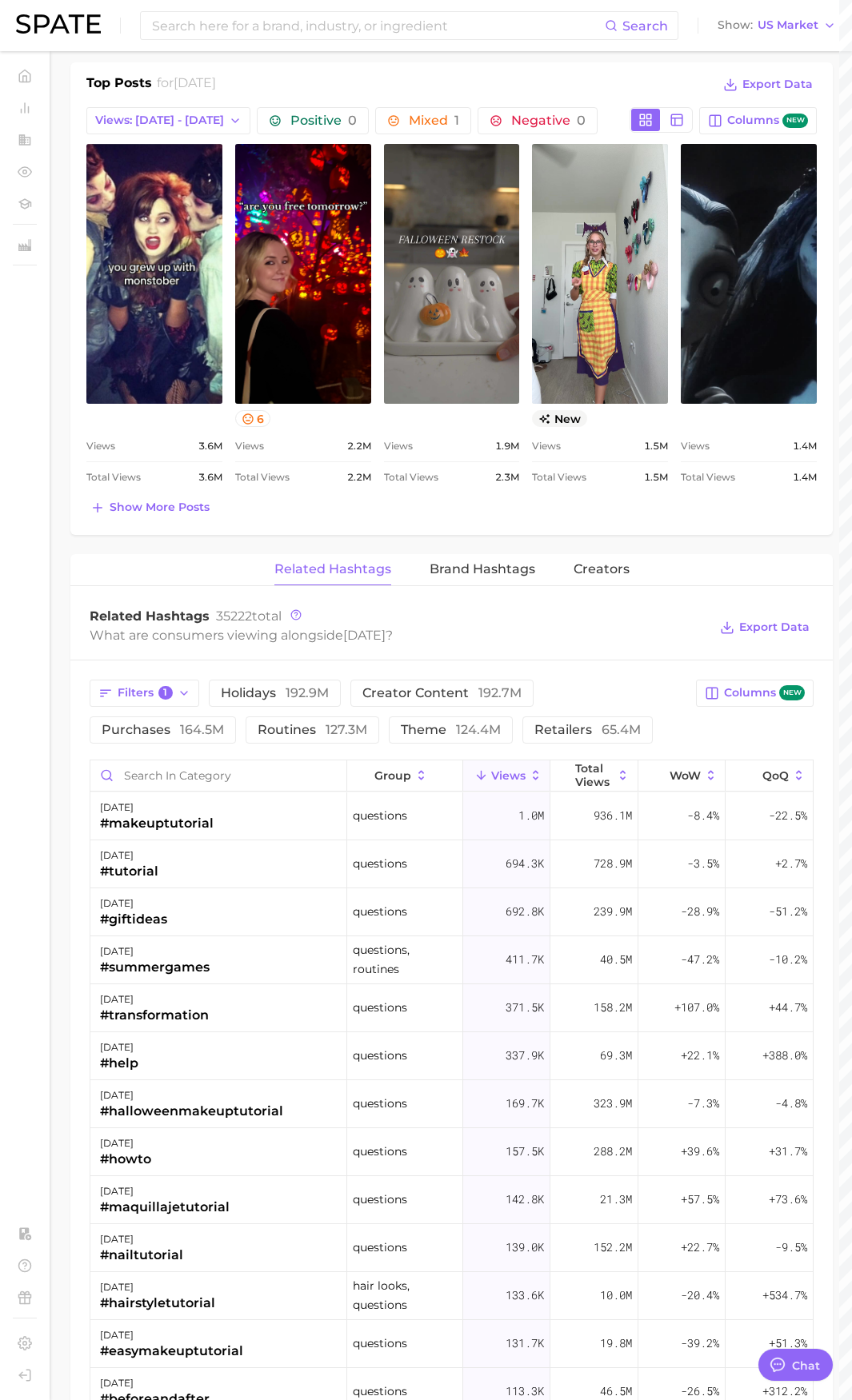
click at [588, 647] on div "Related Hashtags 35222 total What are consumers viewing alongside [DATE] ? Expo…" at bounding box center [451, 627] width 763 height 64
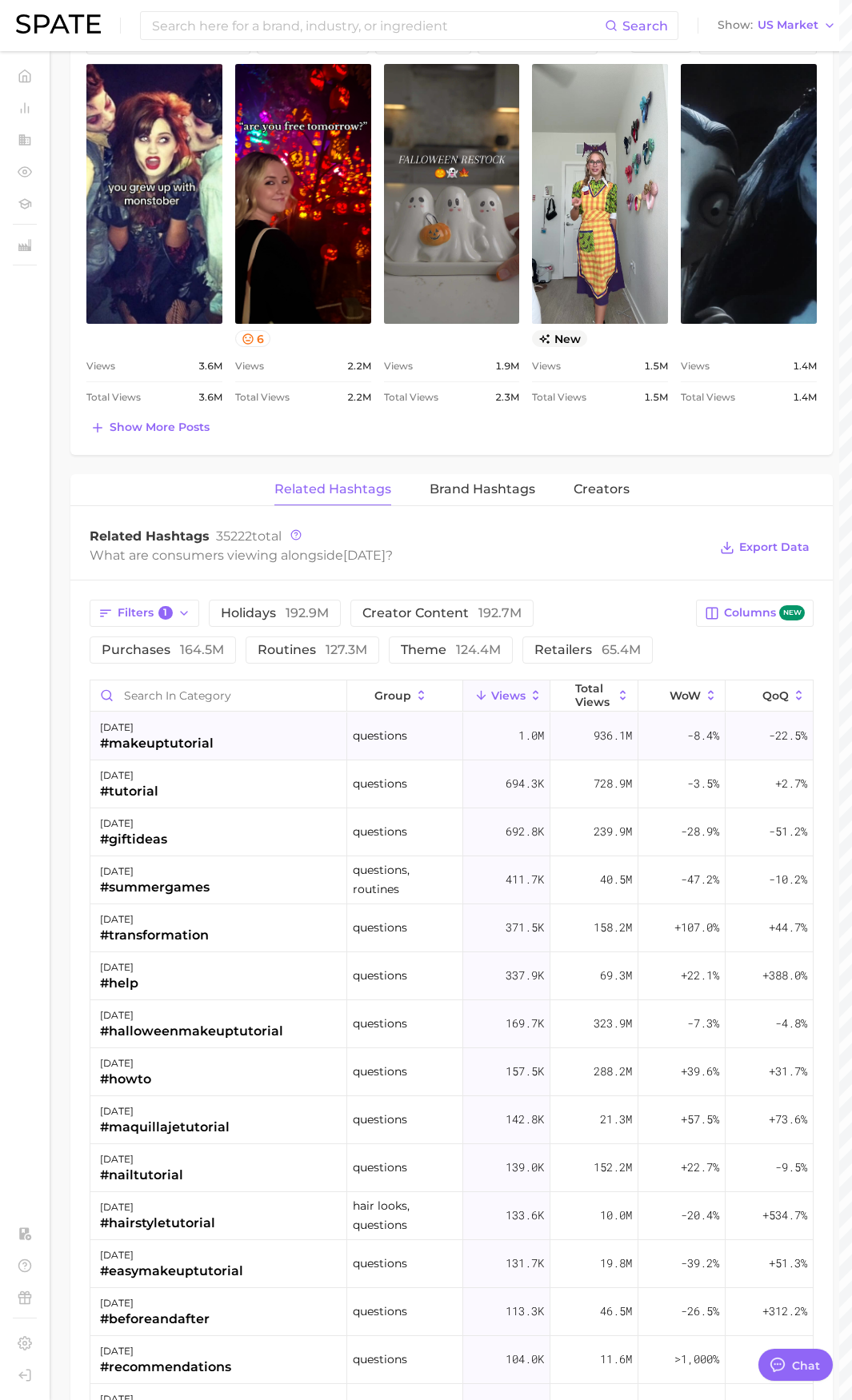
click at [184, 748] on div "#makeuptutorial" at bounding box center [157, 744] width 114 height 19
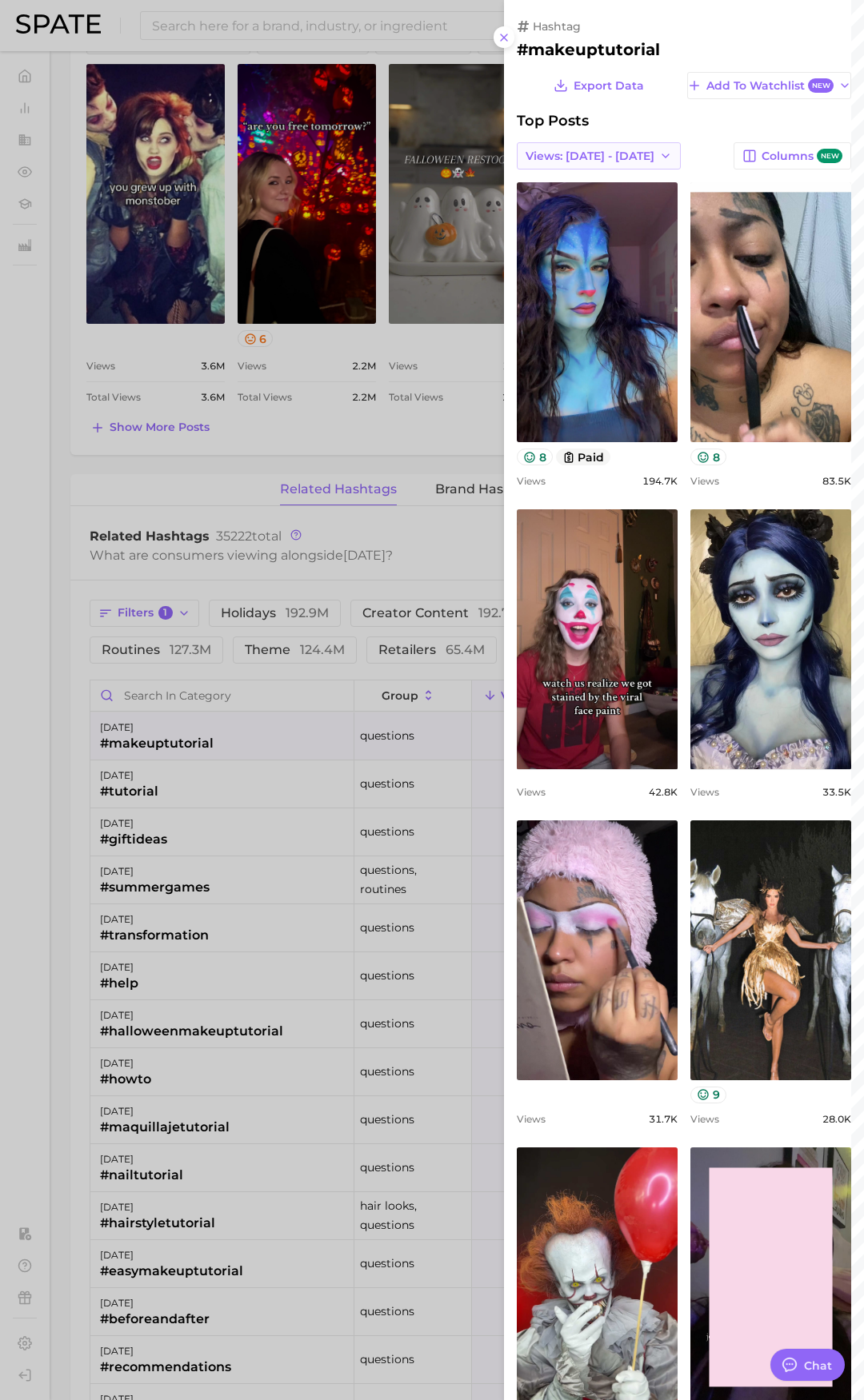
click at [659, 158] on icon "button" at bounding box center [665, 156] width 13 height 13
drag, startPoint x: 633, startPoint y: 158, endPoint x: 629, endPoint y: 166, distance: 8.9
click at [629, 166] on button "Views: [DATE] - [DATE]" at bounding box center [598, 155] width 164 height 27
click at [595, 173] on div "Export Data Add to Watchlist New Top Posts Views: [DATE] - [DATE] Columns new v…" at bounding box center [683, 934] width 334 height 1725
click at [617, 141] on div "Export Data Add to Watchlist New Top Posts Views: [DATE] - [DATE] Columns new v…" at bounding box center [683, 934] width 334 height 1725
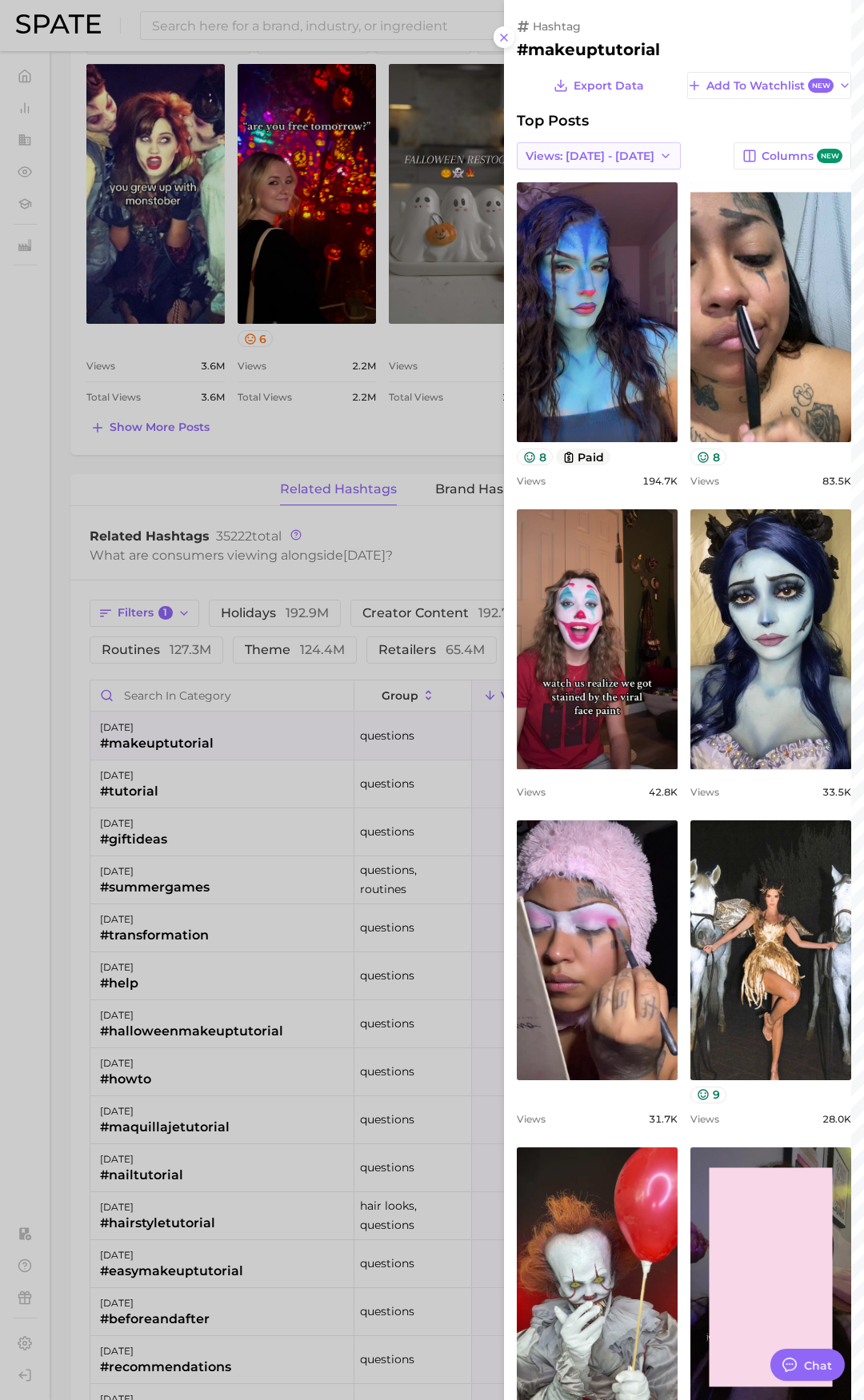
click at [613, 142] on div "Export Data Add to Watchlist New Top Posts Views: [DATE] - [DATE] Columns new v…" at bounding box center [683, 934] width 334 height 1725
click at [614, 147] on button "Views: [DATE] - [DATE]" at bounding box center [598, 155] width 164 height 27
click at [556, 201] on button "Total Views" at bounding box center [592, 214] width 176 height 29
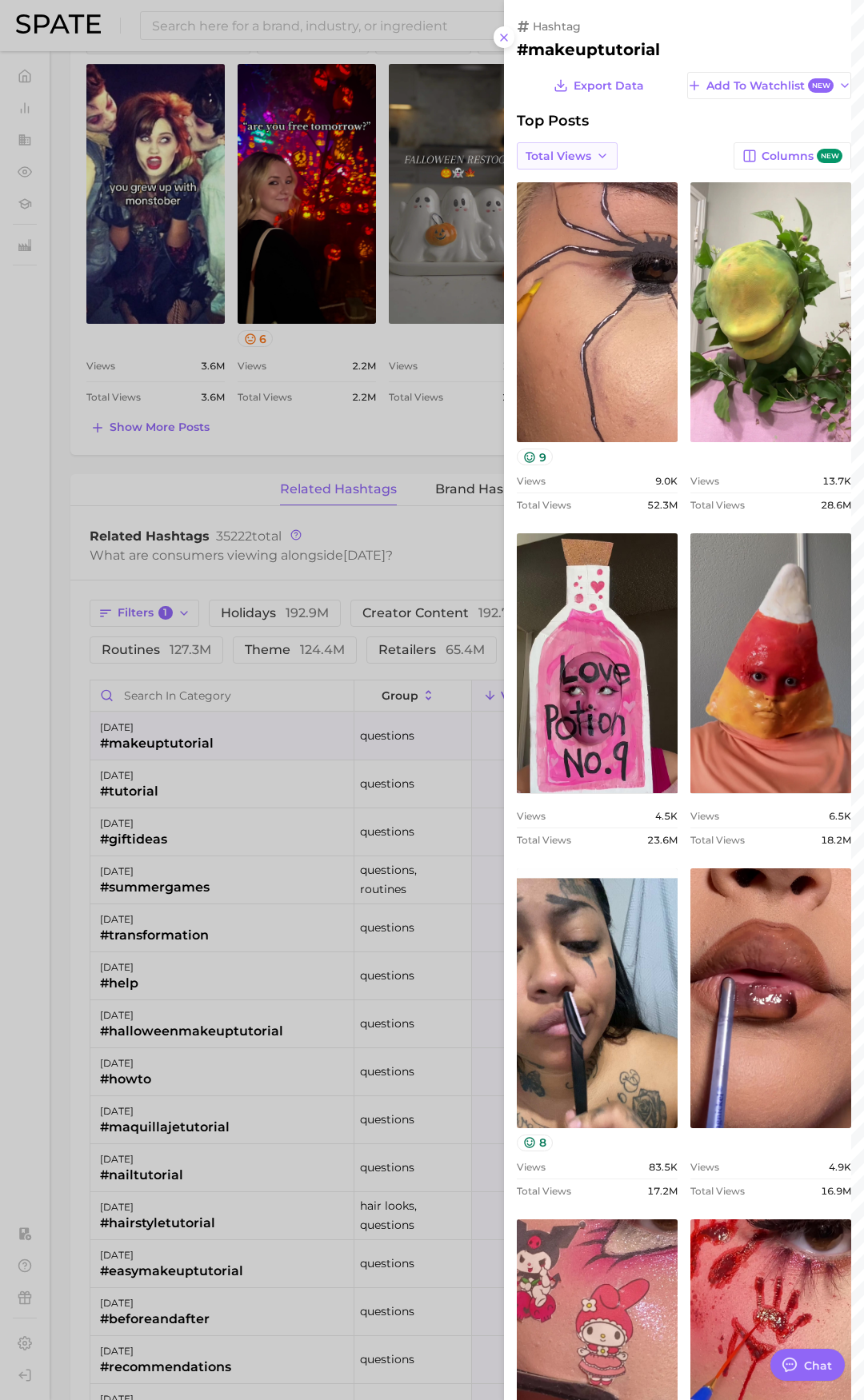
click at [599, 169] on button "Total Views" at bounding box center [567, 155] width 101 height 27
click at [598, 173] on button "Views: [DATE] - [DATE]" at bounding box center [529, 185] width 176 height 29
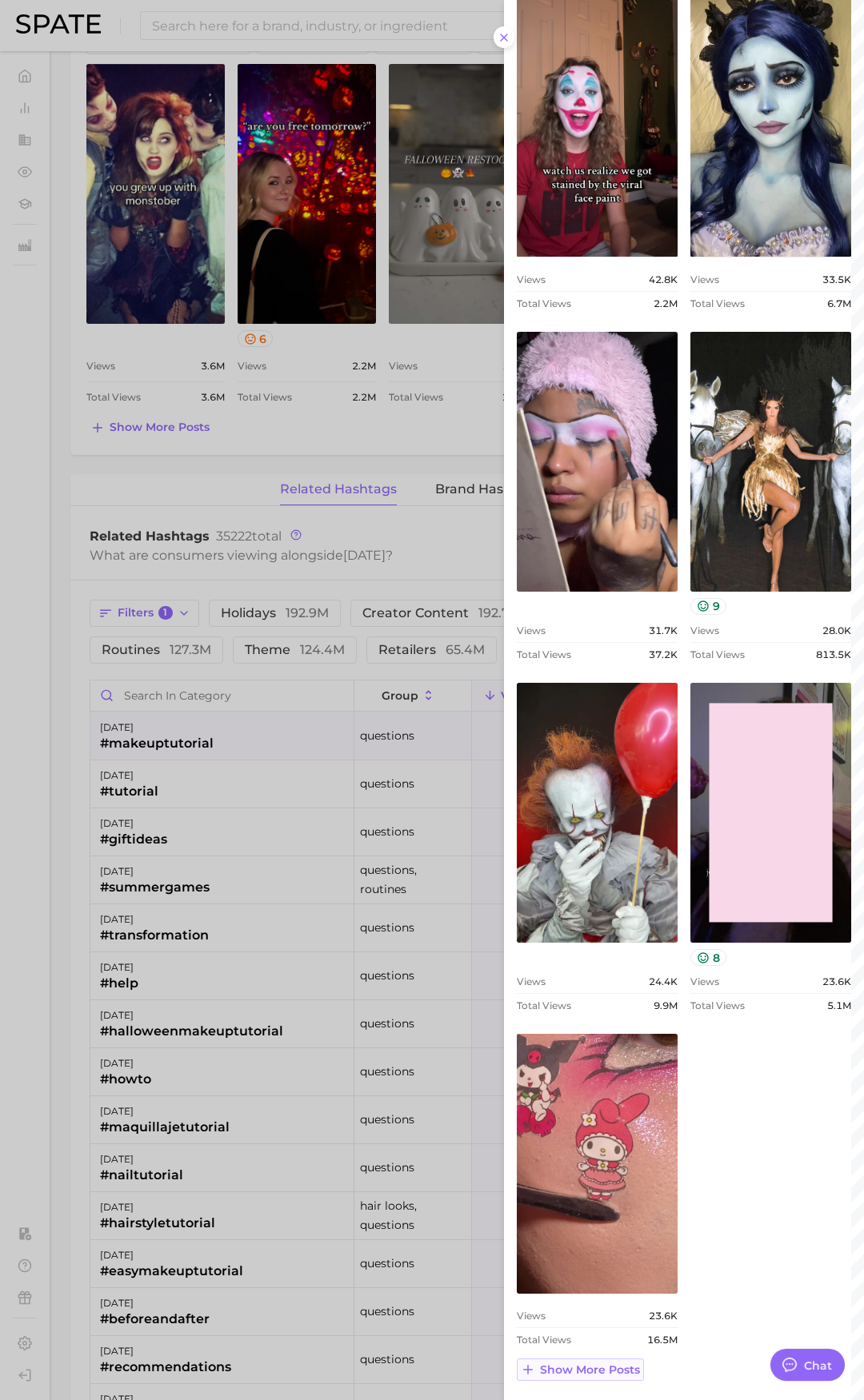
click at [626, 1376] on span "Show more posts" at bounding box center [590, 1370] width 100 height 14
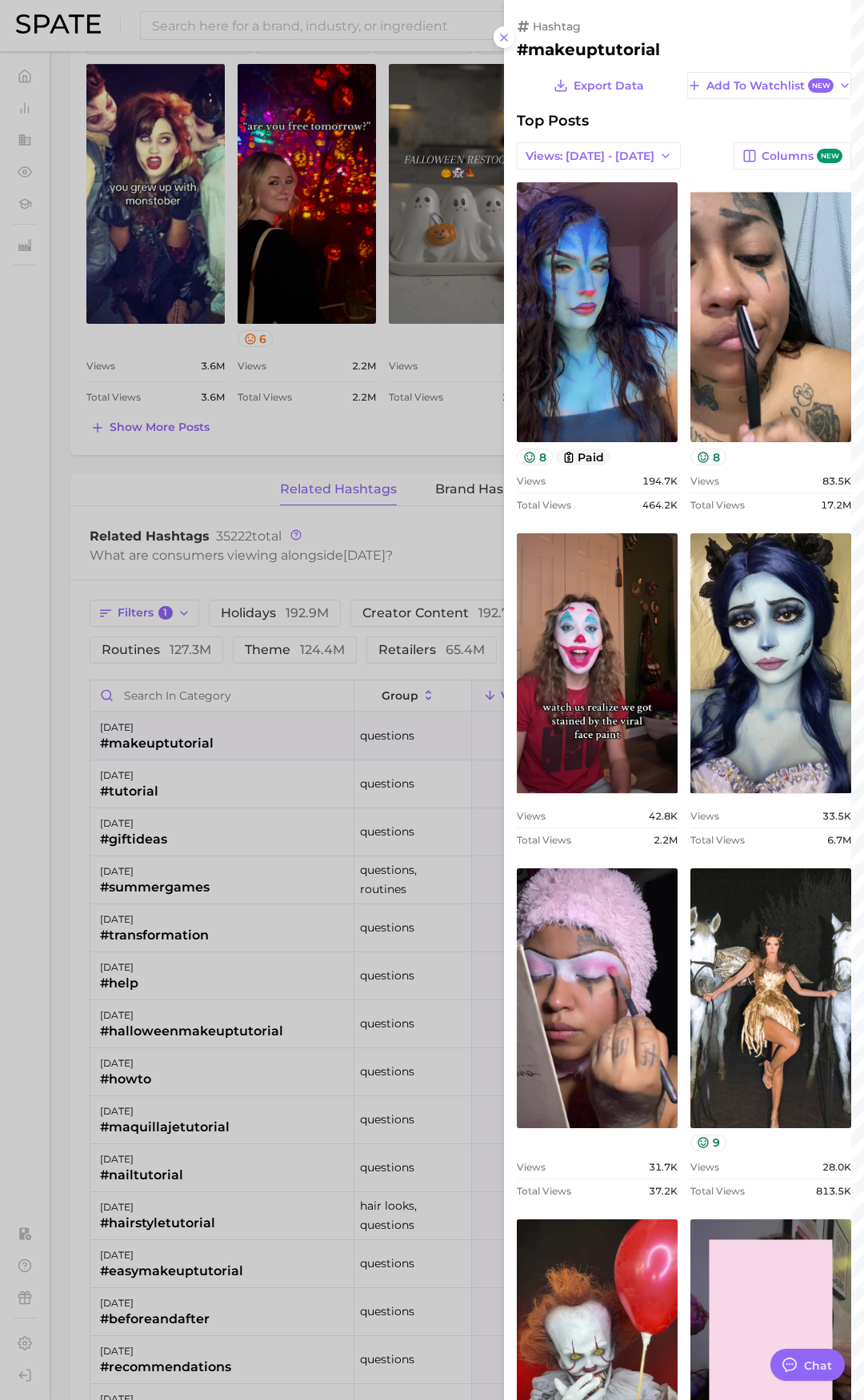
click at [198, 789] on div at bounding box center [432, 700] width 864 height 1400
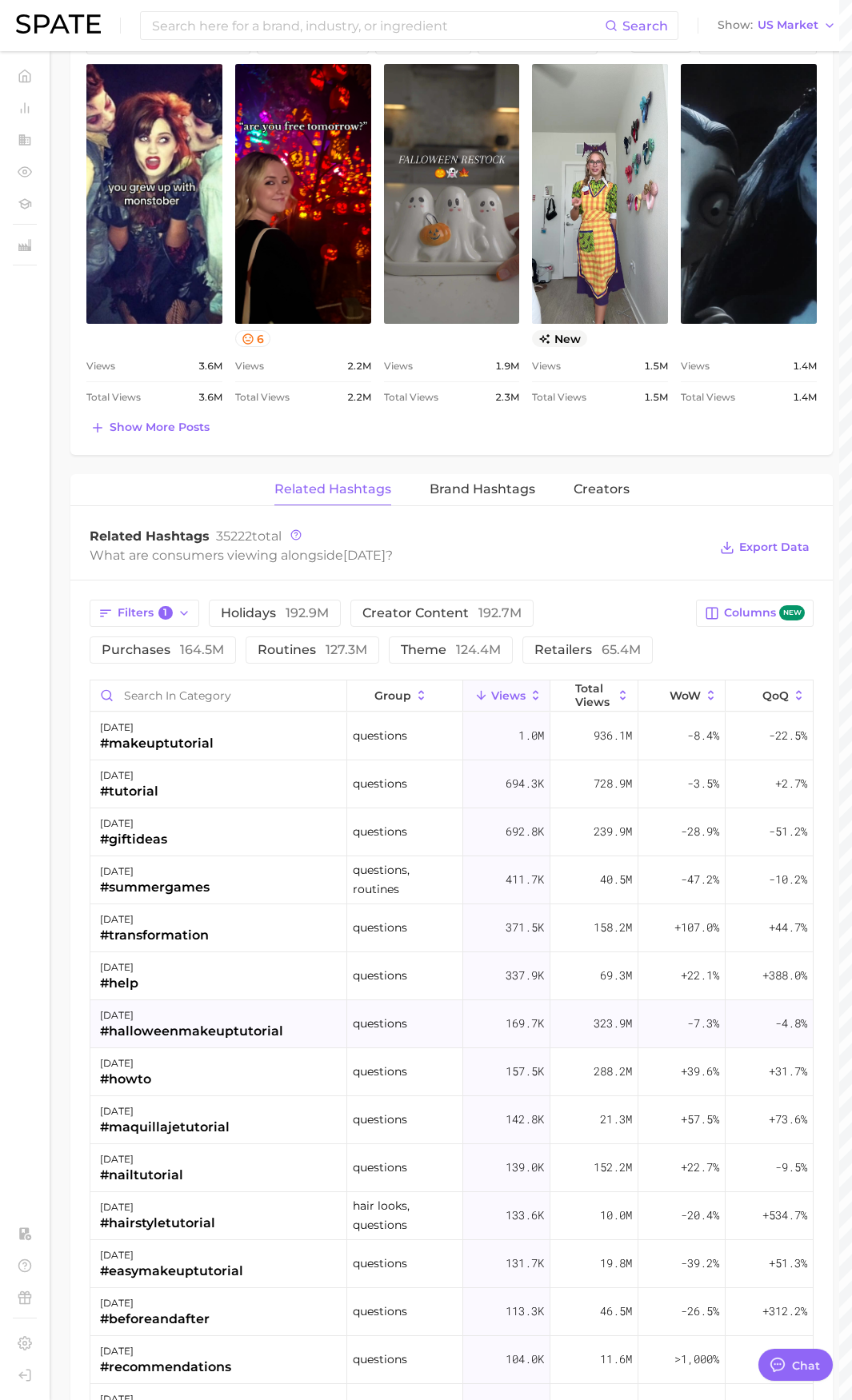
click at [214, 1038] on div "#halloweenmakeuptutorial" at bounding box center [191, 1031] width 183 height 19
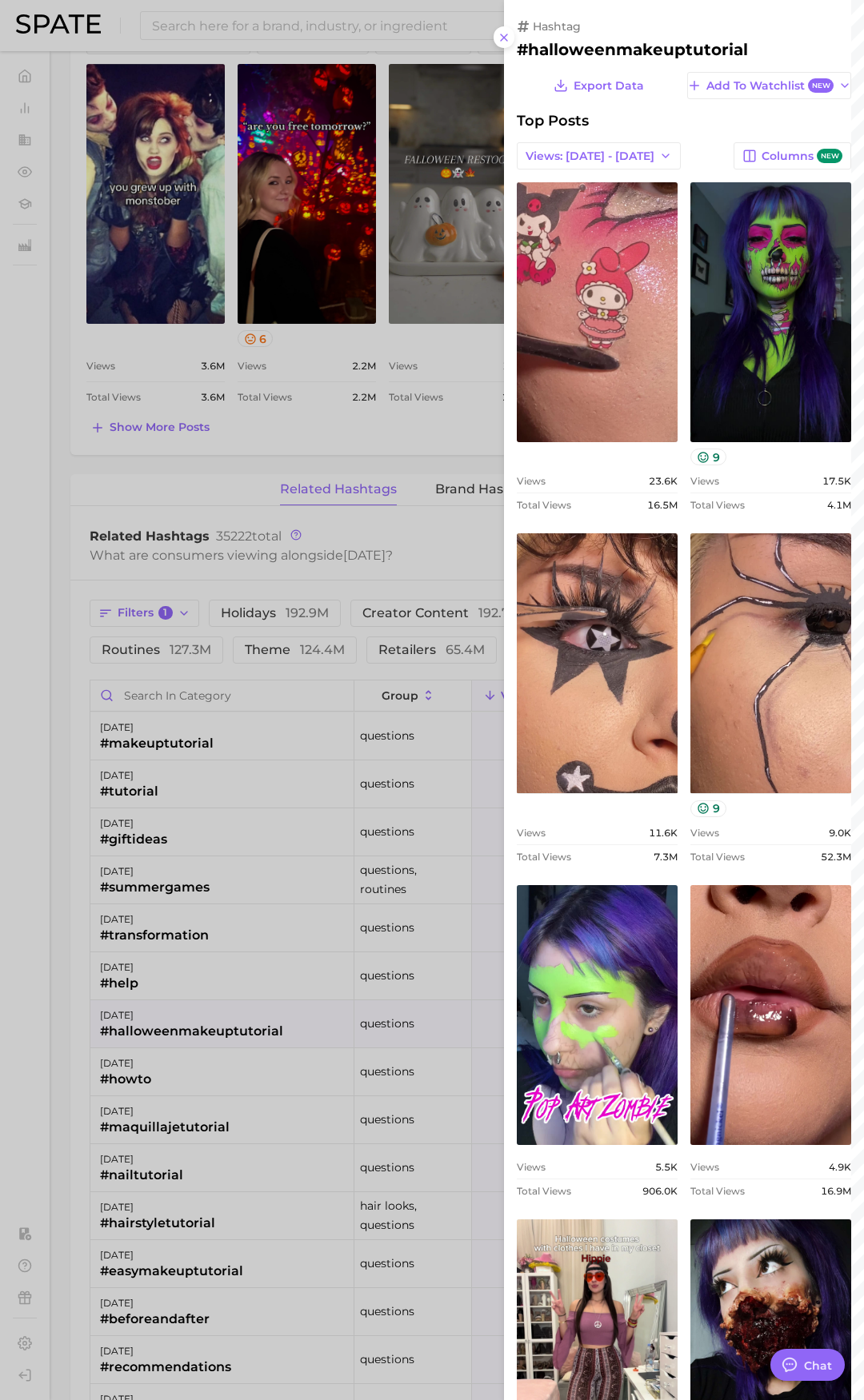
click at [83, 376] on div at bounding box center [432, 700] width 864 height 1400
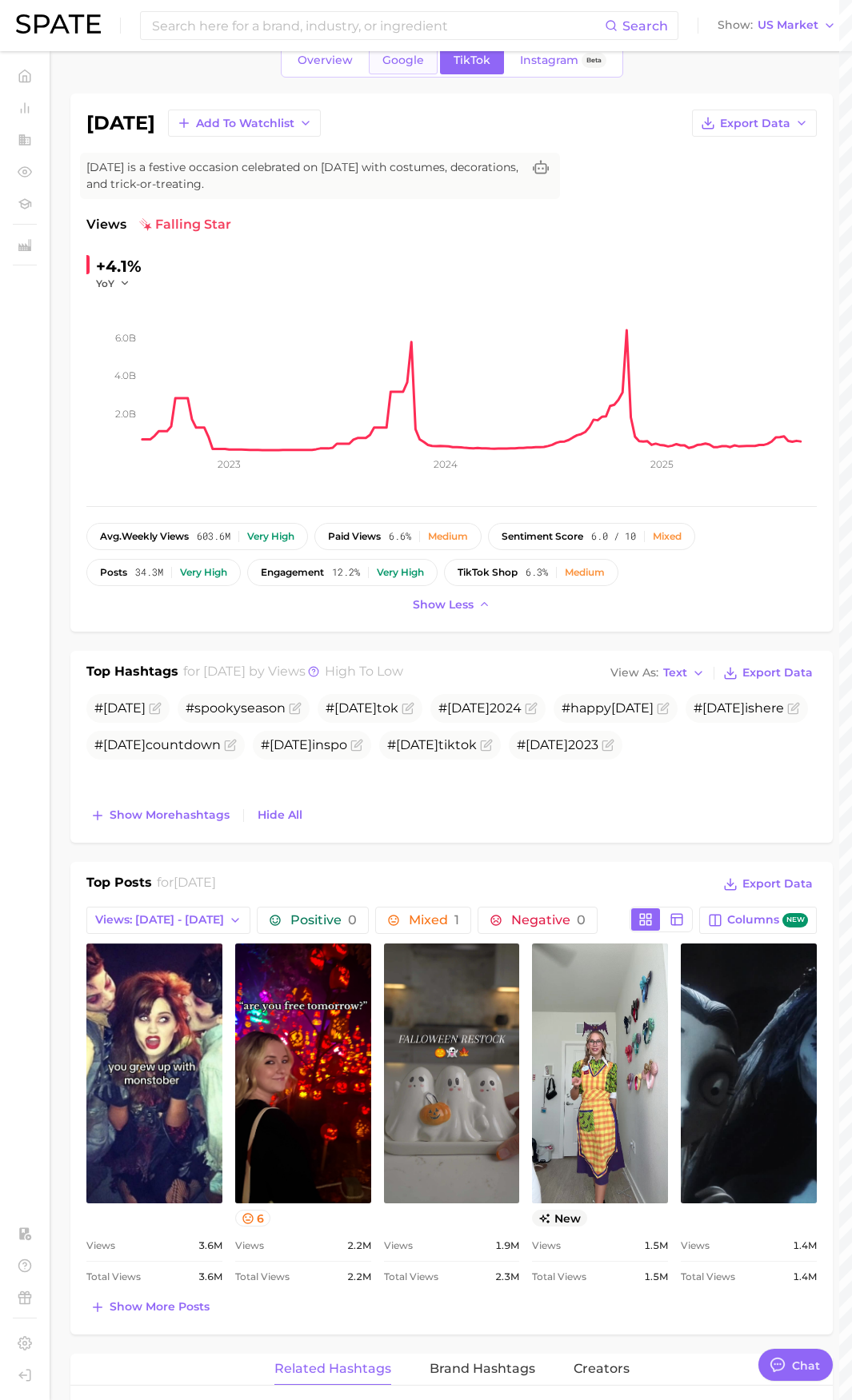
click at [400, 56] on span "Google" at bounding box center [402, 60] width 41 height 14
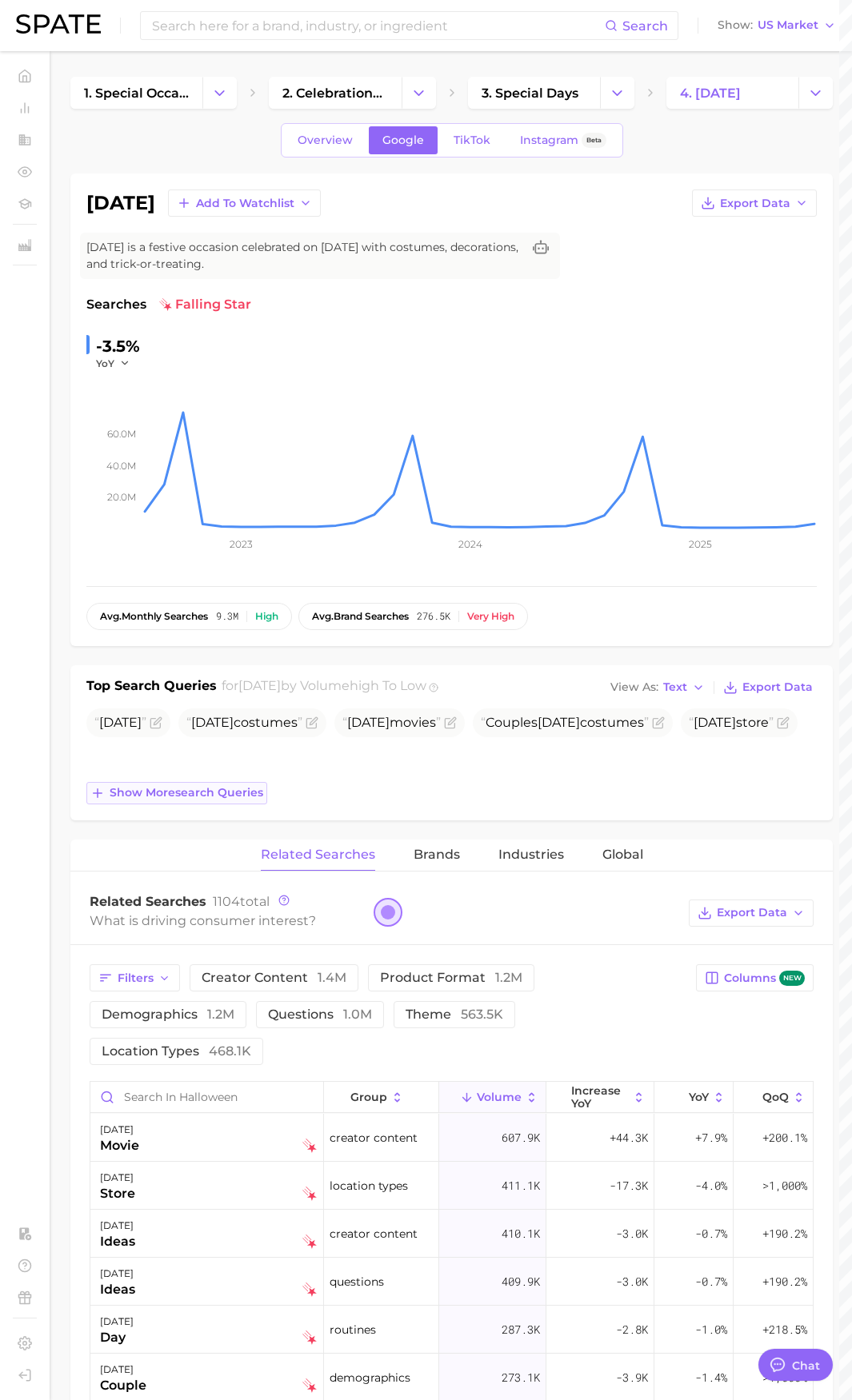
click at [228, 798] on span "Show more search queries" at bounding box center [186, 793] width 153 height 14
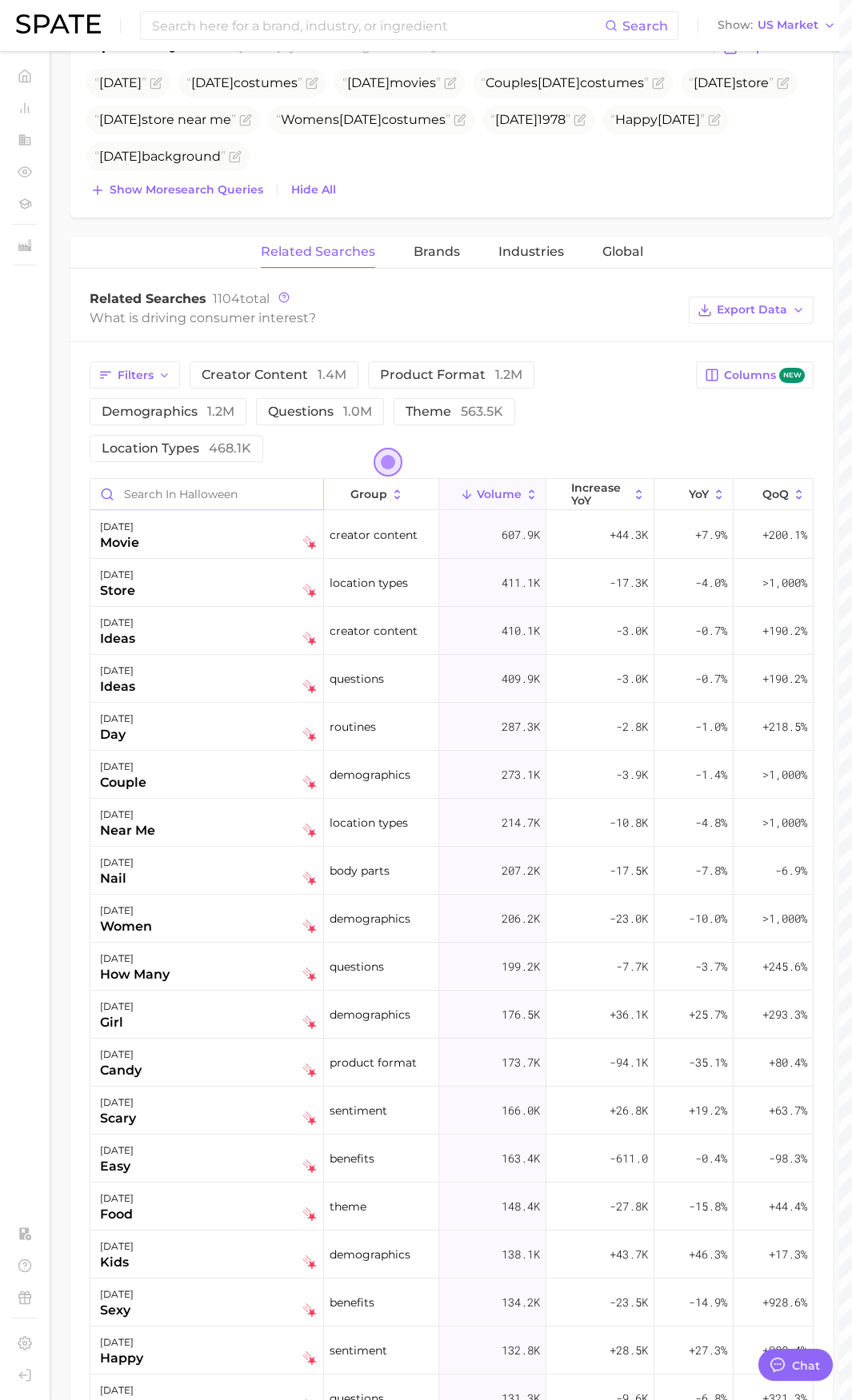
click at [262, 501] on input "Search in halloween" at bounding box center [207, 494] width 233 height 31
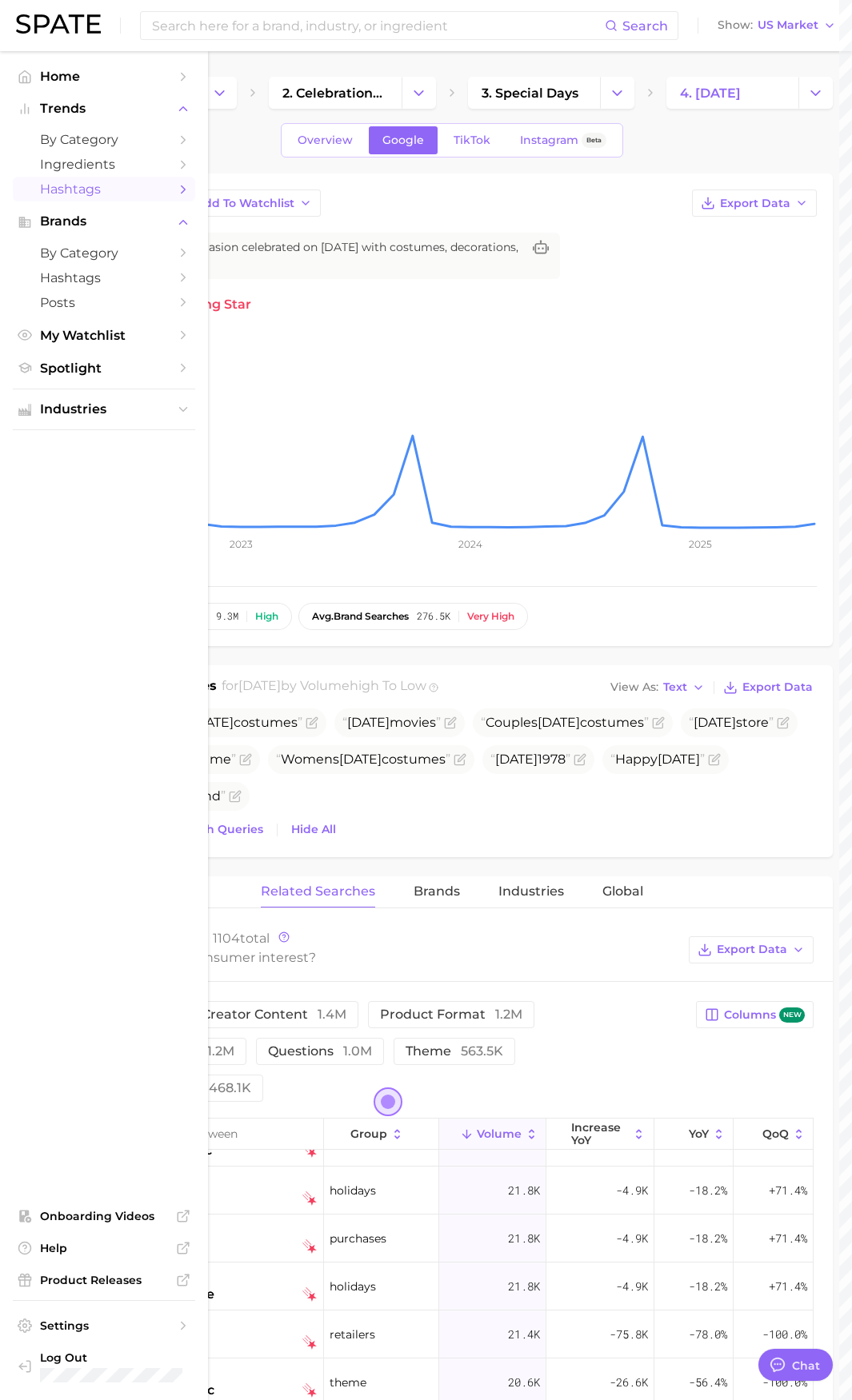
click at [168, 183] on link "Hashtags" at bounding box center [104, 189] width 182 height 25
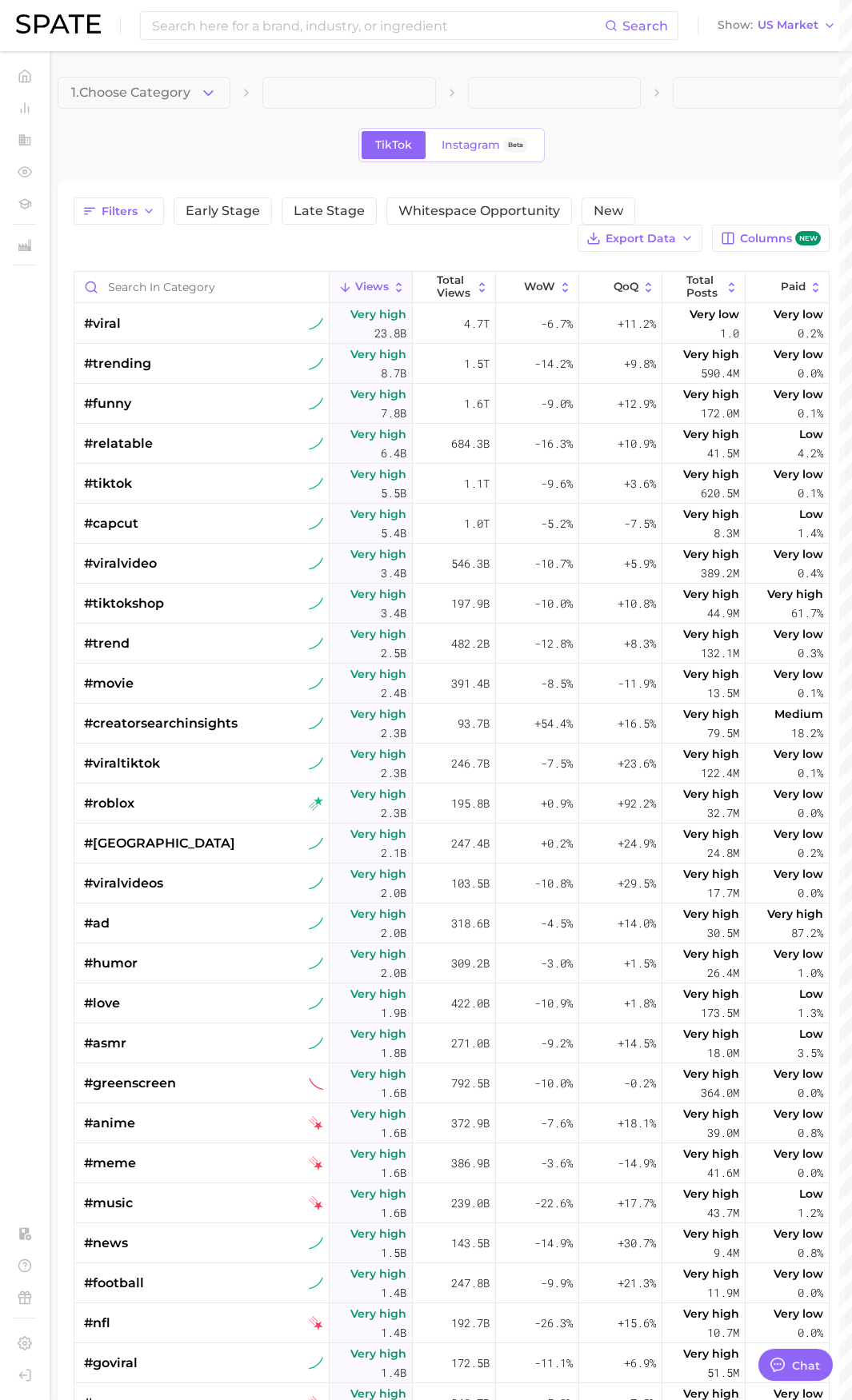
click at [350, 101] on span at bounding box center [348, 93] width 173 height 32
drag, startPoint x: 358, startPoint y: 96, endPoint x: 513, endPoint y: 64, distance: 158.3
click at [364, 95] on span at bounding box center [348, 93] width 173 height 32
click at [536, 125] on div "1. Choose Category TikTok Instagram Beta Filters Early Stage Late Stage Whitesp…" at bounding box center [451, 882] width 788 height 1610
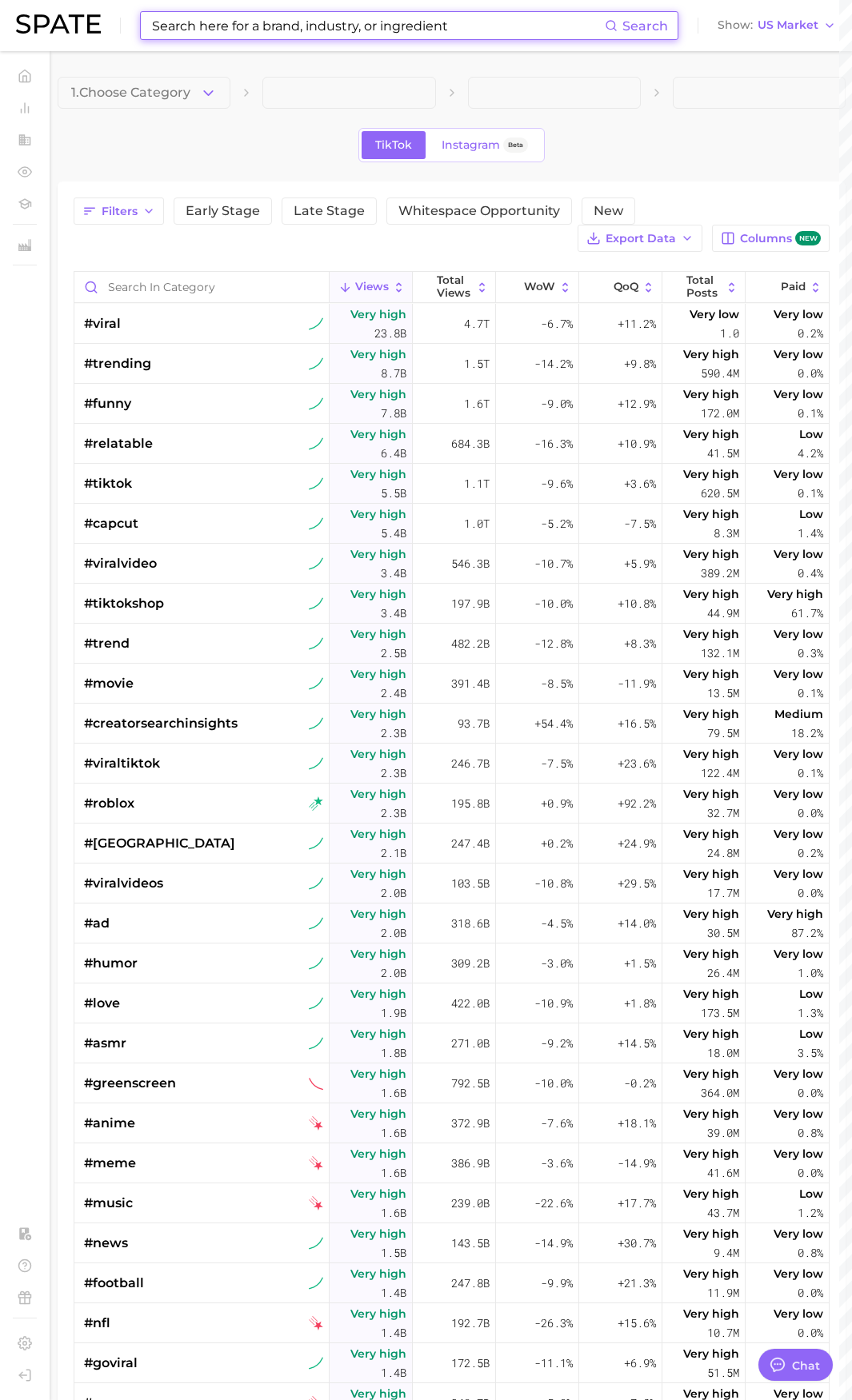
click at [512, 27] on input at bounding box center [378, 25] width 454 height 27
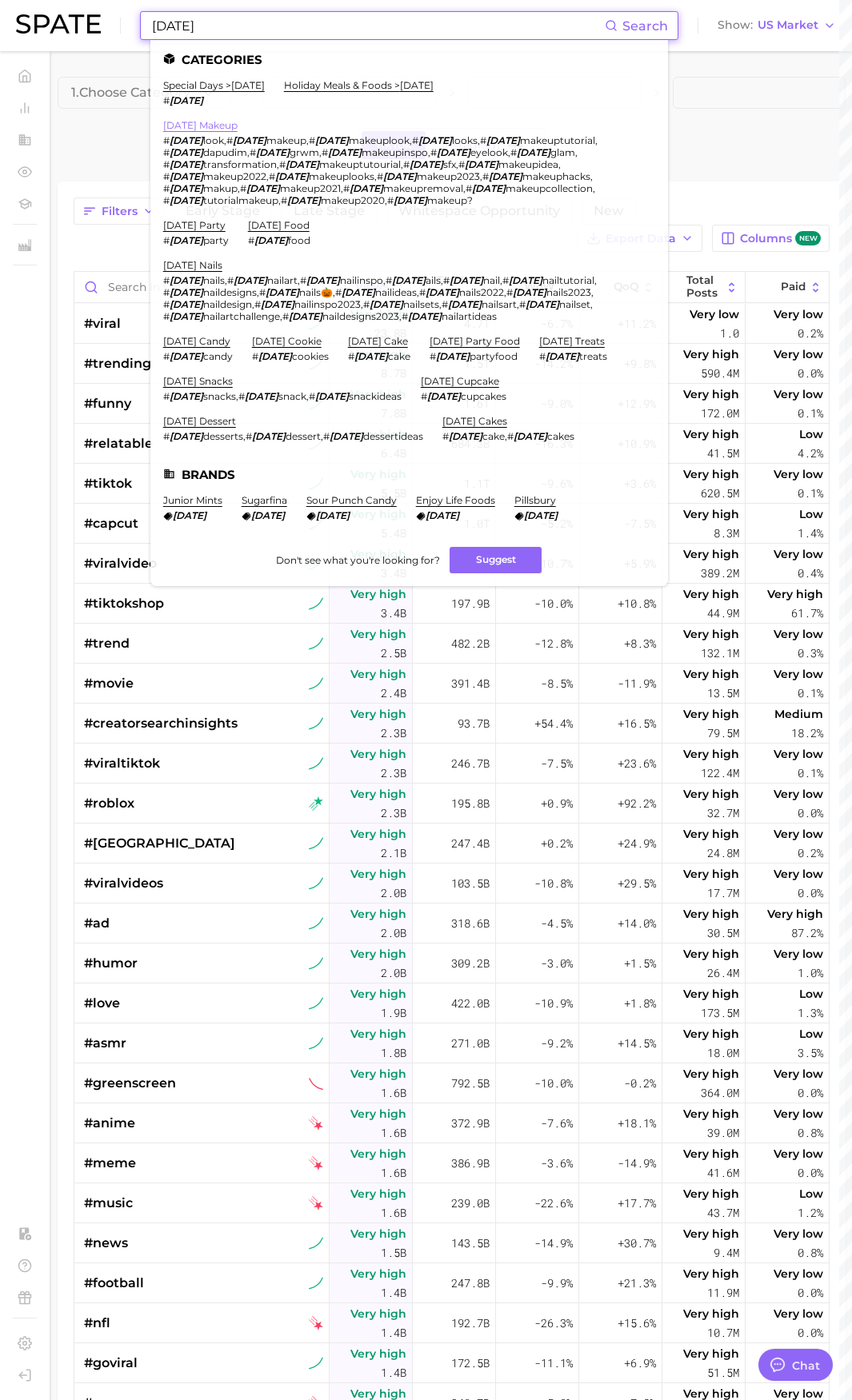
type input "[DATE]"
click at [238, 124] on link "[DATE] makeup" at bounding box center [200, 125] width 75 height 12
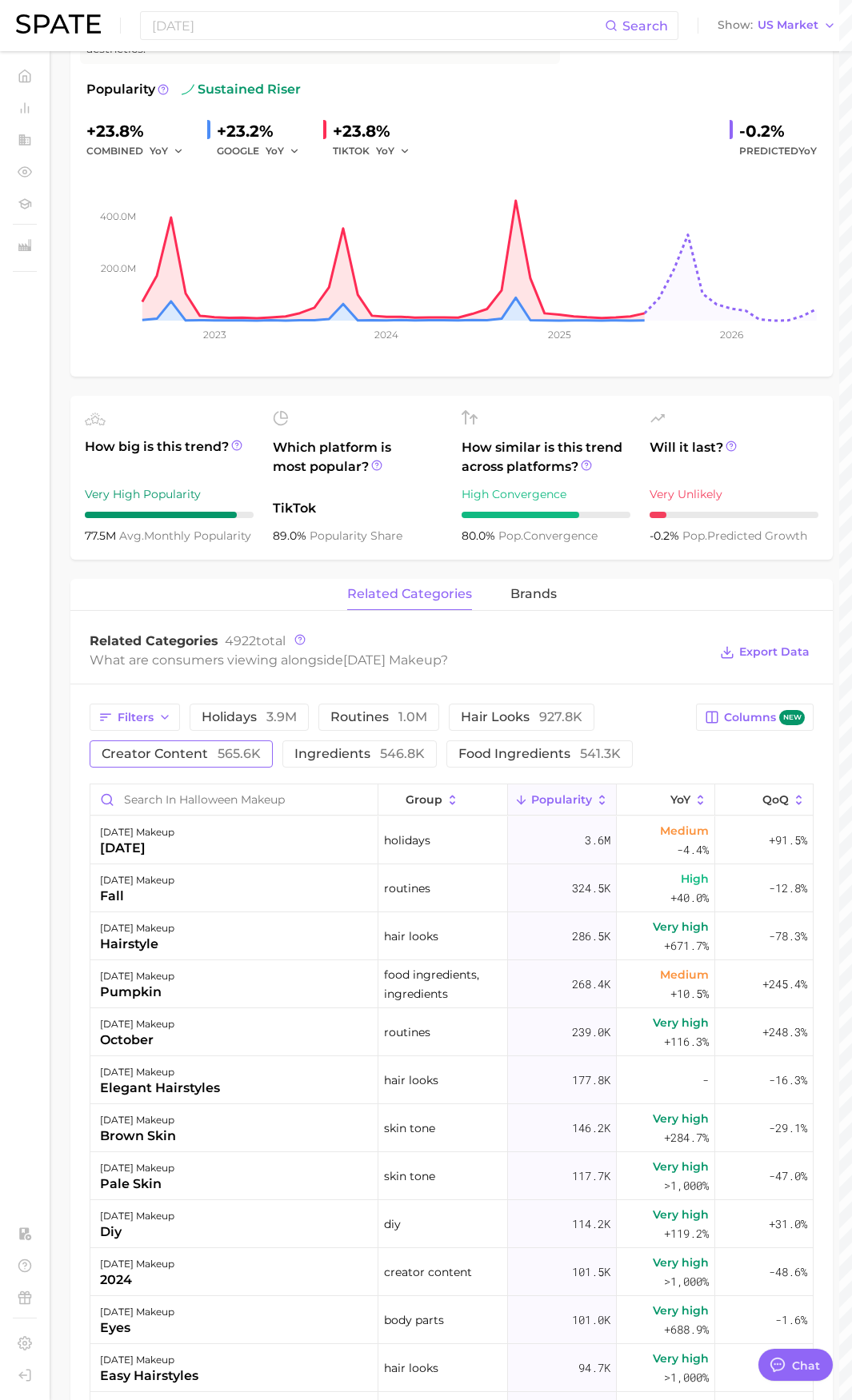
scroll to position [240, 0]
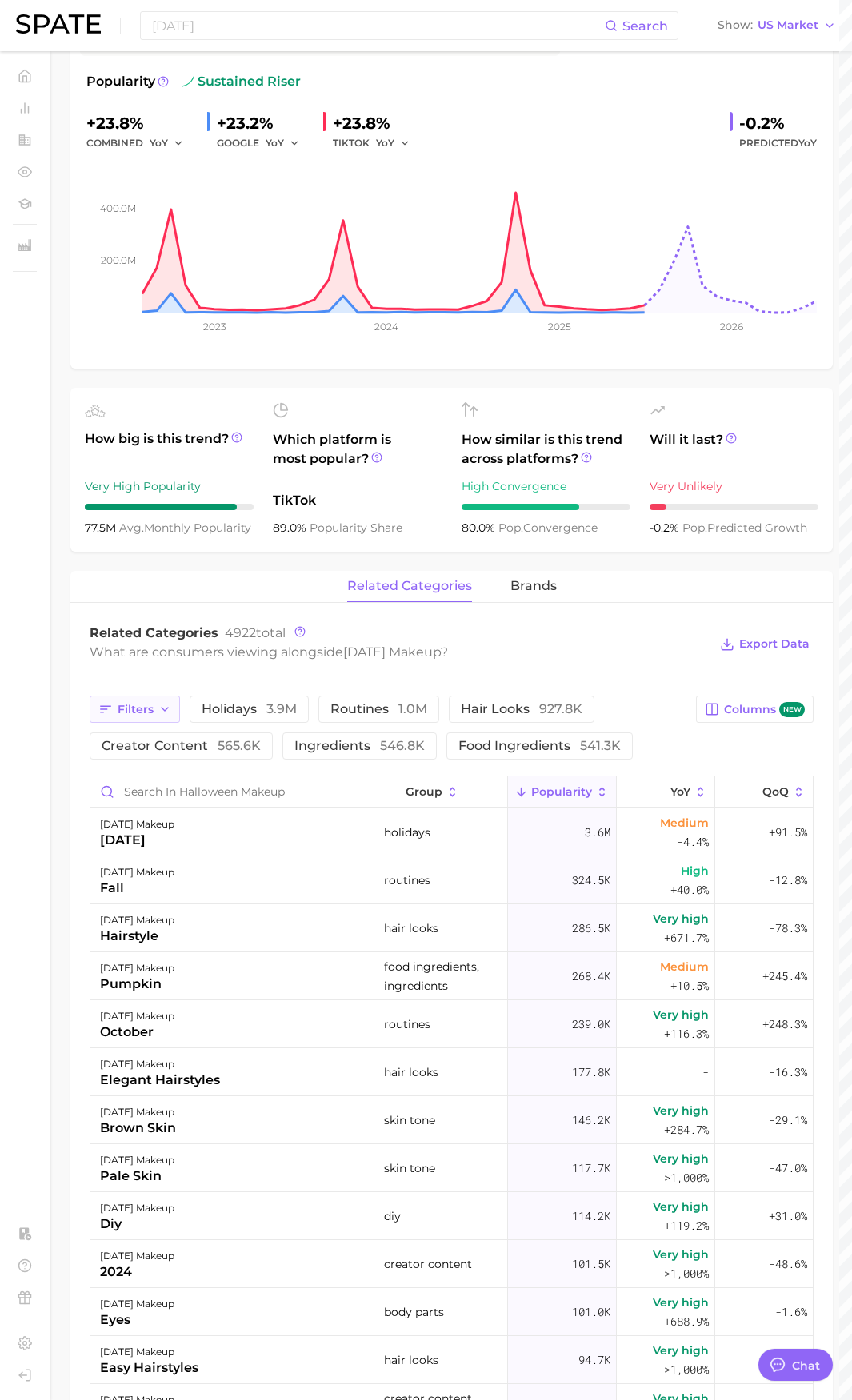
click at [146, 721] on button "Filters" at bounding box center [134, 709] width 90 height 27
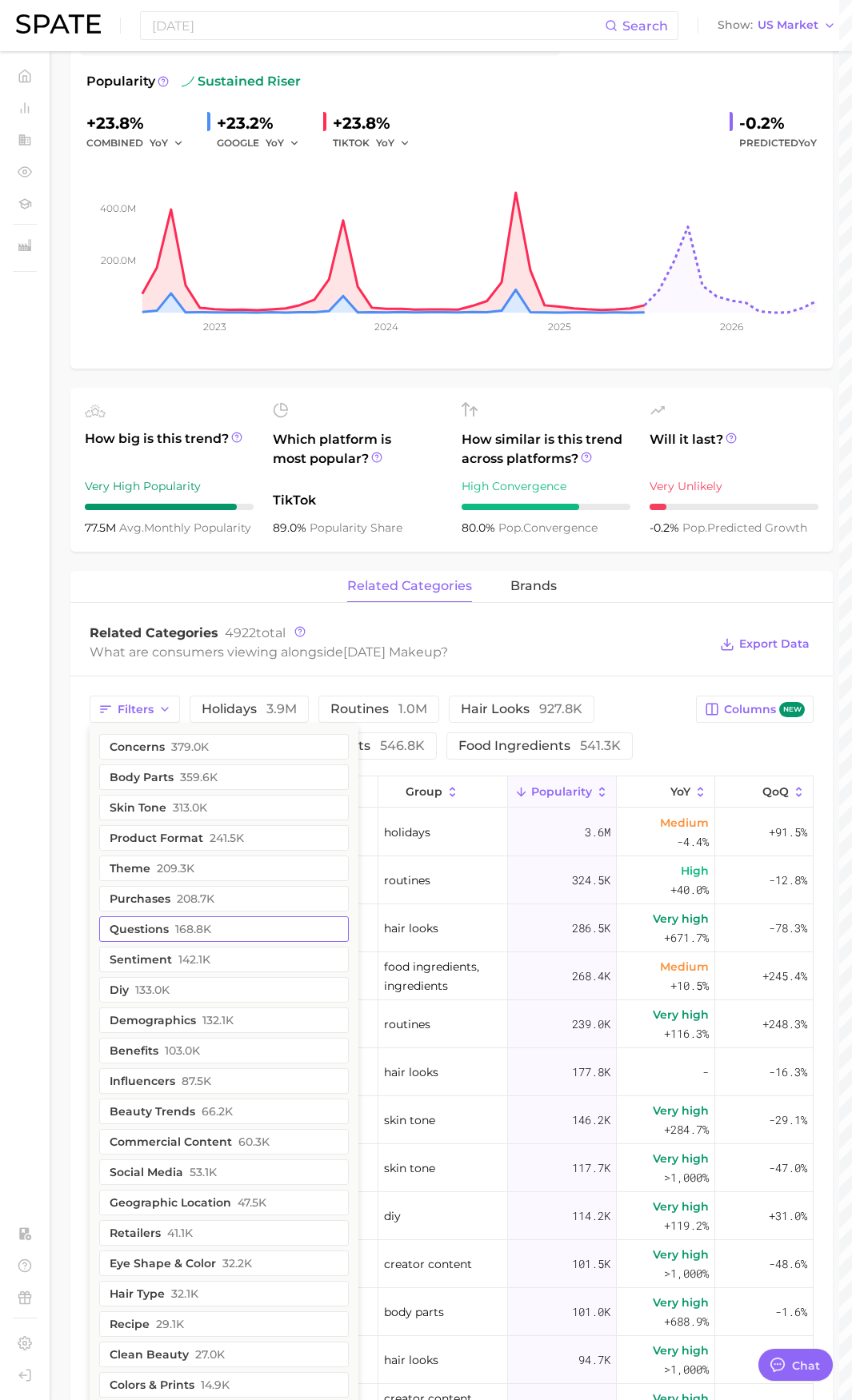
click at [295, 927] on button "questions 168.8k" at bounding box center [224, 929] width 250 height 25
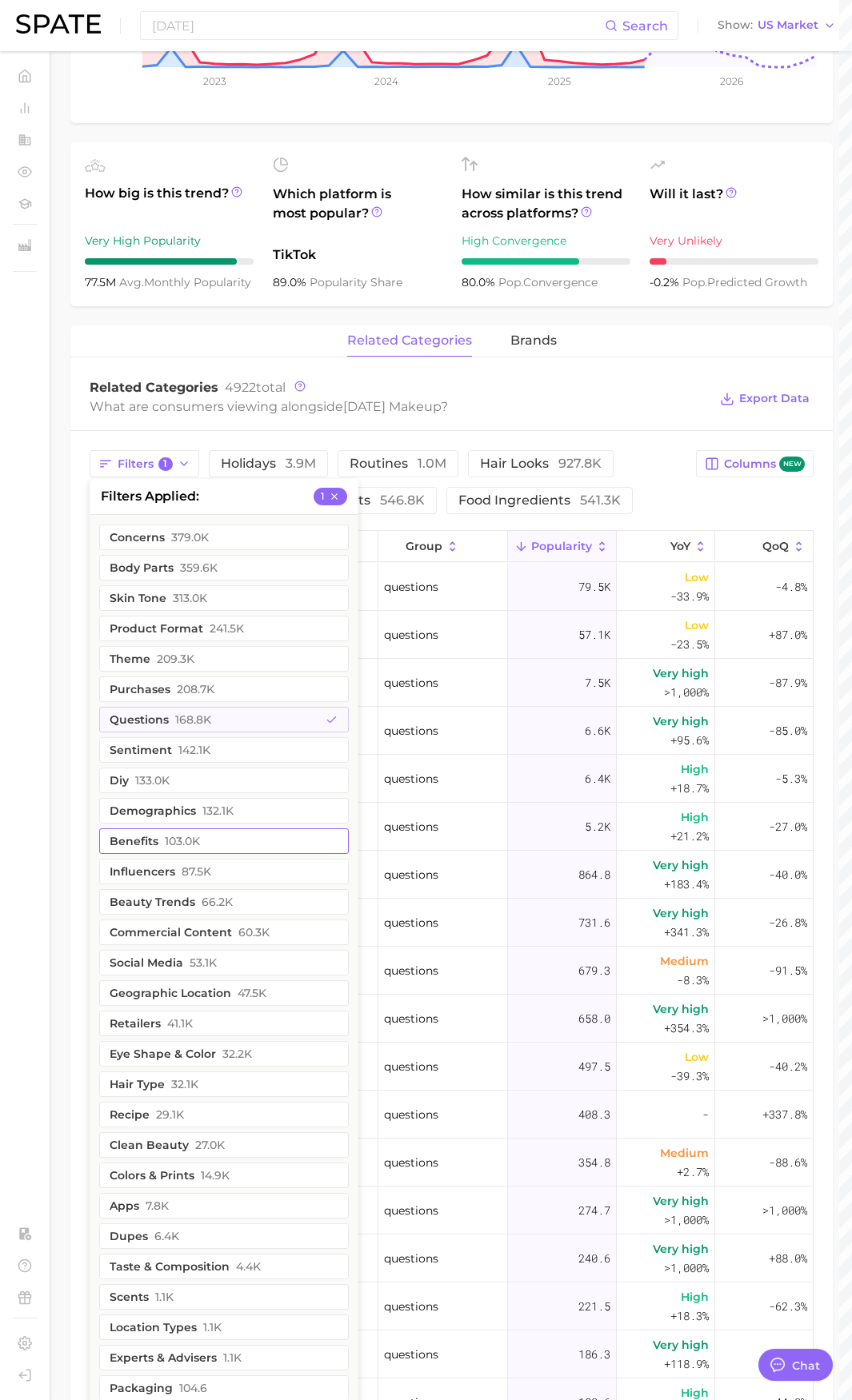
scroll to position [480, 0]
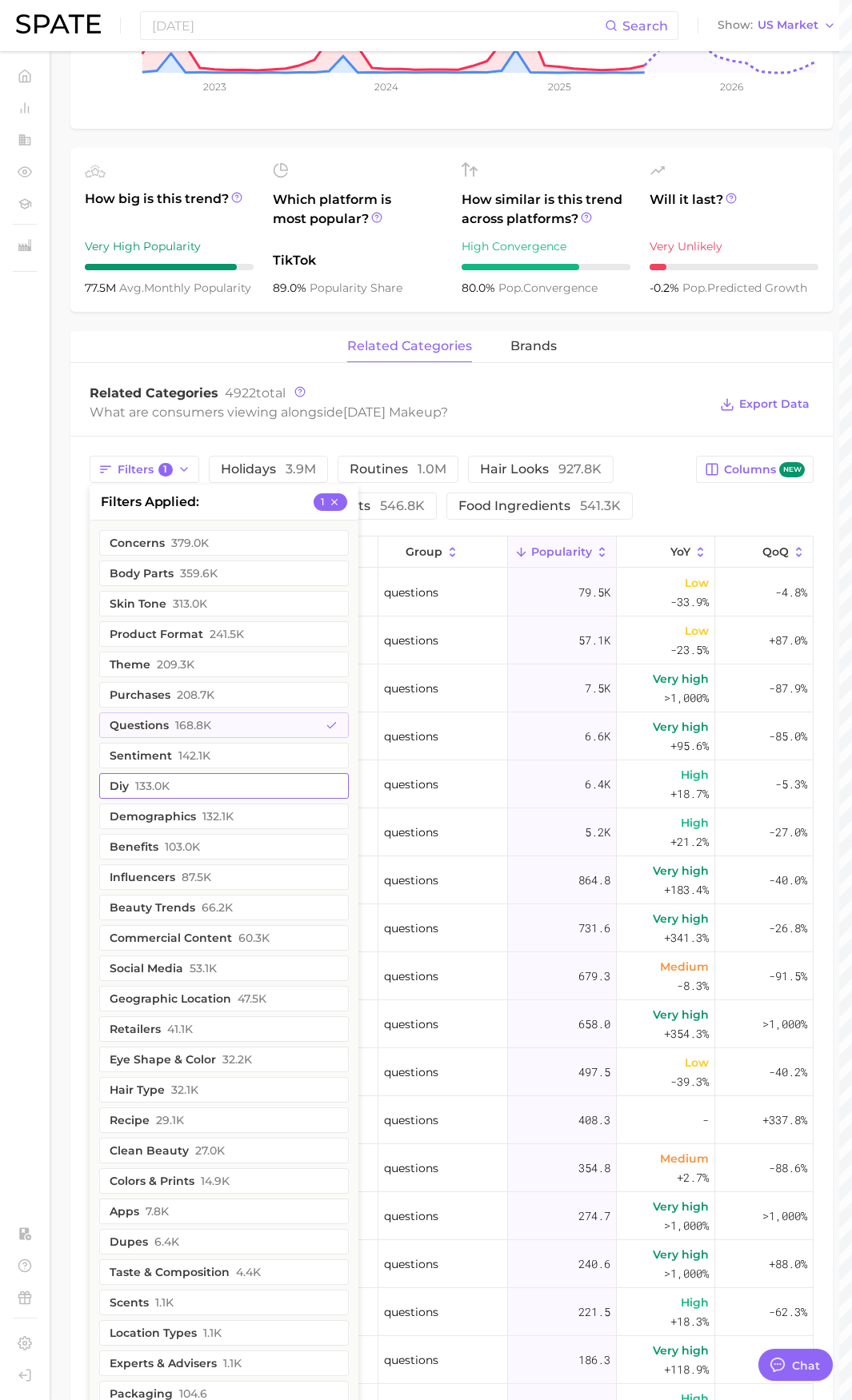
click at [252, 788] on button "diy 133.0k" at bounding box center [224, 785] width 250 height 25
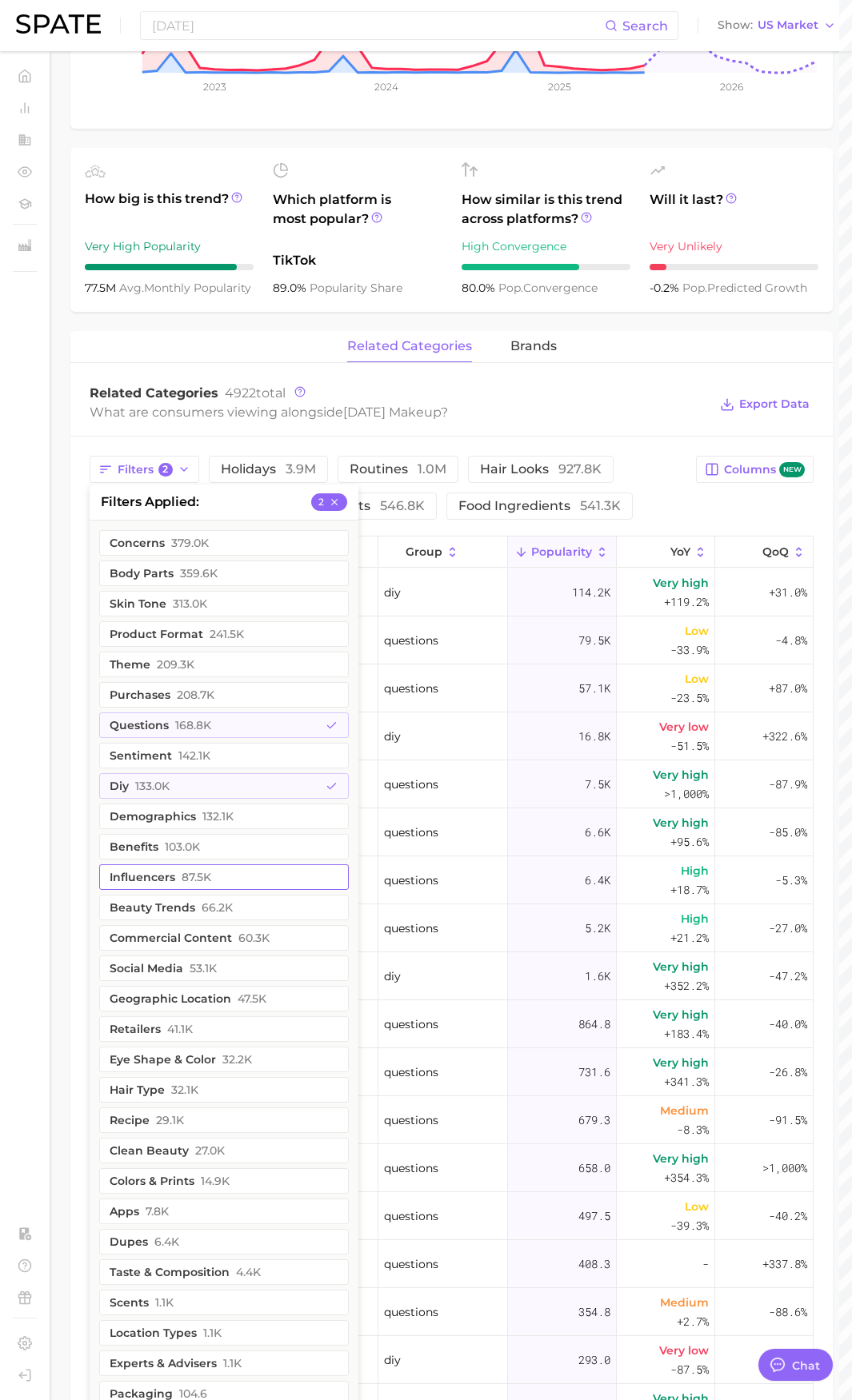
click at [244, 890] on button "influencers 87.5k" at bounding box center [224, 876] width 250 height 25
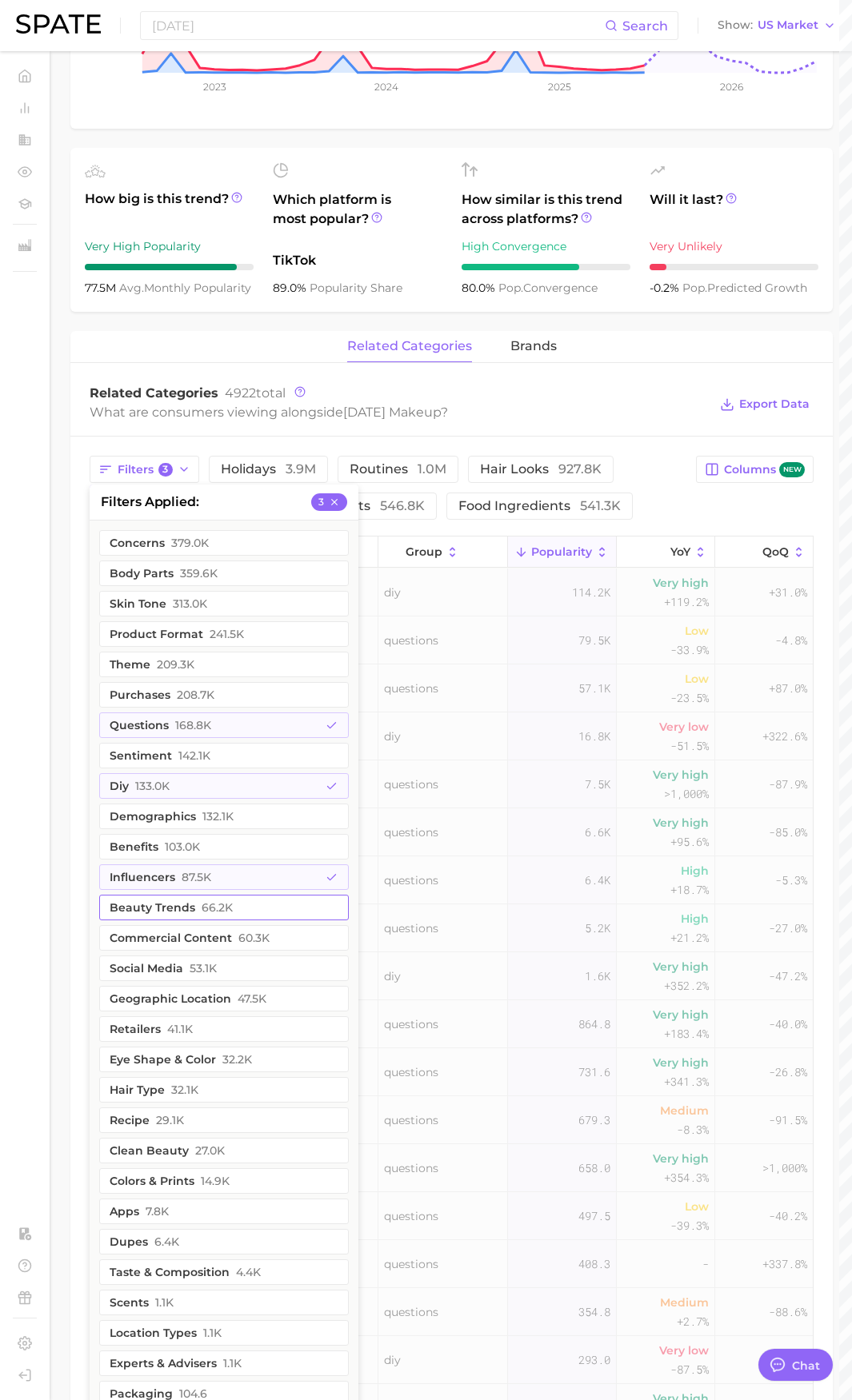
click at [246, 913] on button "beauty trends 66.2k" at bounding box center [224, 907] width 250 height 25
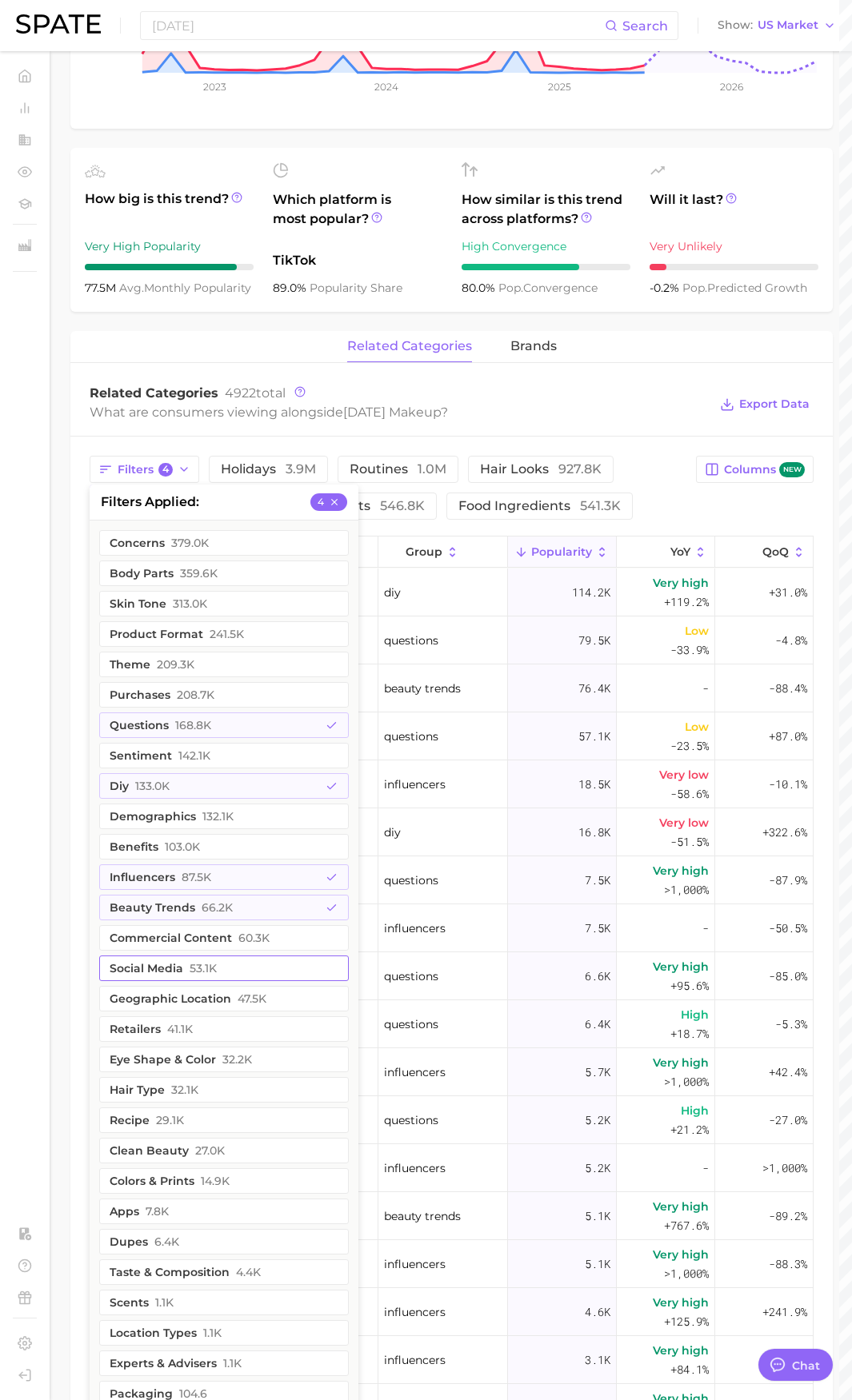
click at [279, 980] on button "social media 53.1k" at bounding box center [224, 968] width 250 height 25
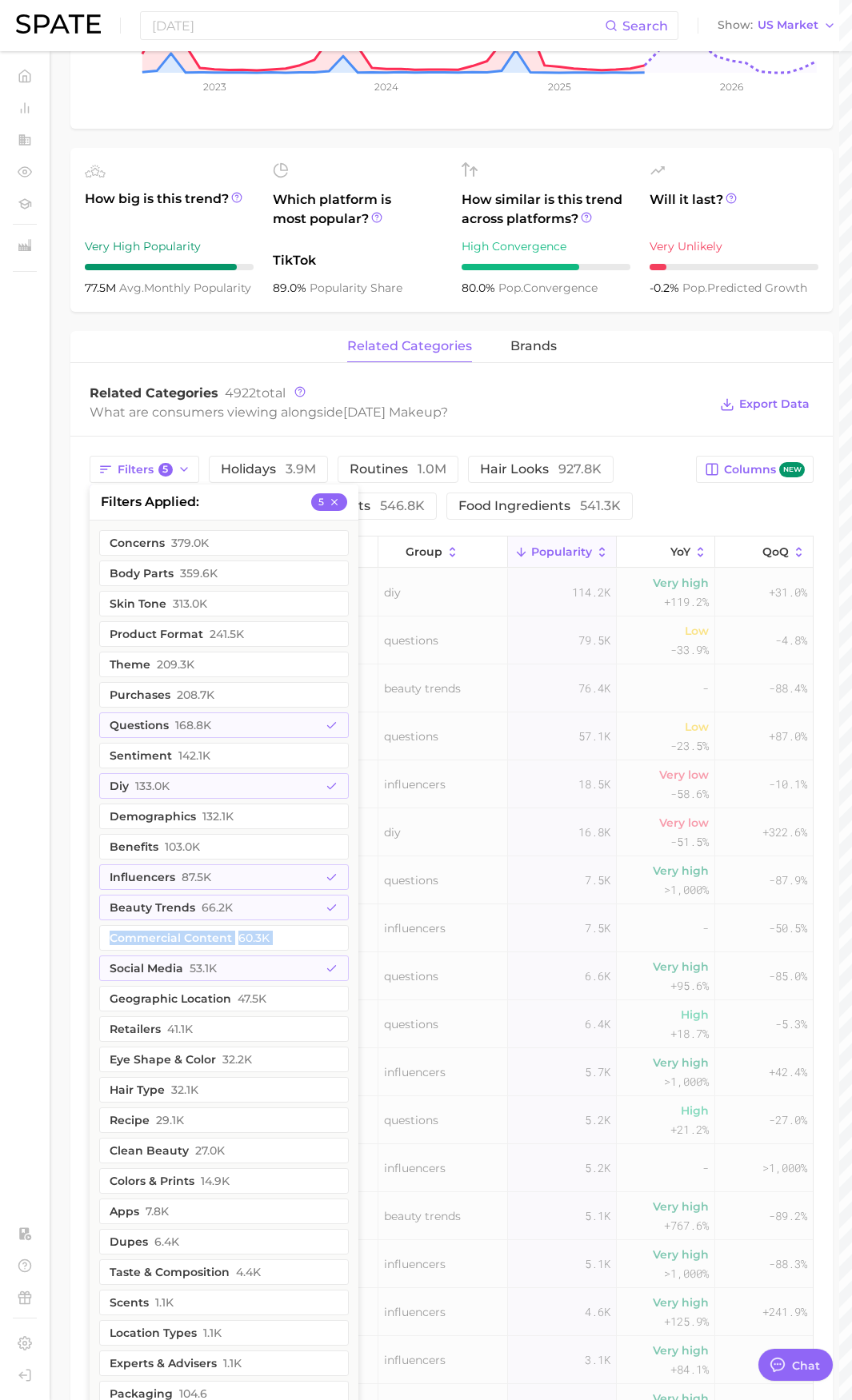
click at [319, 923] on ul "concerns 379.0k body parts 359.6k skin tone 313.0k product format 241.5k theme …" at bounding box center [224, 1029] width 269 height 1017
click at [316, 931] on button "commercial content 60.3k" at bounding box center [224, 937] width 250 height 25
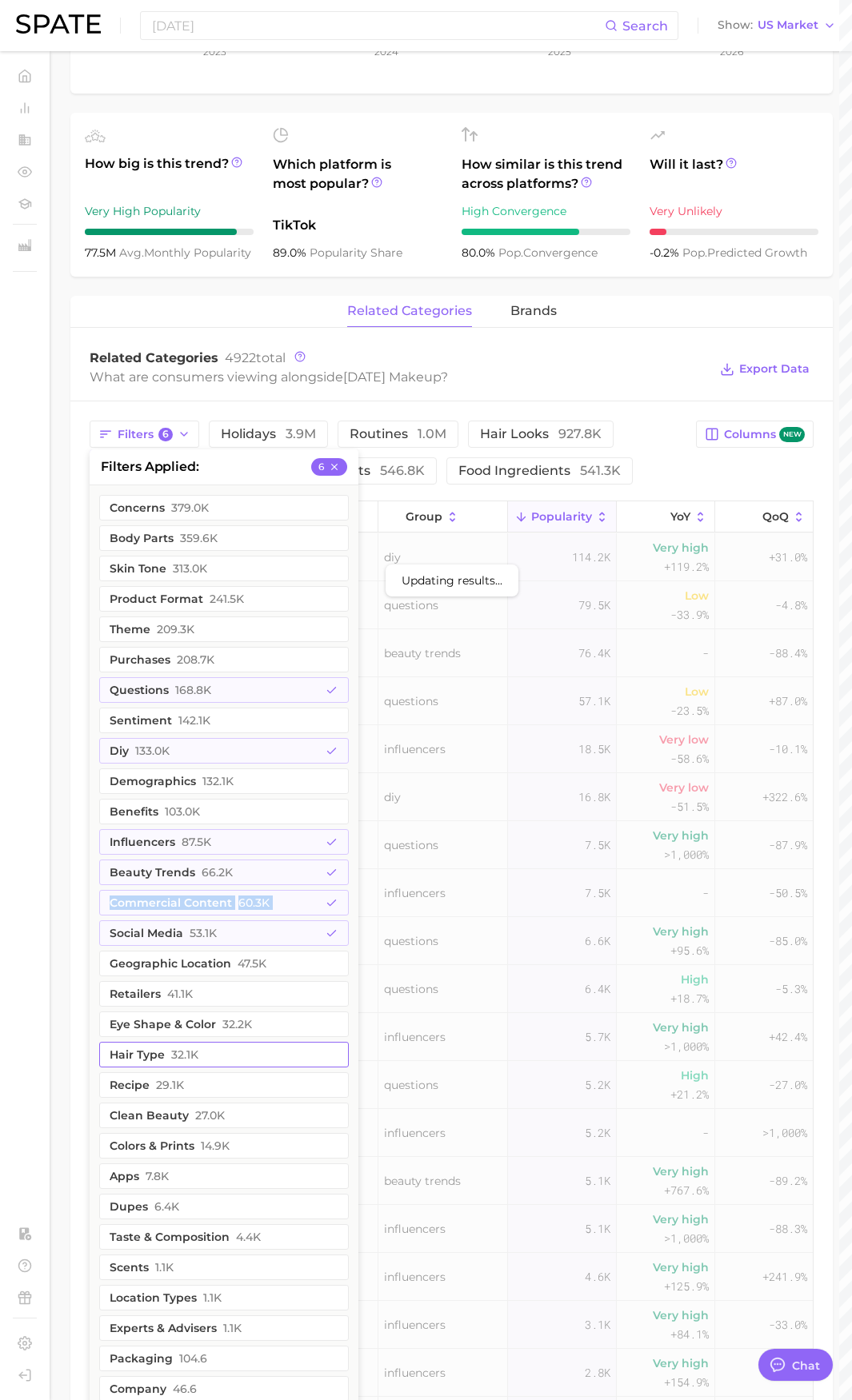
scroll to position [640, 0]
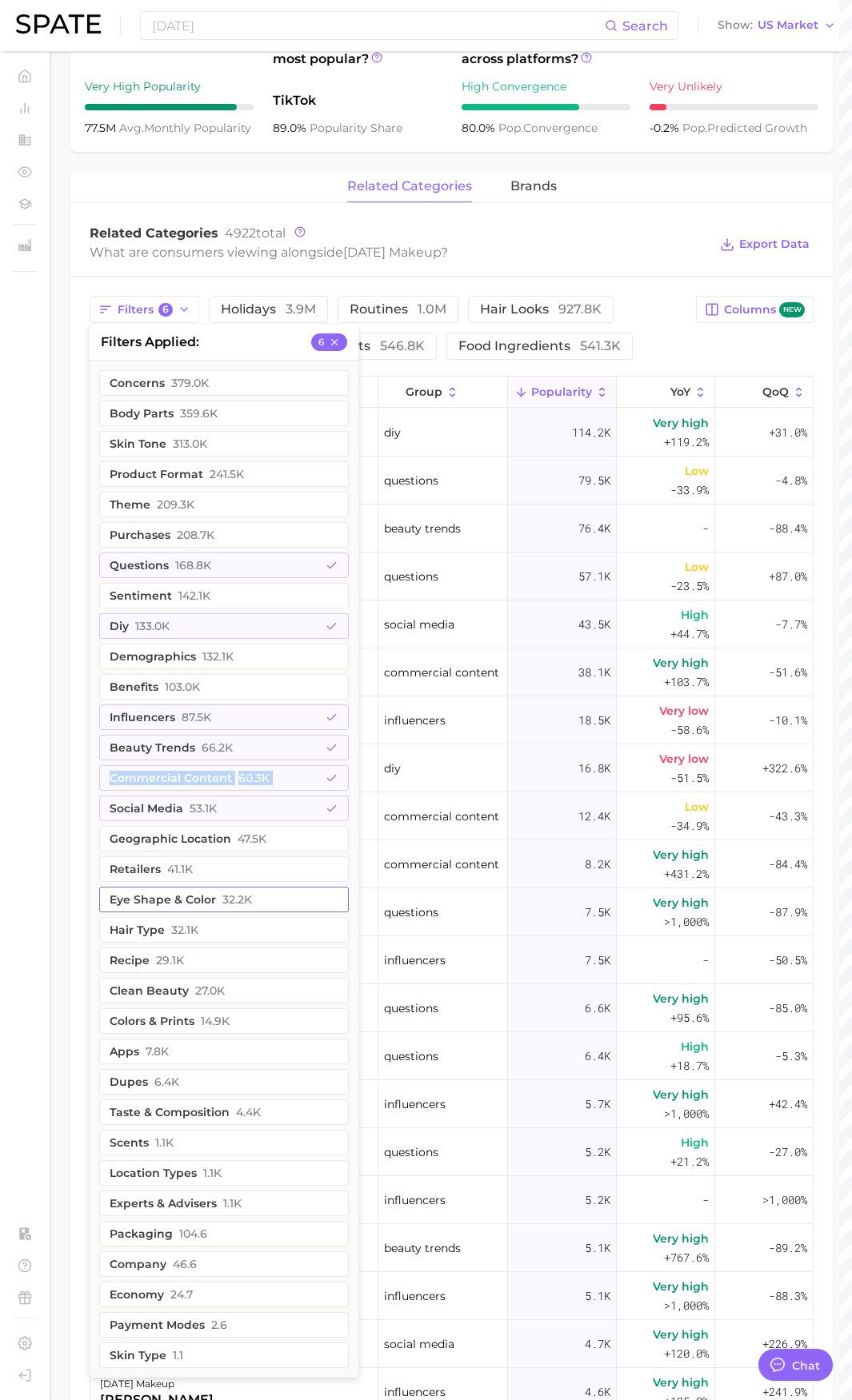
click at [324, 897] on button "eye shape & color 32.2k" at bounding box center [224, 899] width 250 height 25
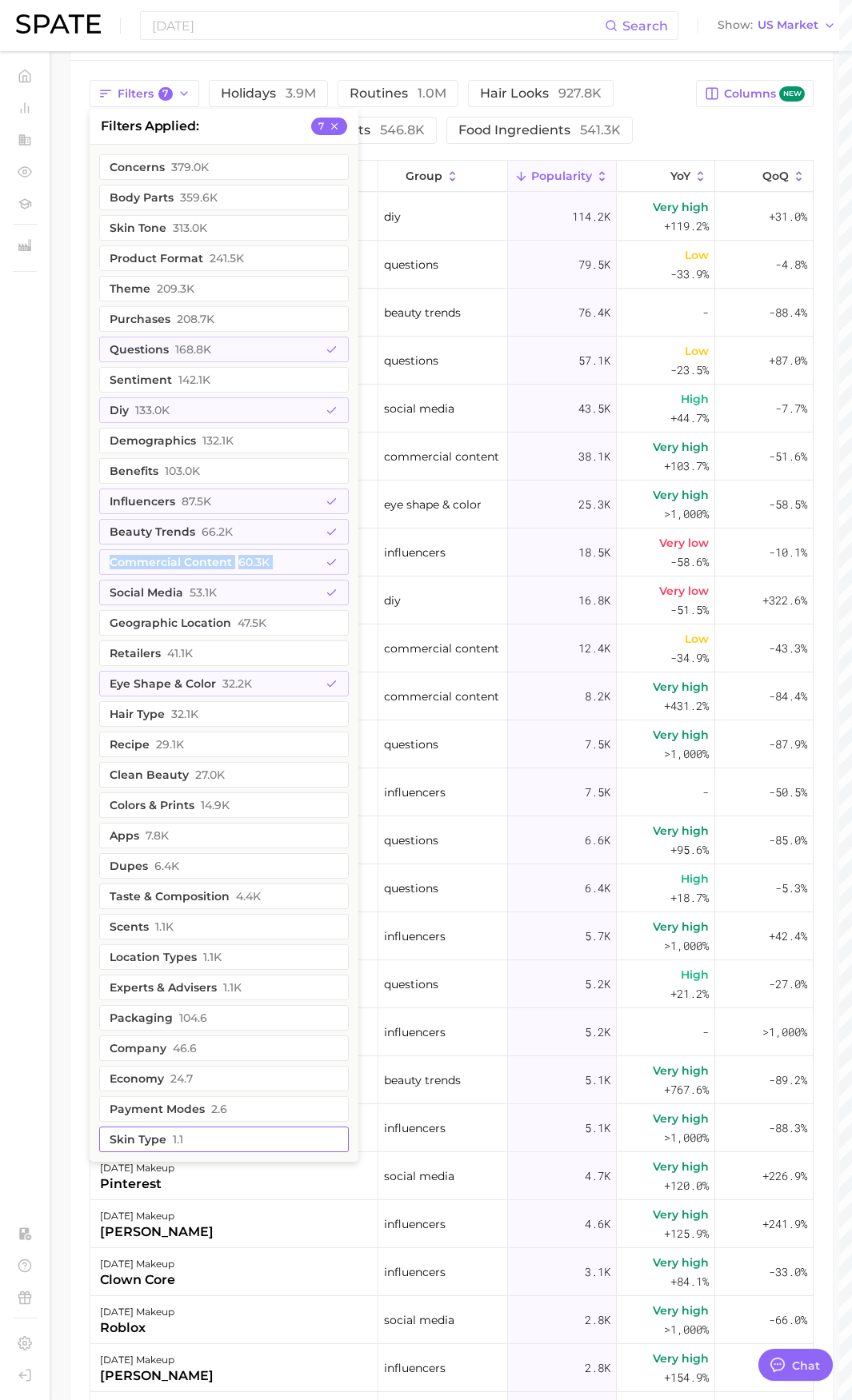
scroll to position [880, 0]
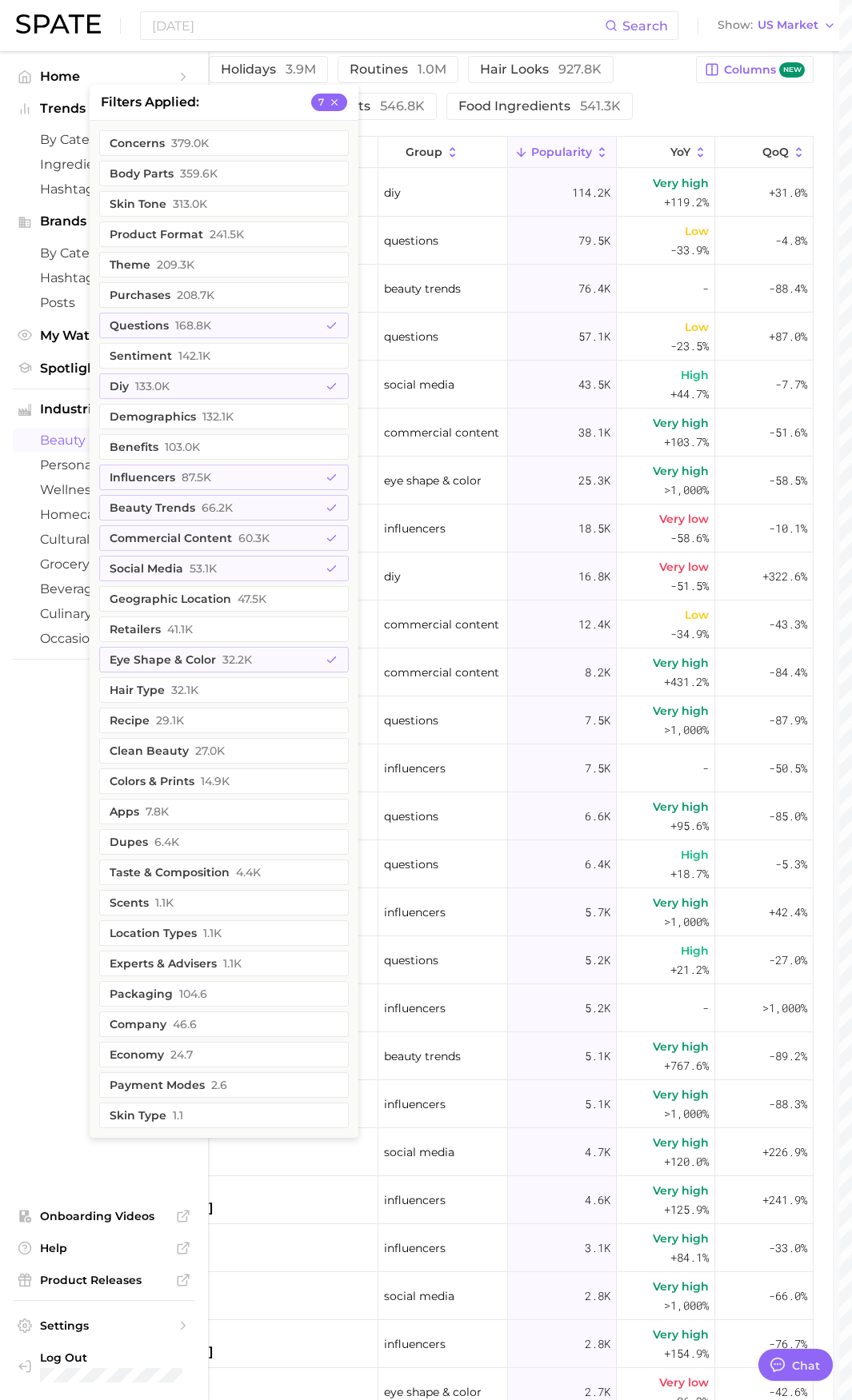
click at [35, 855] on ul "Home Trends by Category Ingredients Hashtags Brands by Category Hashtags Posts …" at bounding box center [104, 725] width 182 height 1323
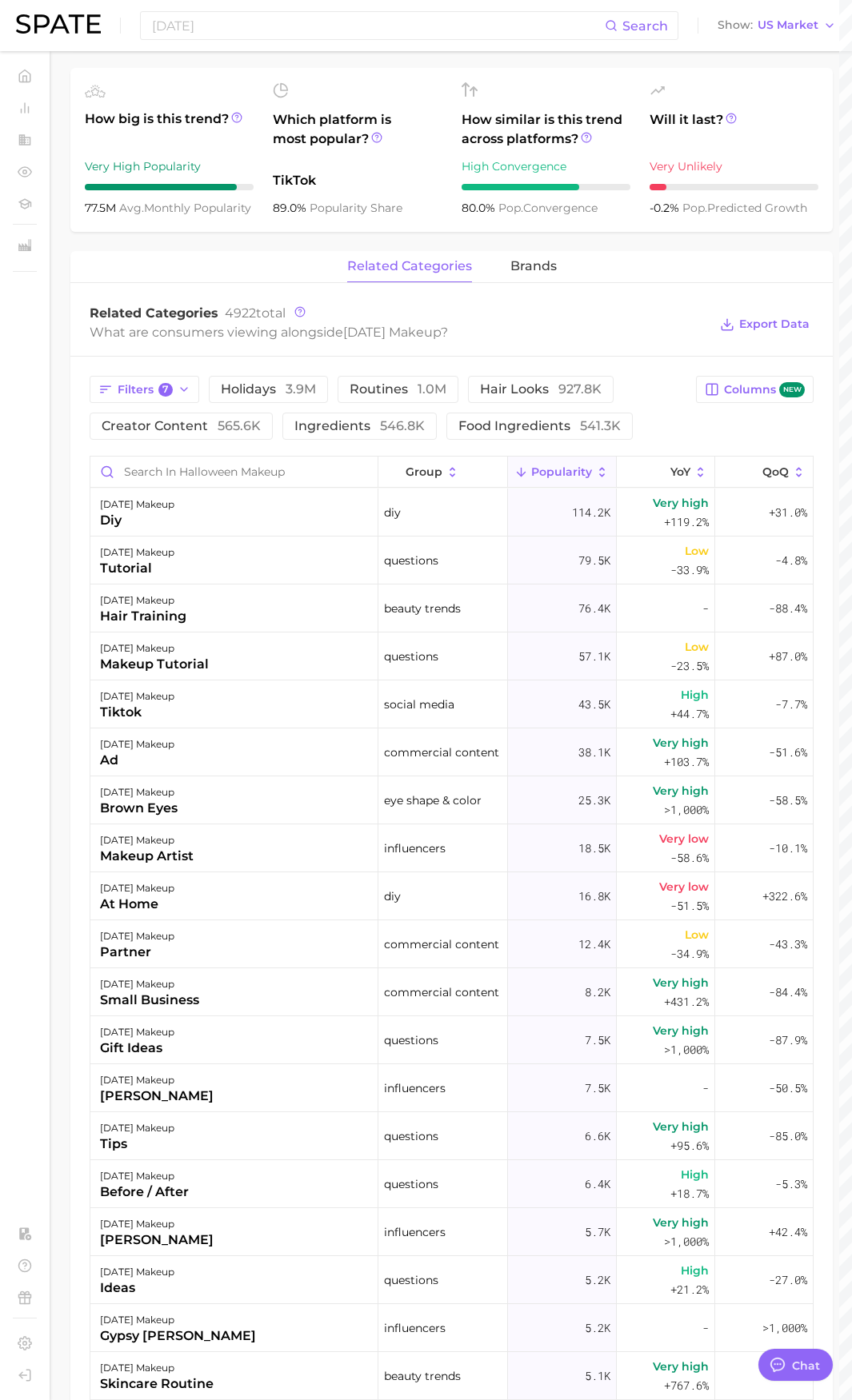
scroll to position [480, 0]
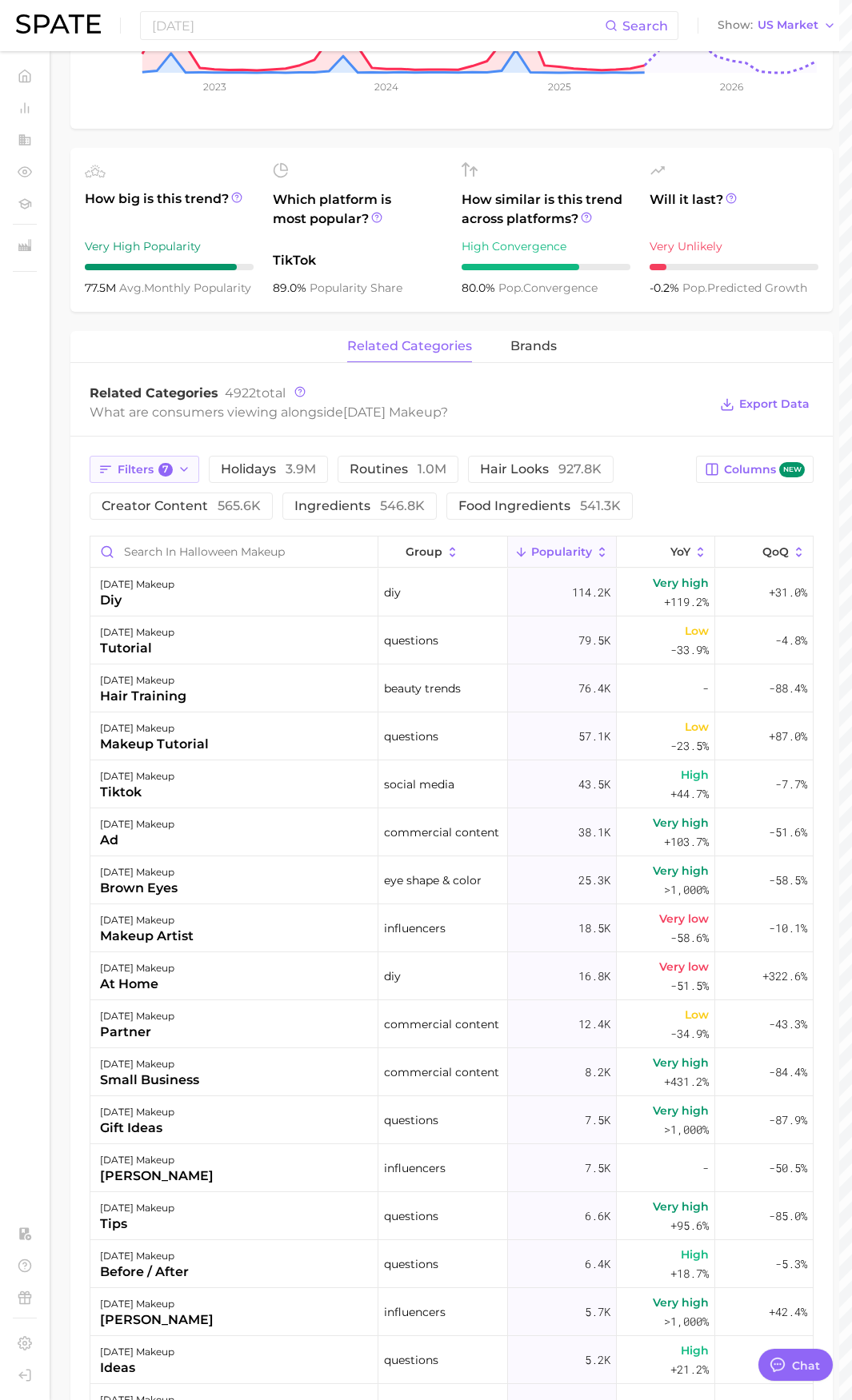
click at [160, 482] on button "Filters 7" at bounding box center [144, 469] width 110 height 27
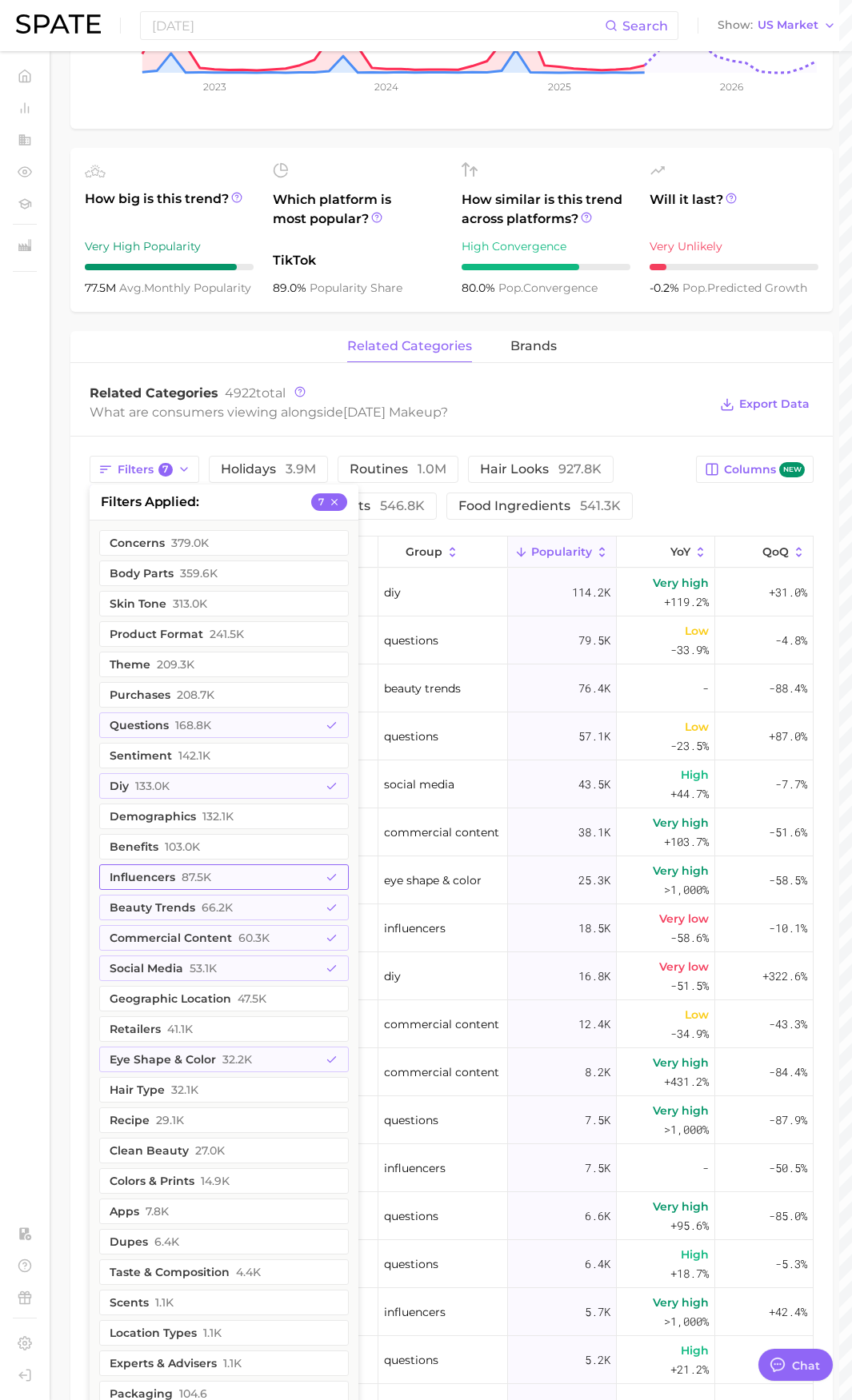
click at [270, 866] on button "influencers 87.5k" at bounding box center [224, 876] width 250 height 25
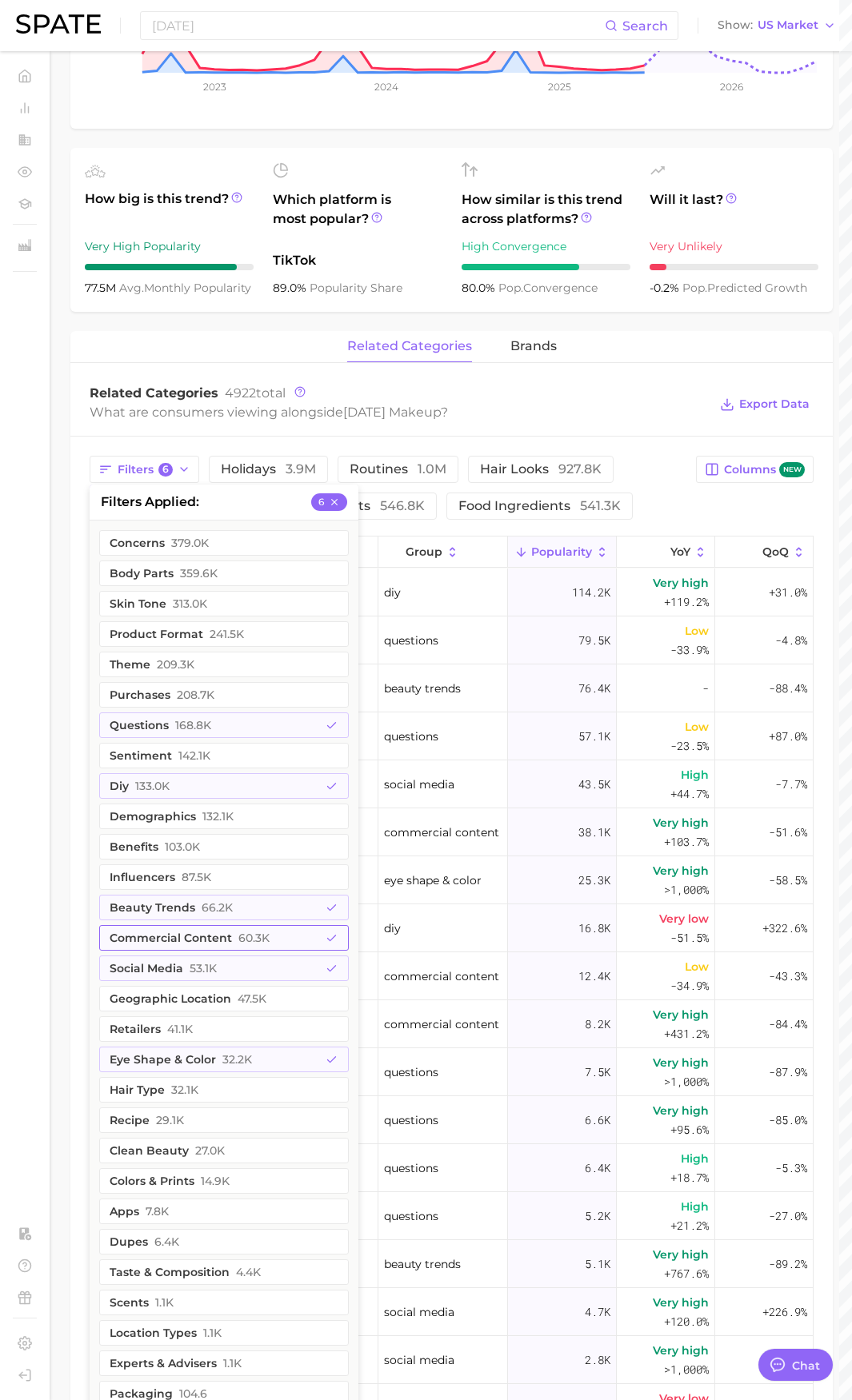
click at [278, 944] on button "commercial content 60.3k" at bounding box center [224, 937] width 250 height 25
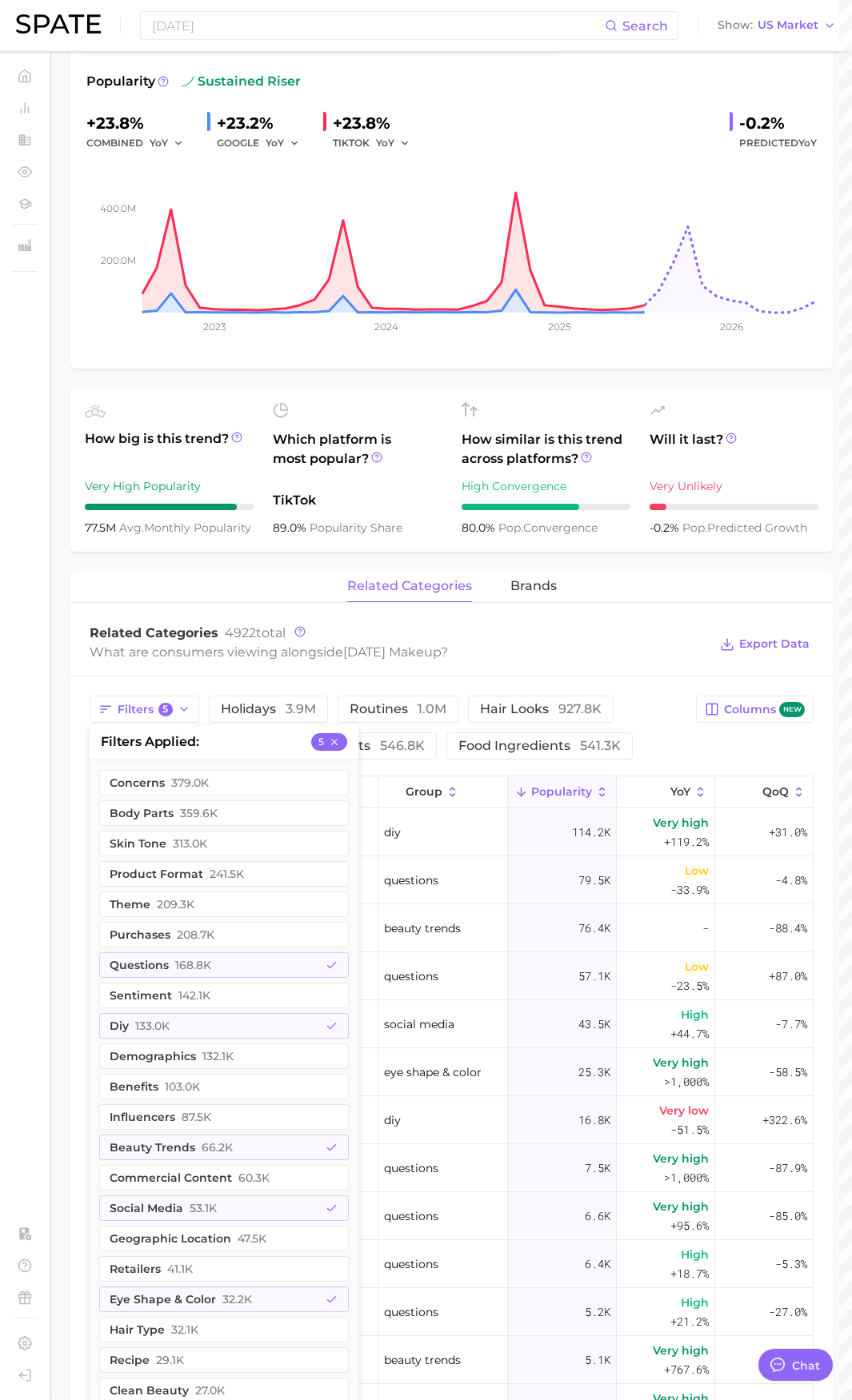
scroll to position [399, 0]
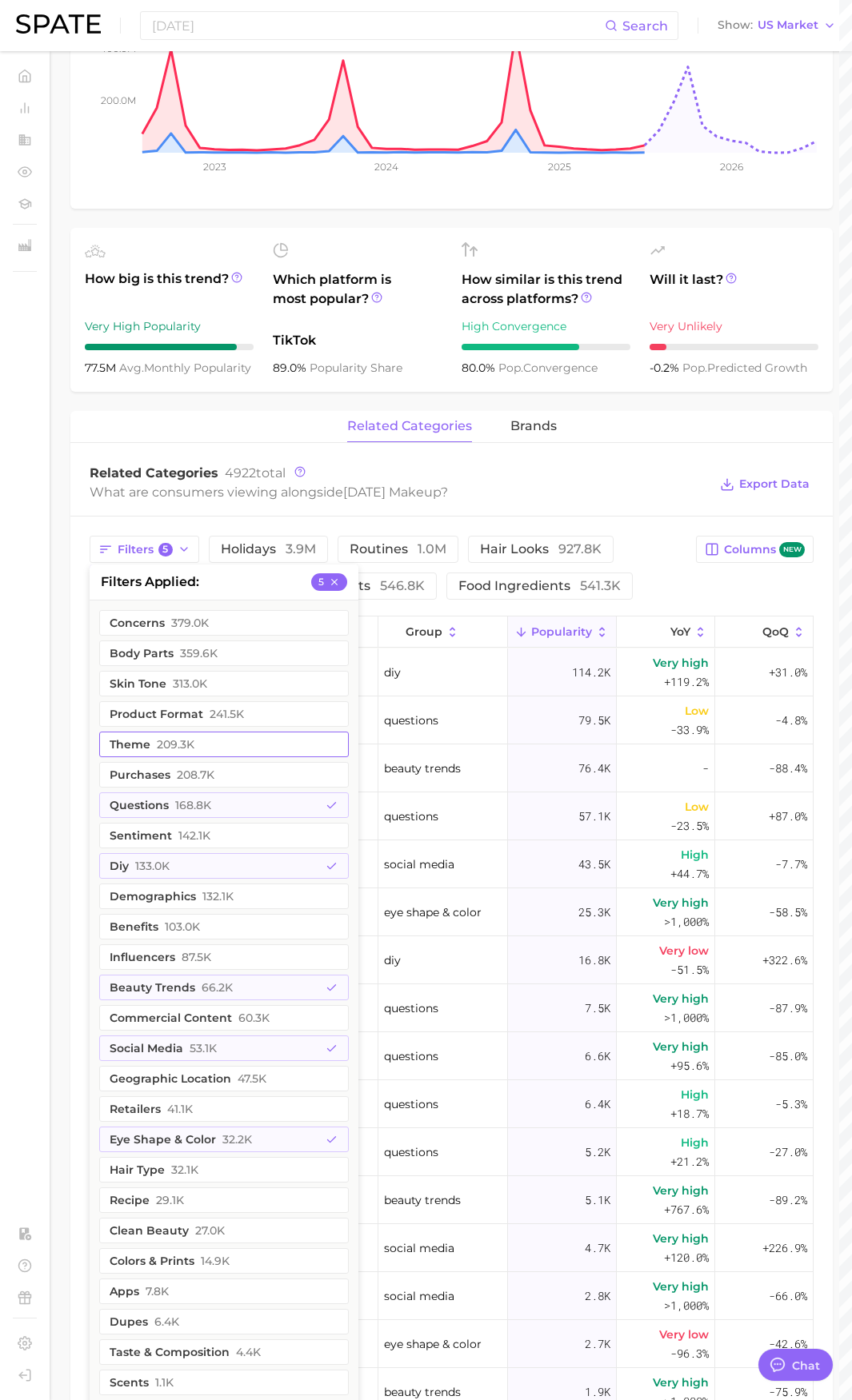
click at [238, 744] on button "theme 209.3k" at bounding box center [224, 744] width 250 height 25
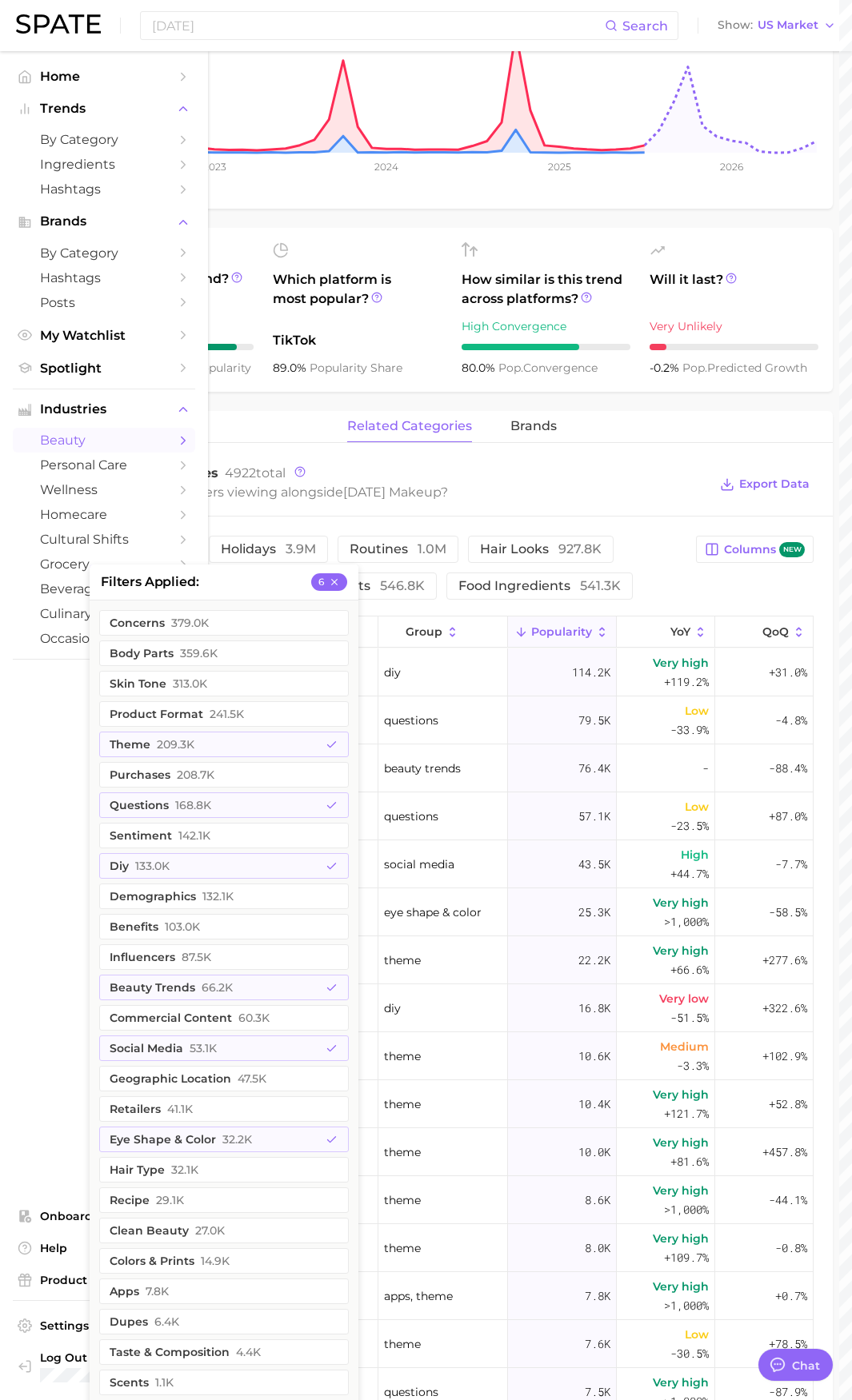
click at [0, 922] on nav "Home Trends by Category Ingredients Hashtags Brands by Category Hashtags Posts …" at bounding box center [103, 725] width 208 height 1348
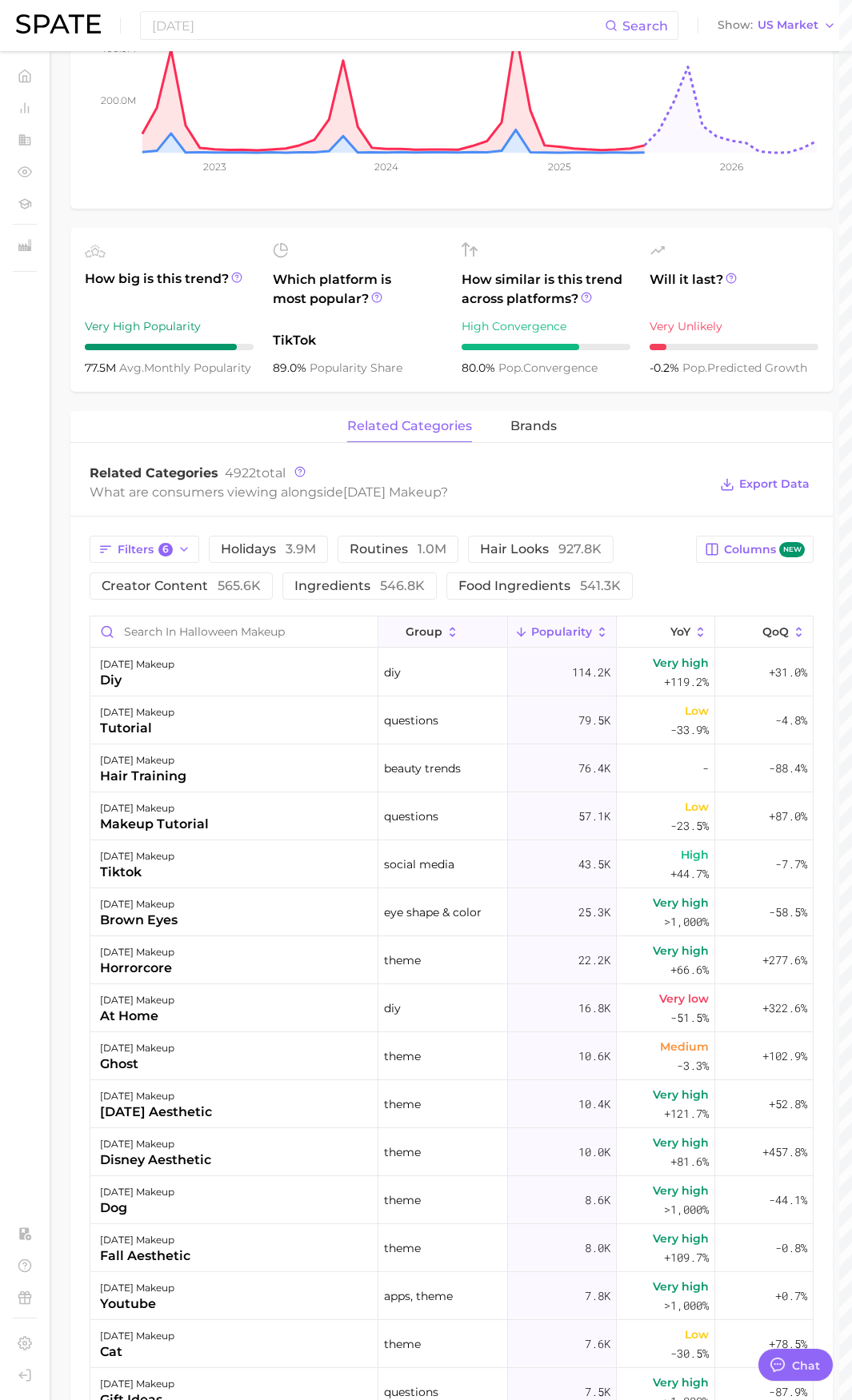
click at [451, 632] on button "group" at bounding box center [444, 633] width 130 height 32
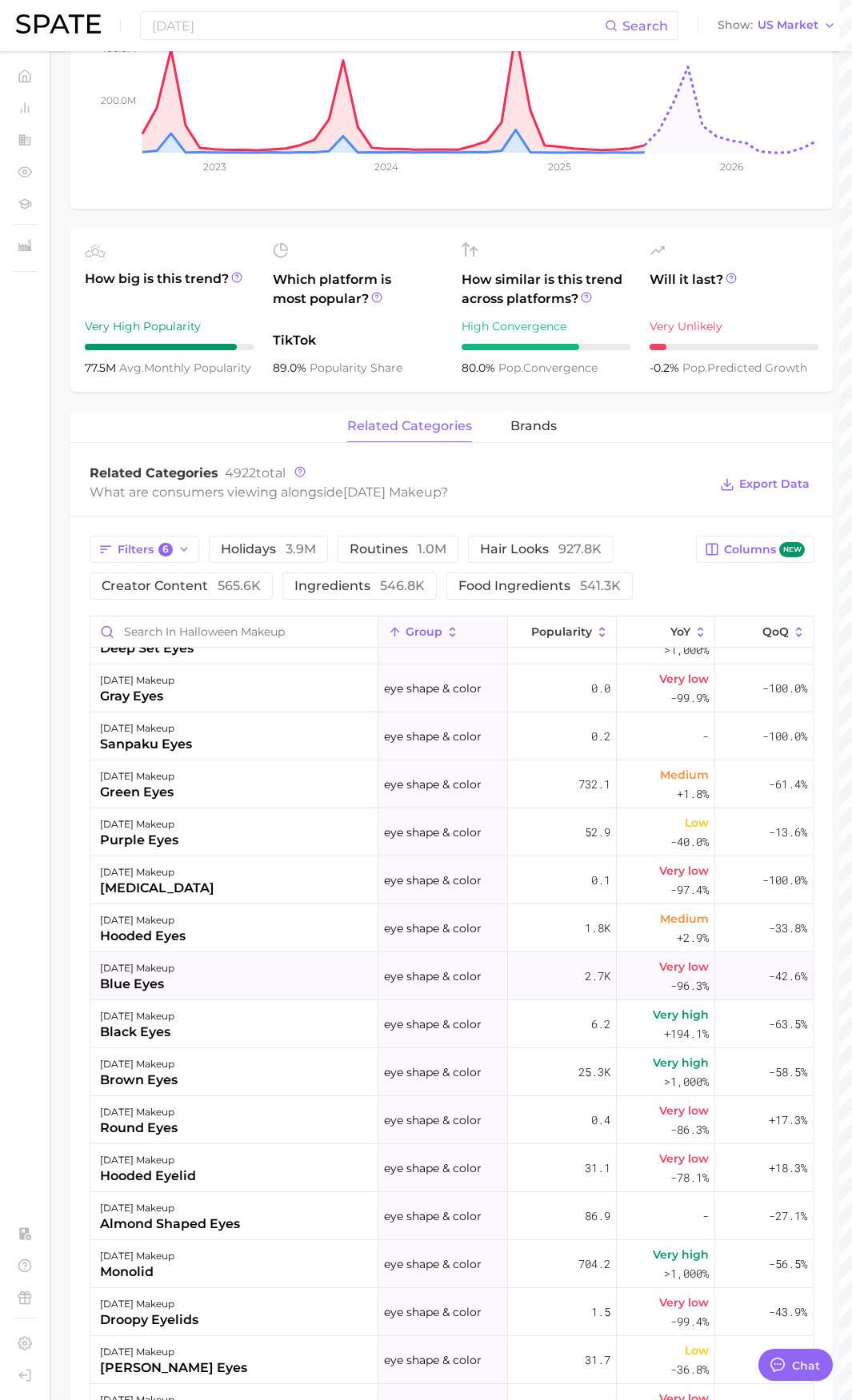
scroll to position [1599, 0]
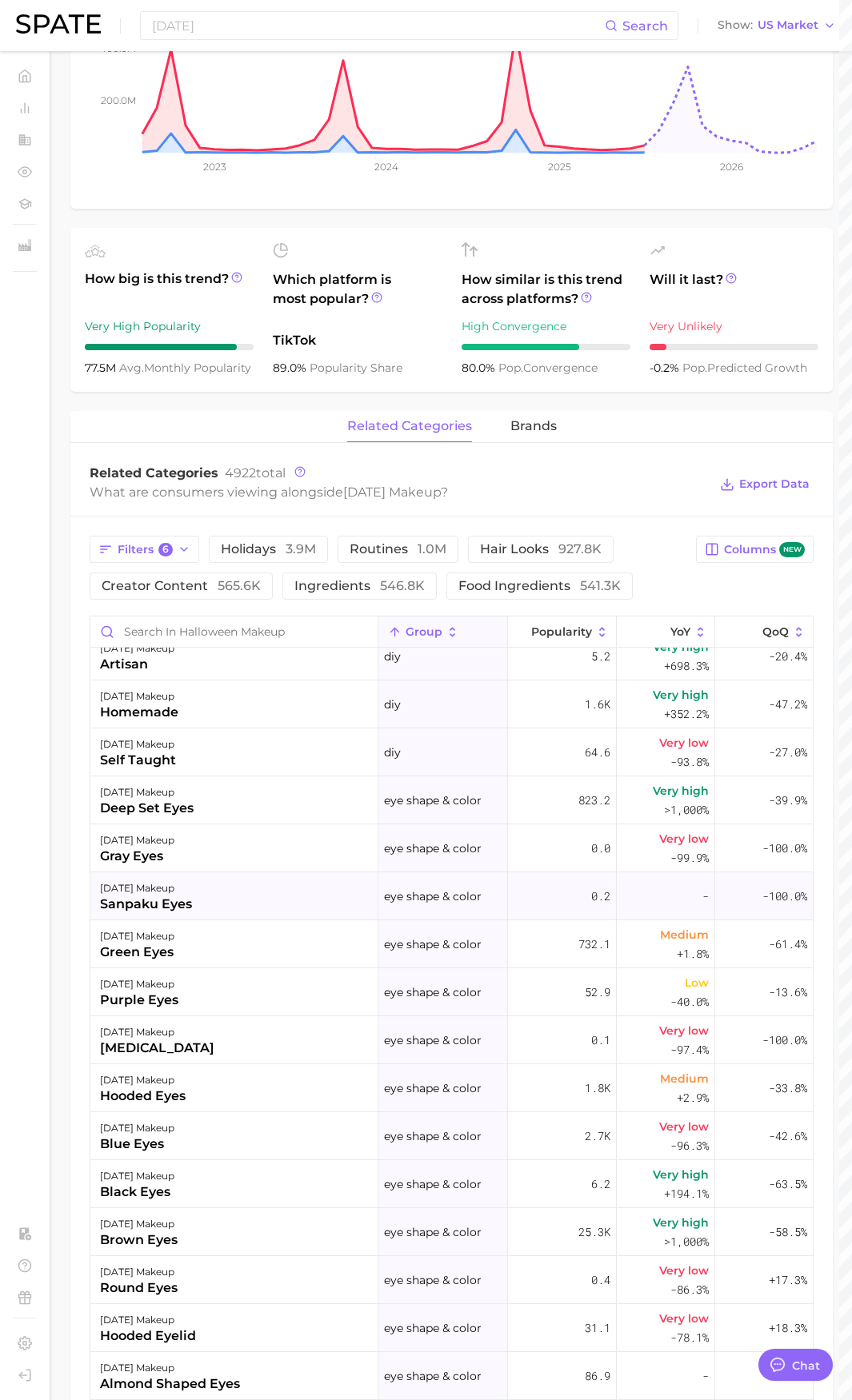
click at [201, 899] on div "[DATE] makeup sanpaku eyes" at bounding box center [234, 896] width 288 height 48
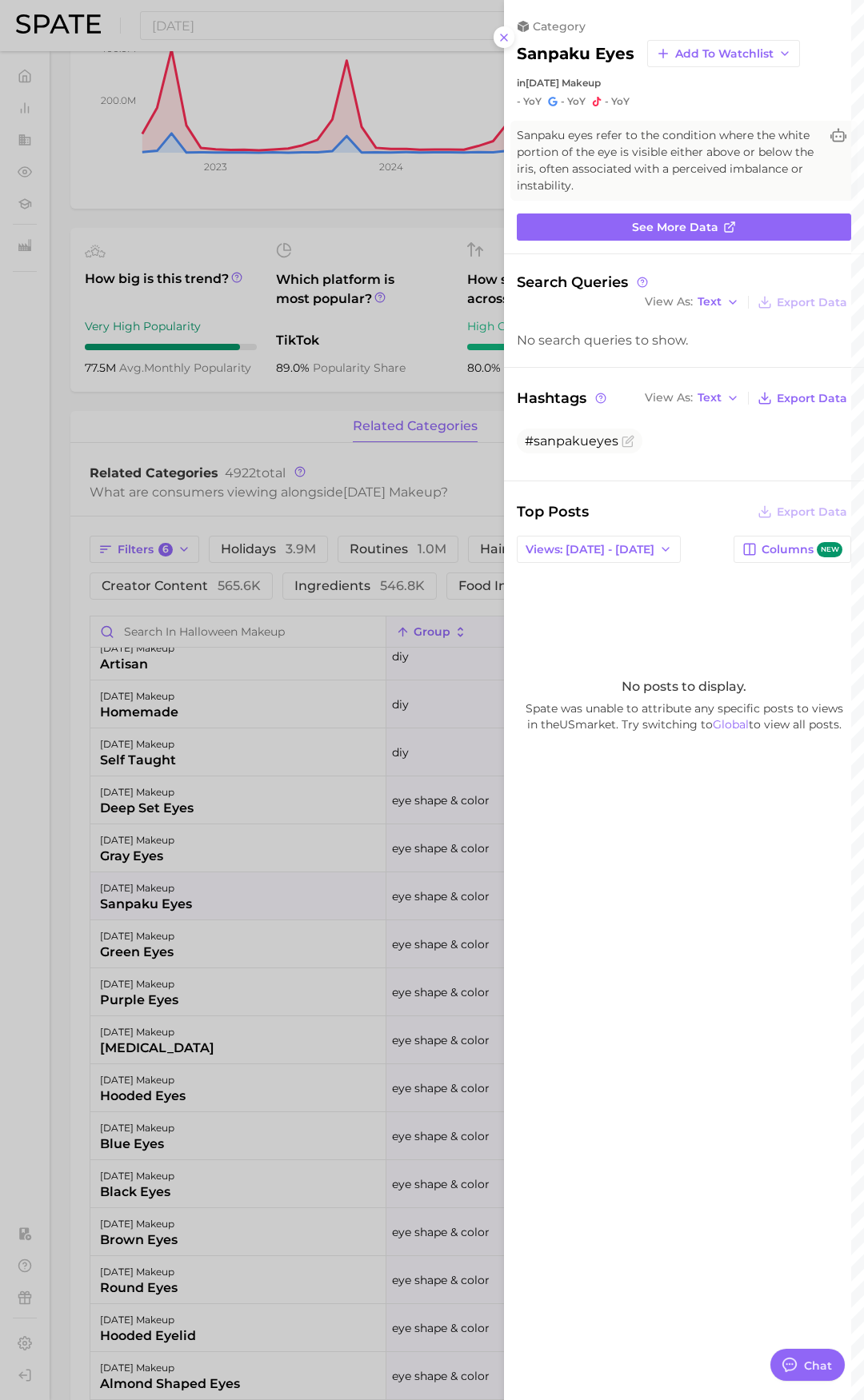
click at [5, 1025] on div at bounding box center [432, 700] width 864 height 1400
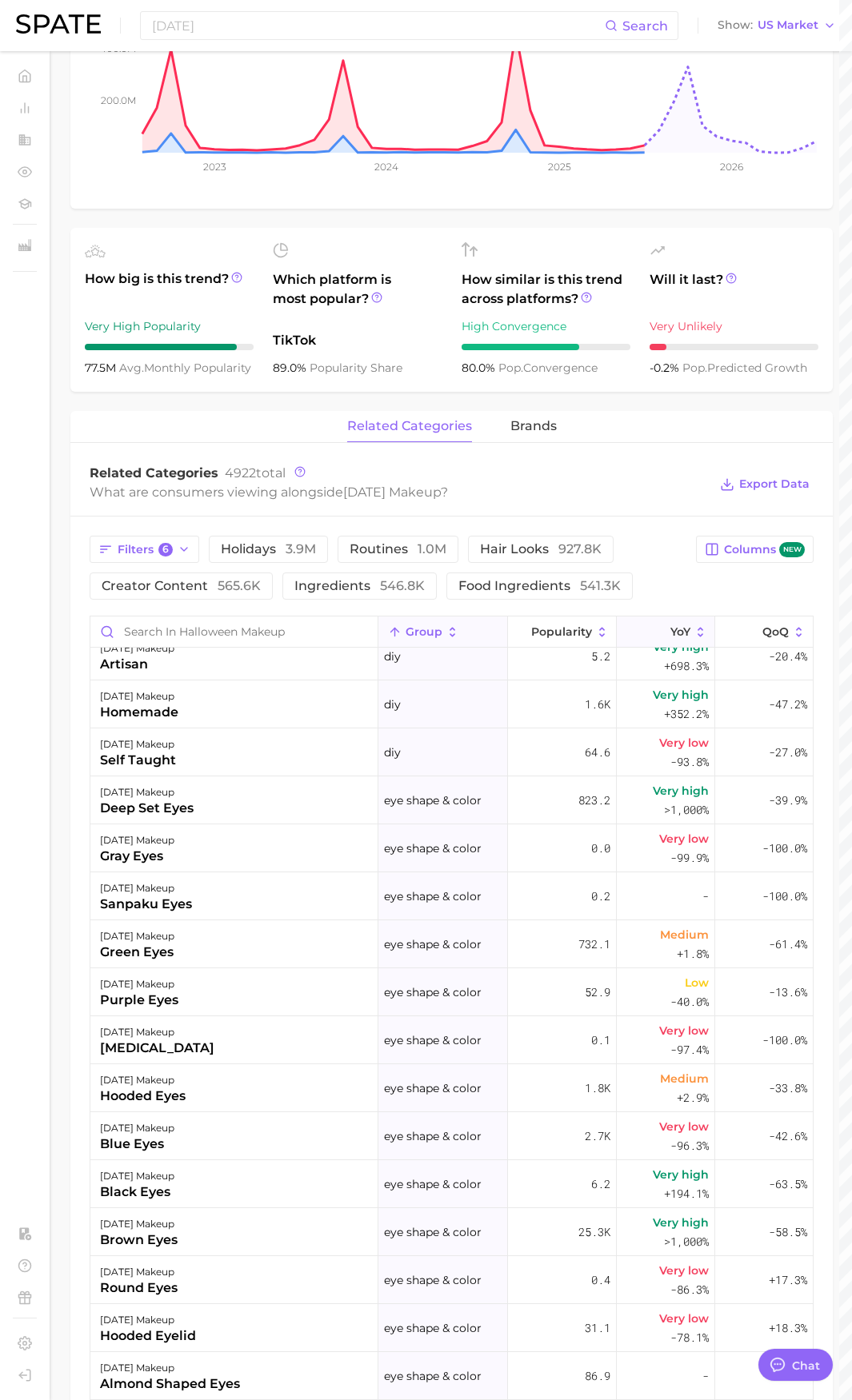
click at [653, 626] on icon at bounding box center [660, 633] width 14 height 14
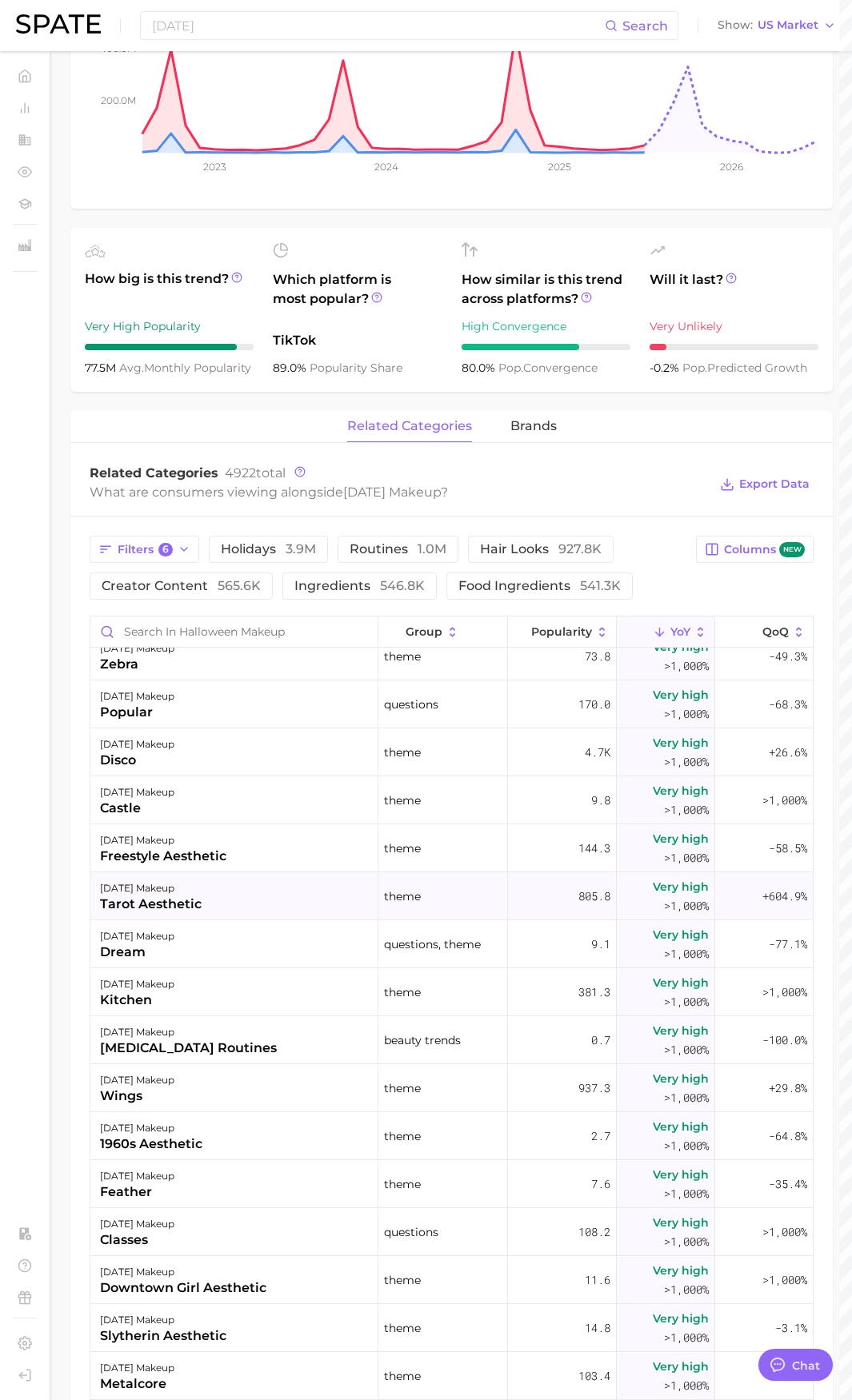
click at [318, 900] on div "[DATE] makeup tarot aesthetic" at bounding box center [234, 896] width 288 height 48
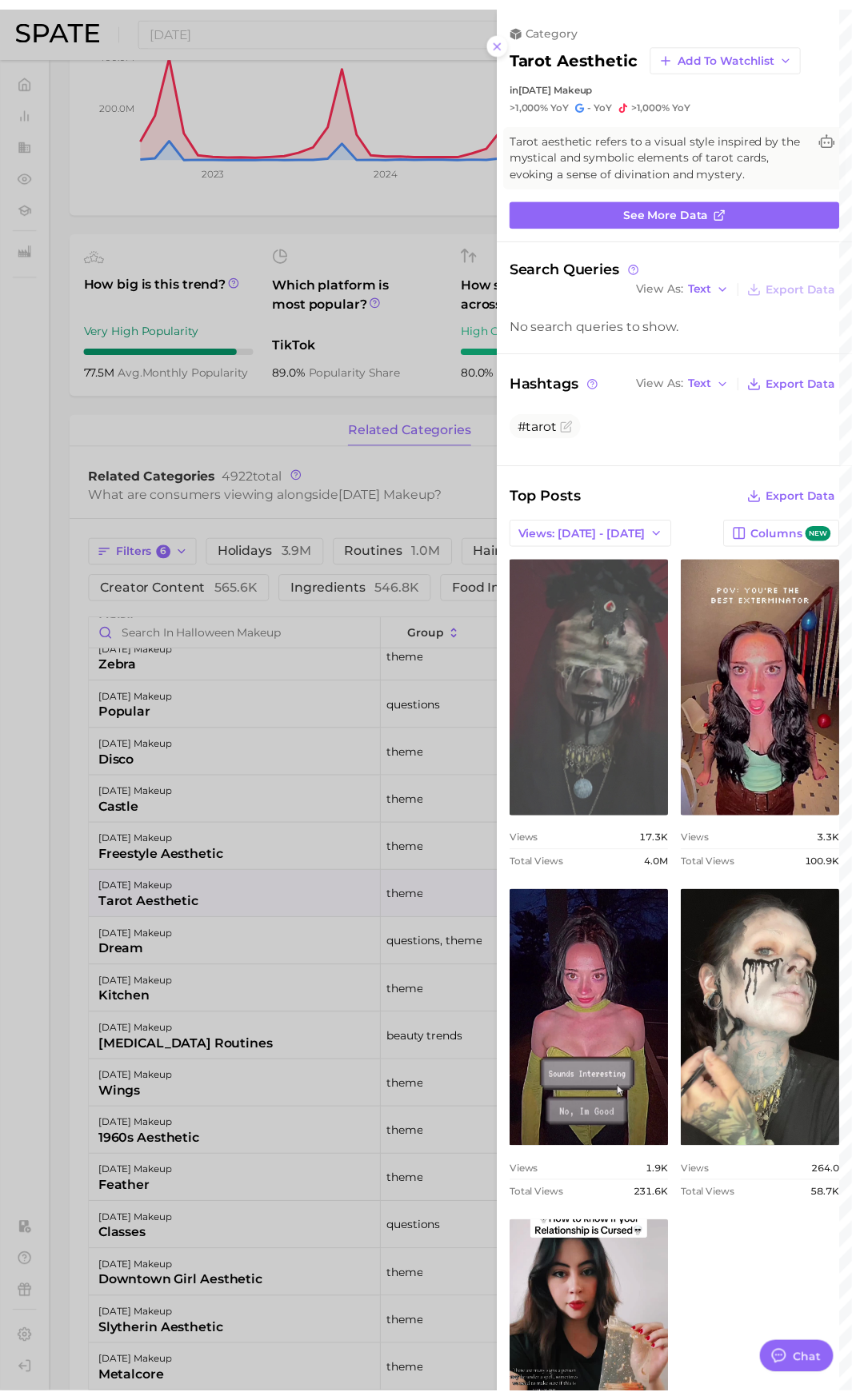
scroll to position [0, 0]
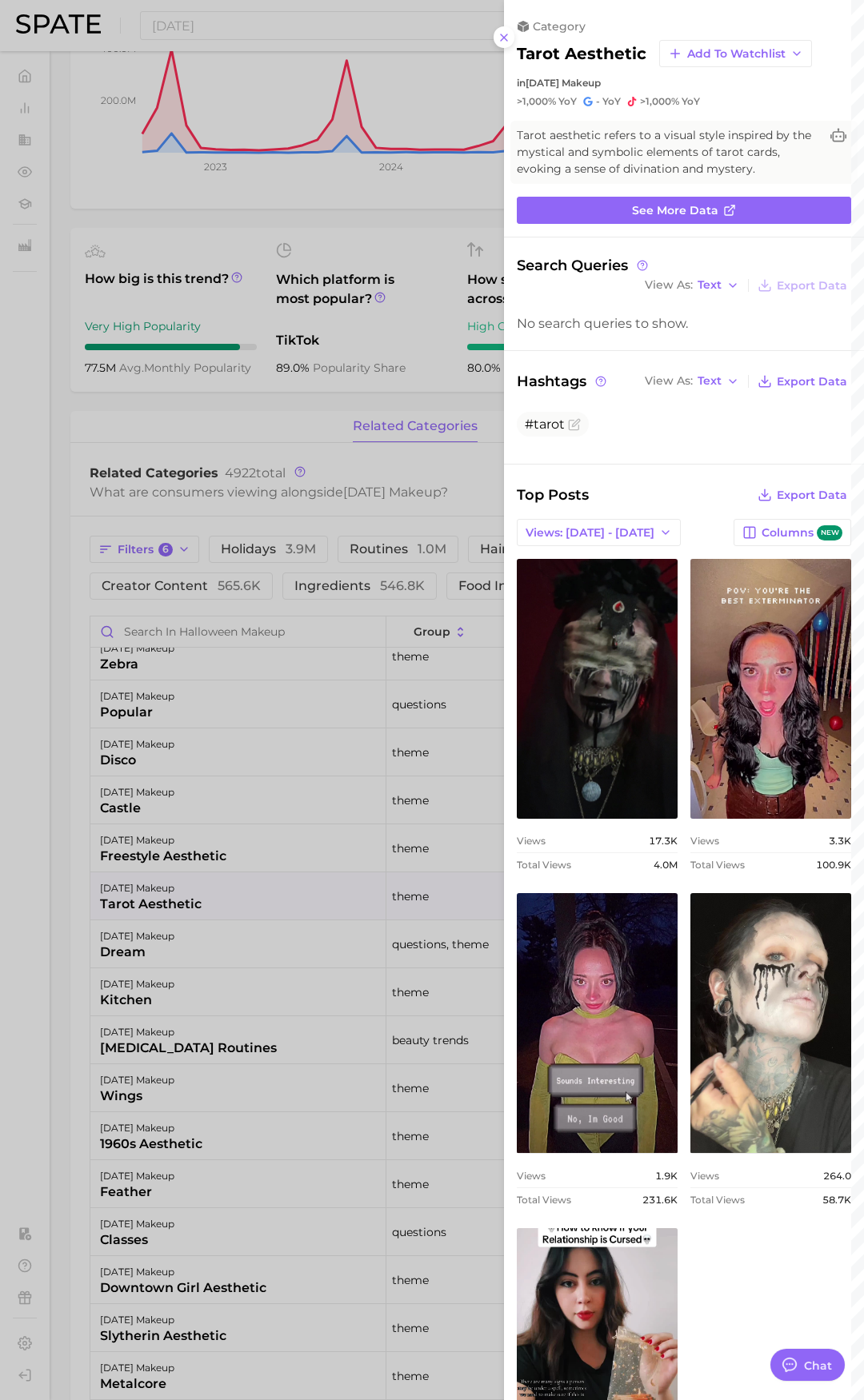
click at [12, 974] on div at bounding box center [432, 700] width 864 height 1400
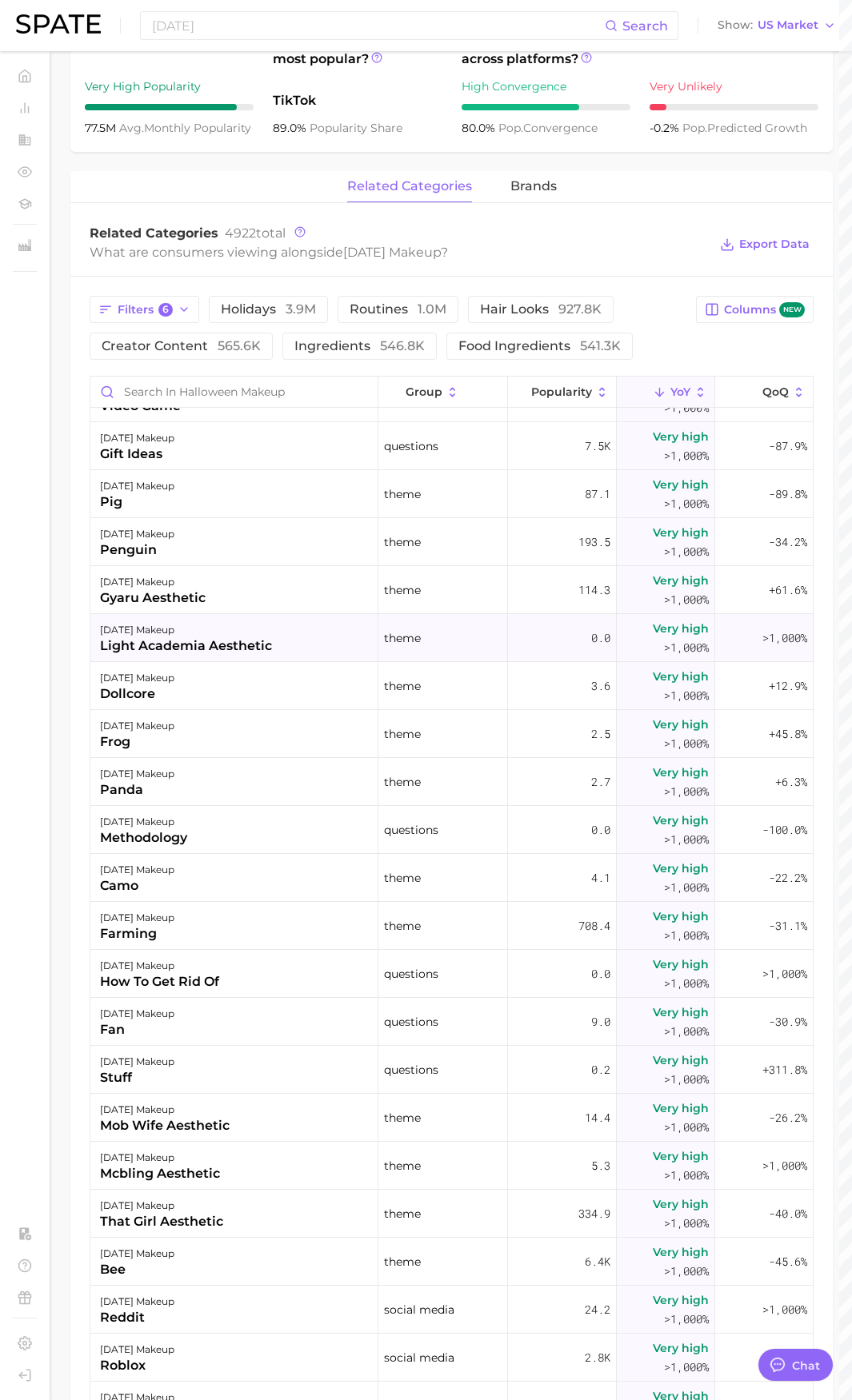
scroll to position [240, 0]
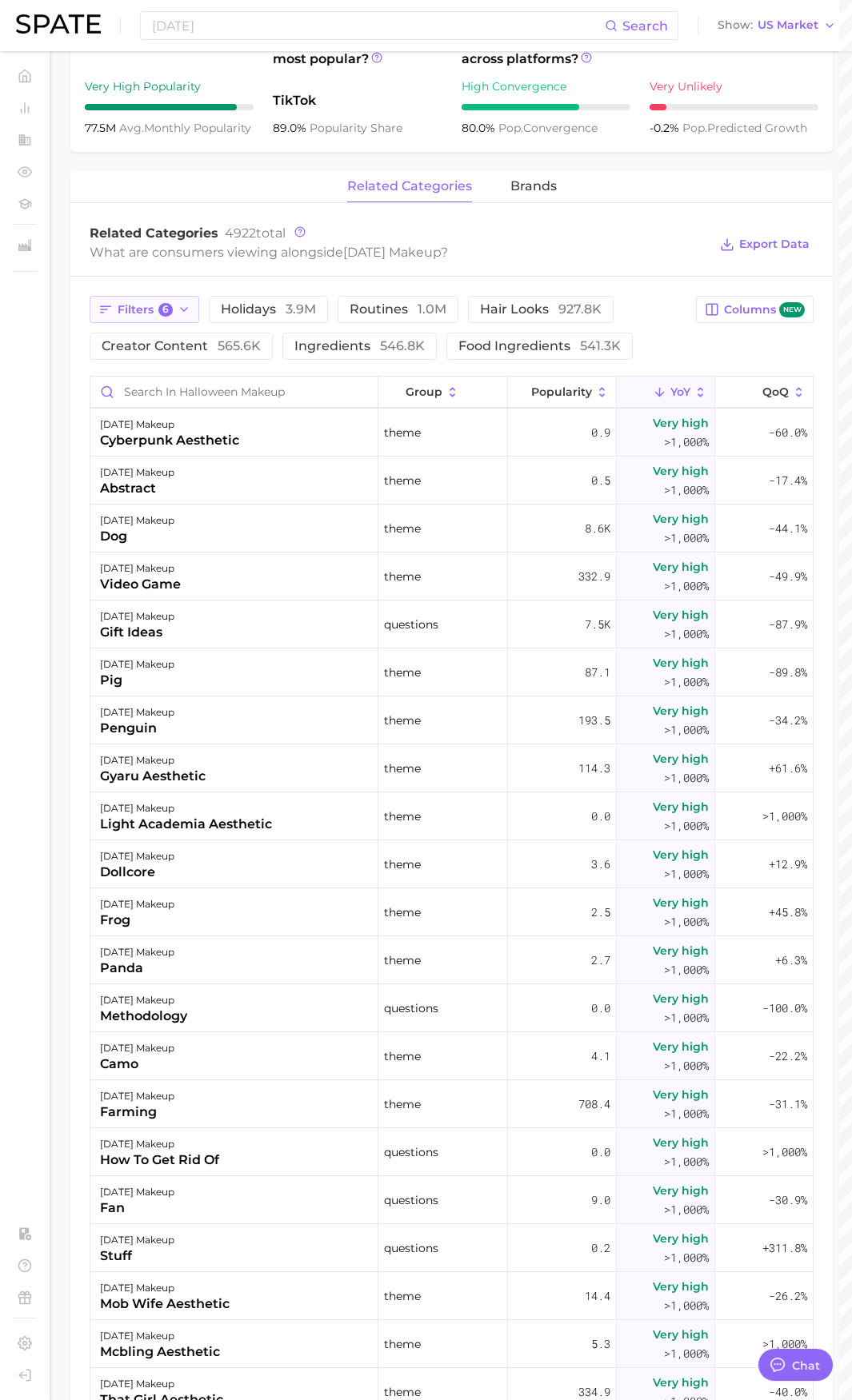
click at [158, 320] on button "Filters 6" at bounding box center [144, 309] width 110 height 27
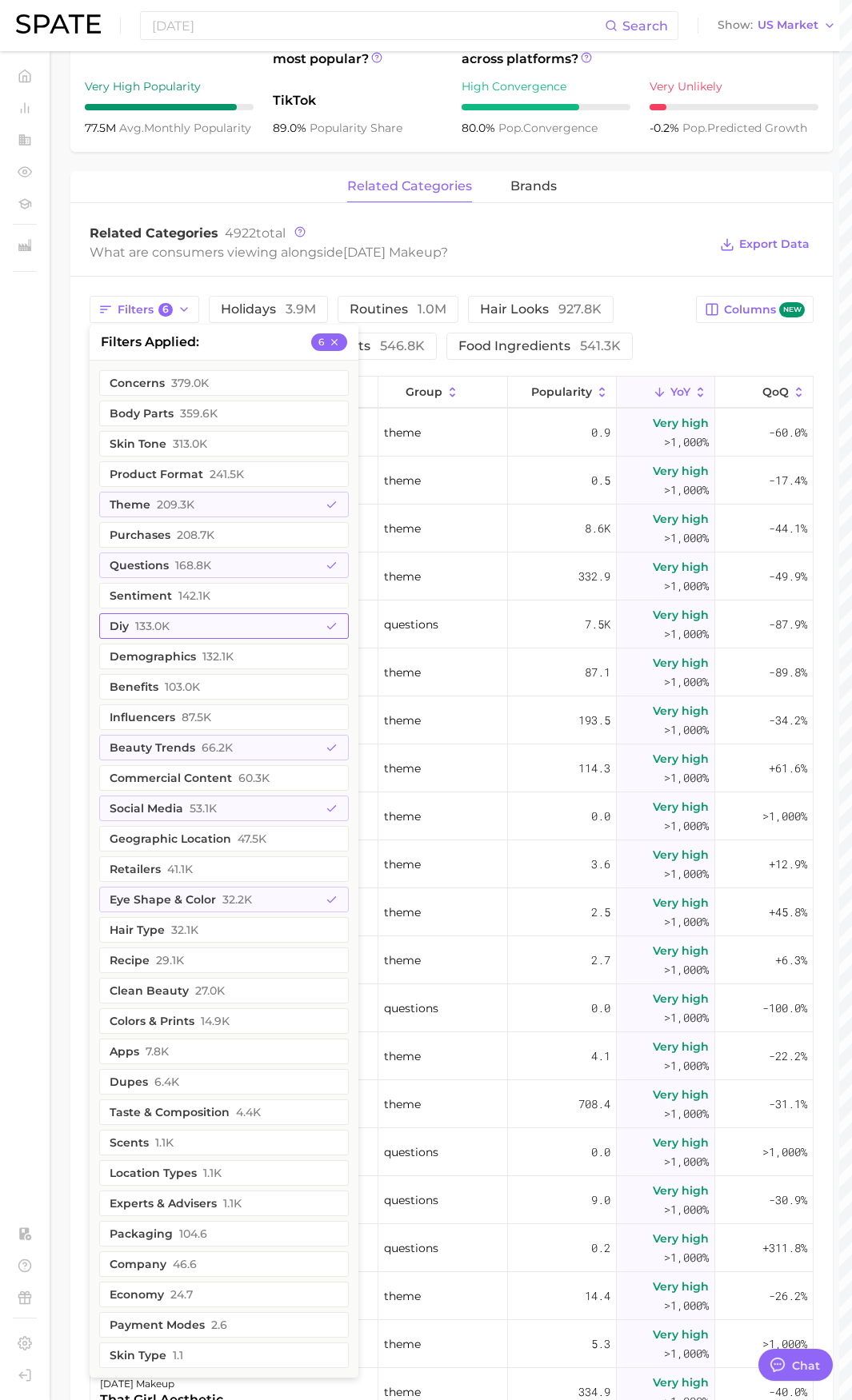
click at [264, 626] on button "diy 133.0k" at bounding box center [224, 626] width 250 height 25
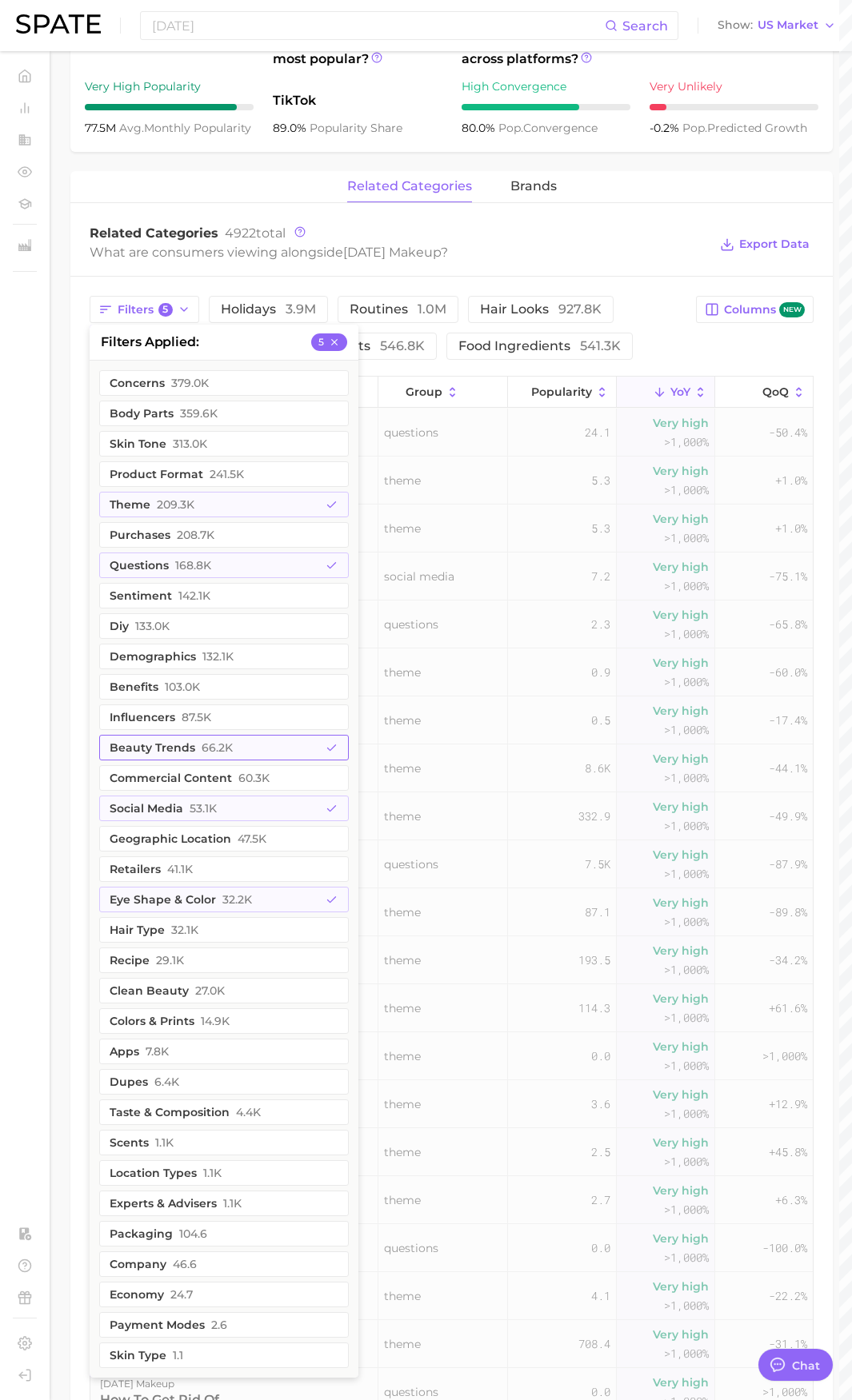
click at [229, 763] on ul "concerns 379.0k body parts 359.6k skin tone 313.0k product format 241.5k theme …" at bounding box center [224, 869] width 269 height 1017
click at [248, 751] on button "beauty trends 66.2k" at bounding box center [224, 747] width 250 height 25
click at [307, 792] on ul "concerns 379.0k body parts 359.6k skin tone 313.0k product format 241.5k theme …" at bounding box center [224, 869] width 269 height 1017
click at [303, 797] on button "social media 53.1k" at bounding box center [224, 808] width 250 height 25
click at [246, 909] on button "eye shape & color 32.2k" at bounding box center [224, 899] width 250 height 25
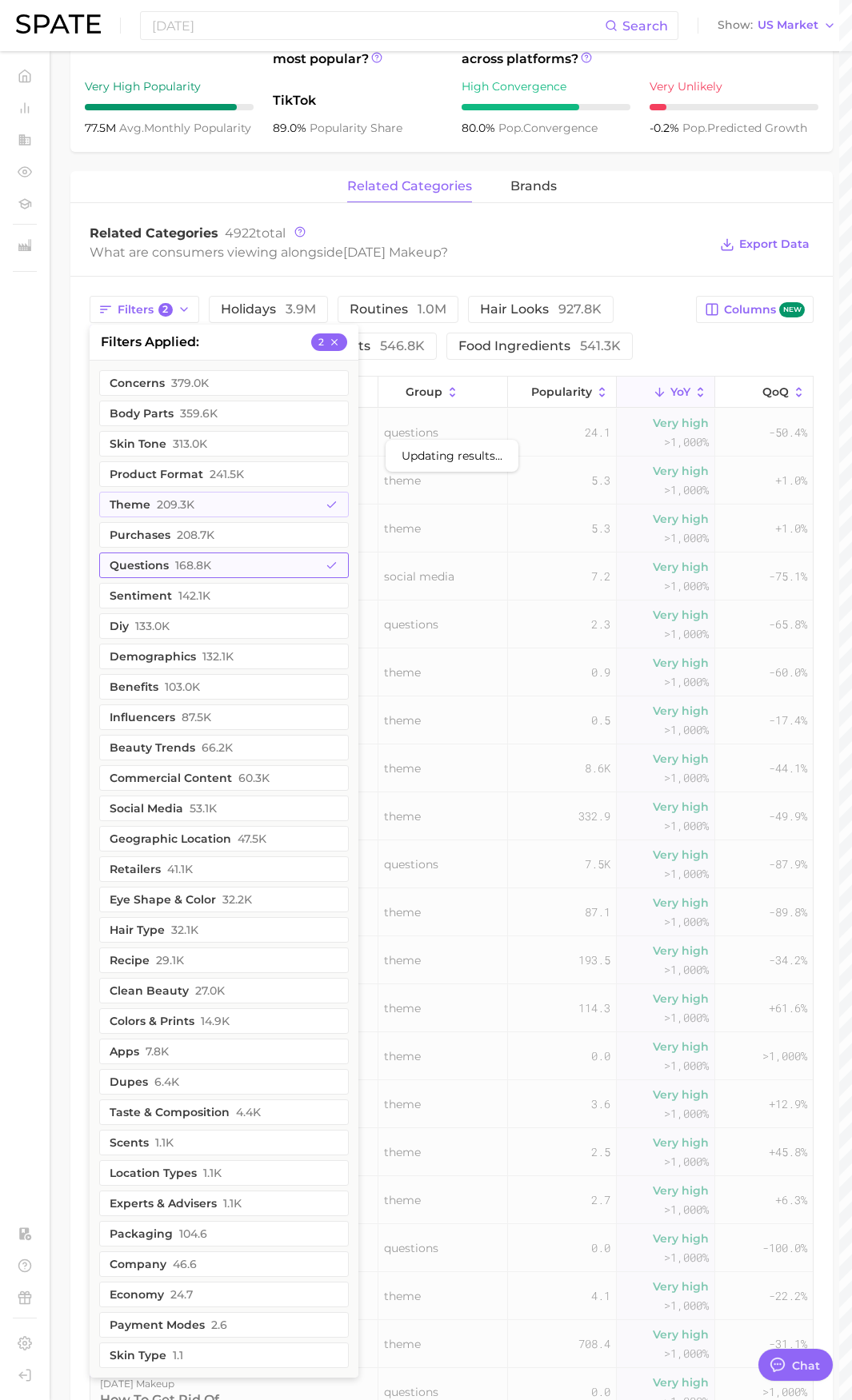
click at [200, 568] on span "168.8k" at bounding box center [193, 565] width 36 height 13
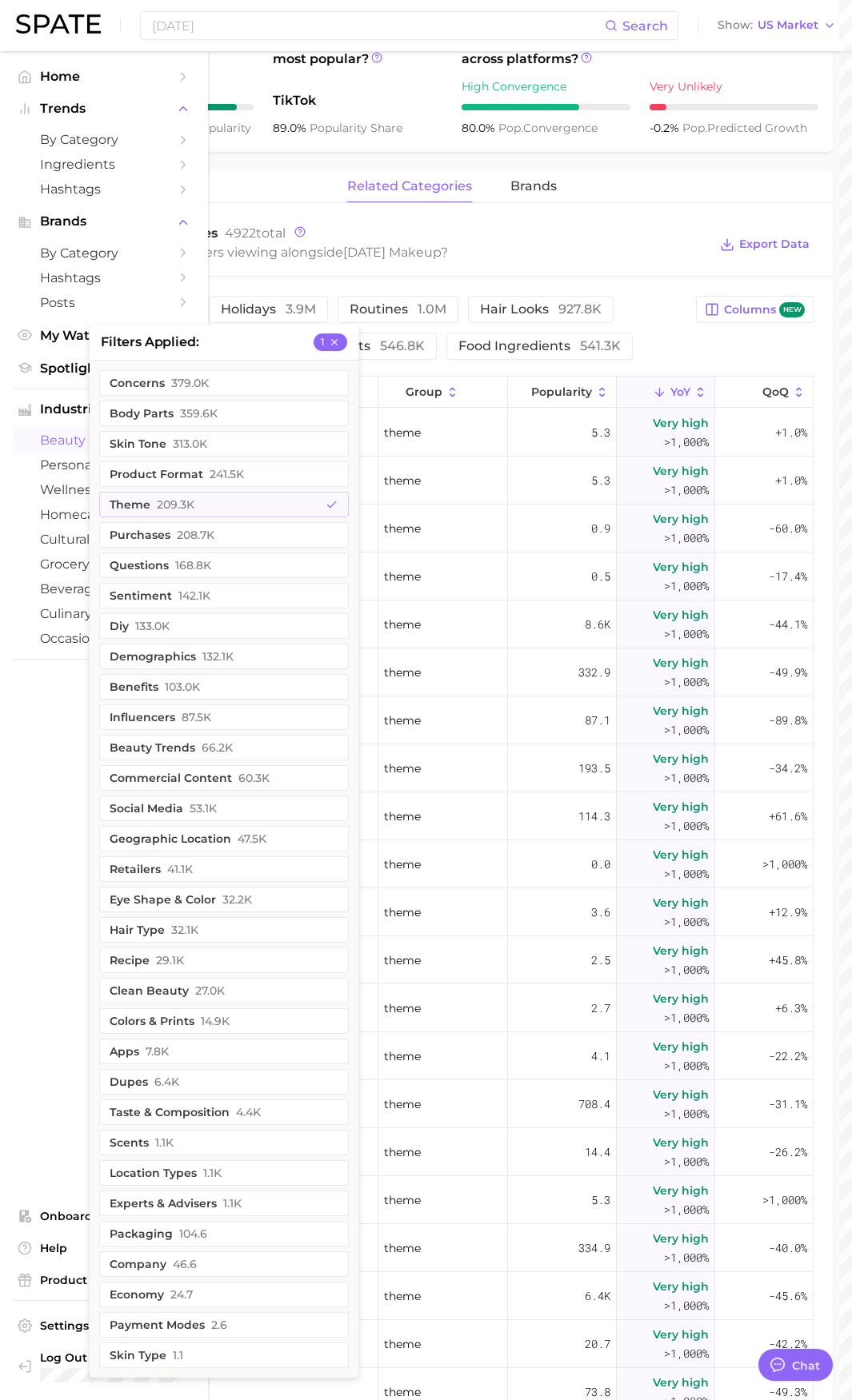
click at [14, 796] on ul "Home Trends by Category Ingredients Hashtags Brands by Category Hashtags Posts …" at bounding box center [104, 725] width 182 height 1323
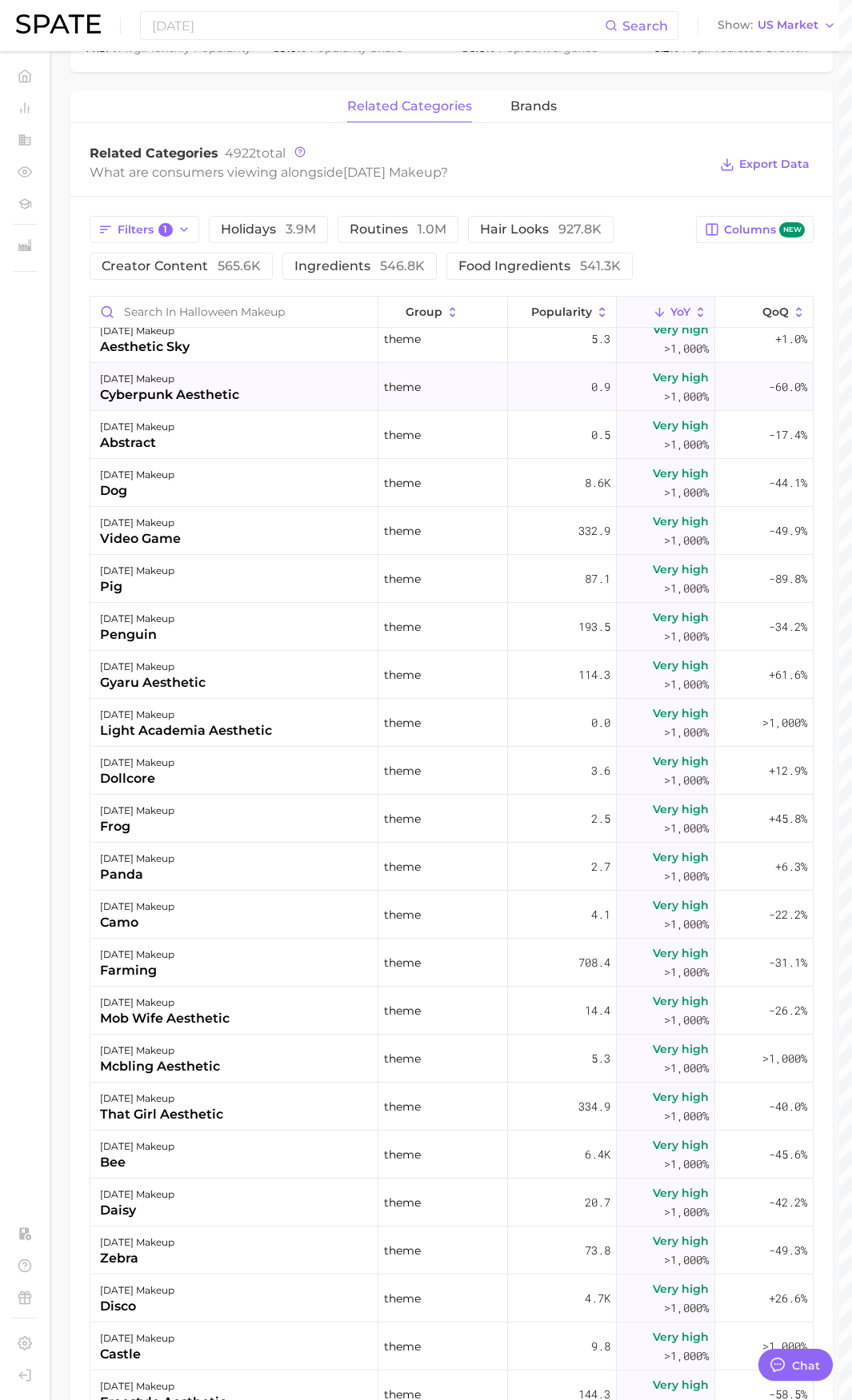
scroll to position [80, 0]
